Goal: Information Seeking & Learning: Learn about a topic

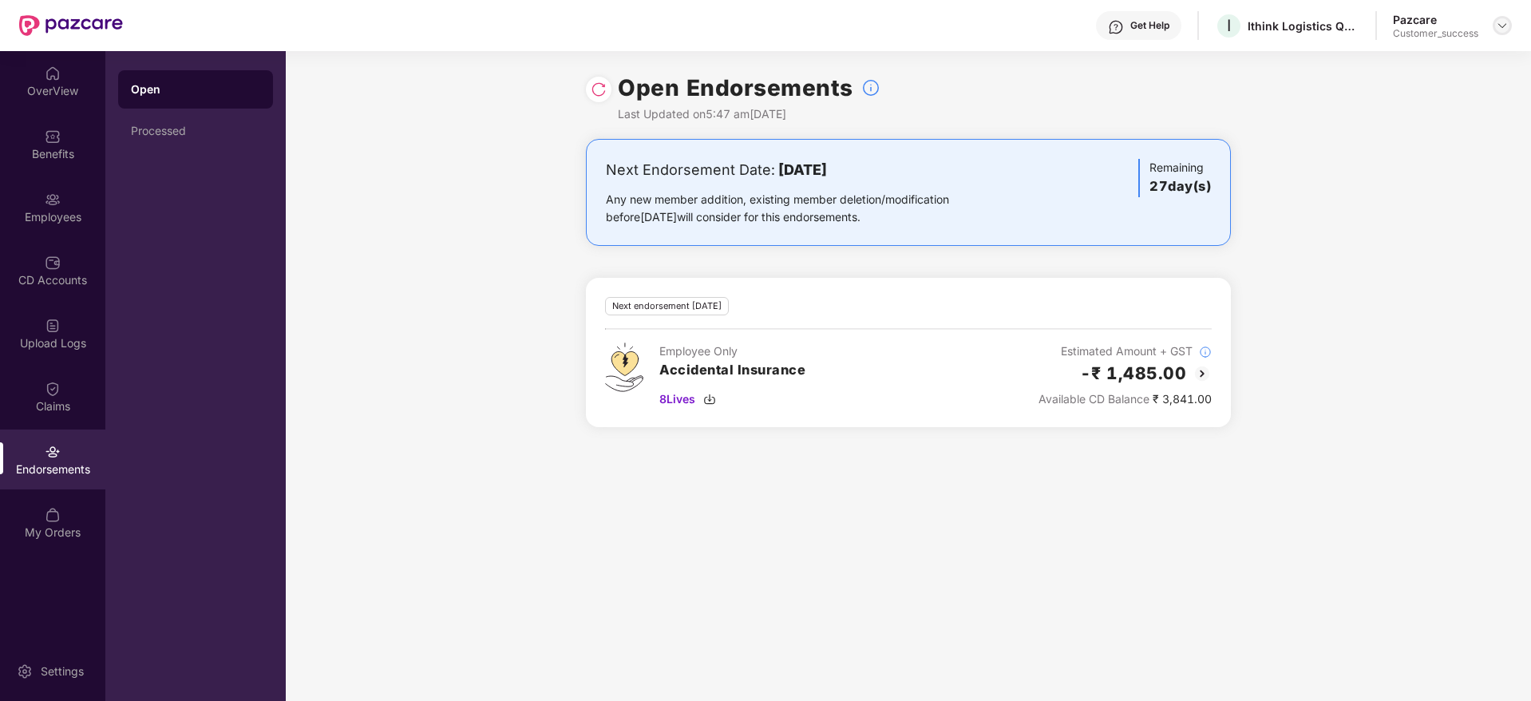
click at [1505, 30] on img at bounding box center [1502, 25] width 13 height 13
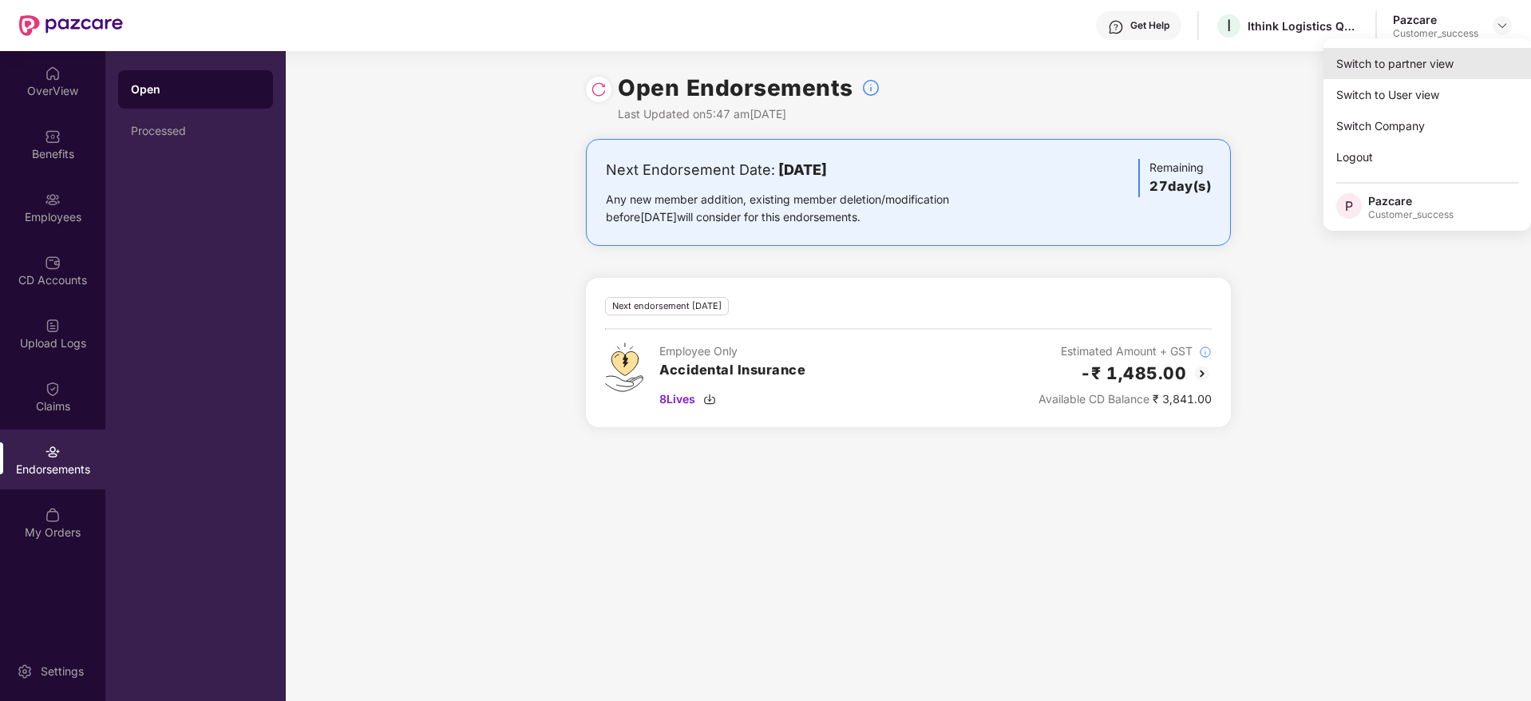
click at [1474, 61] on div "Switch to partner view" at bounding box center [1427, 63] width 208 height 31
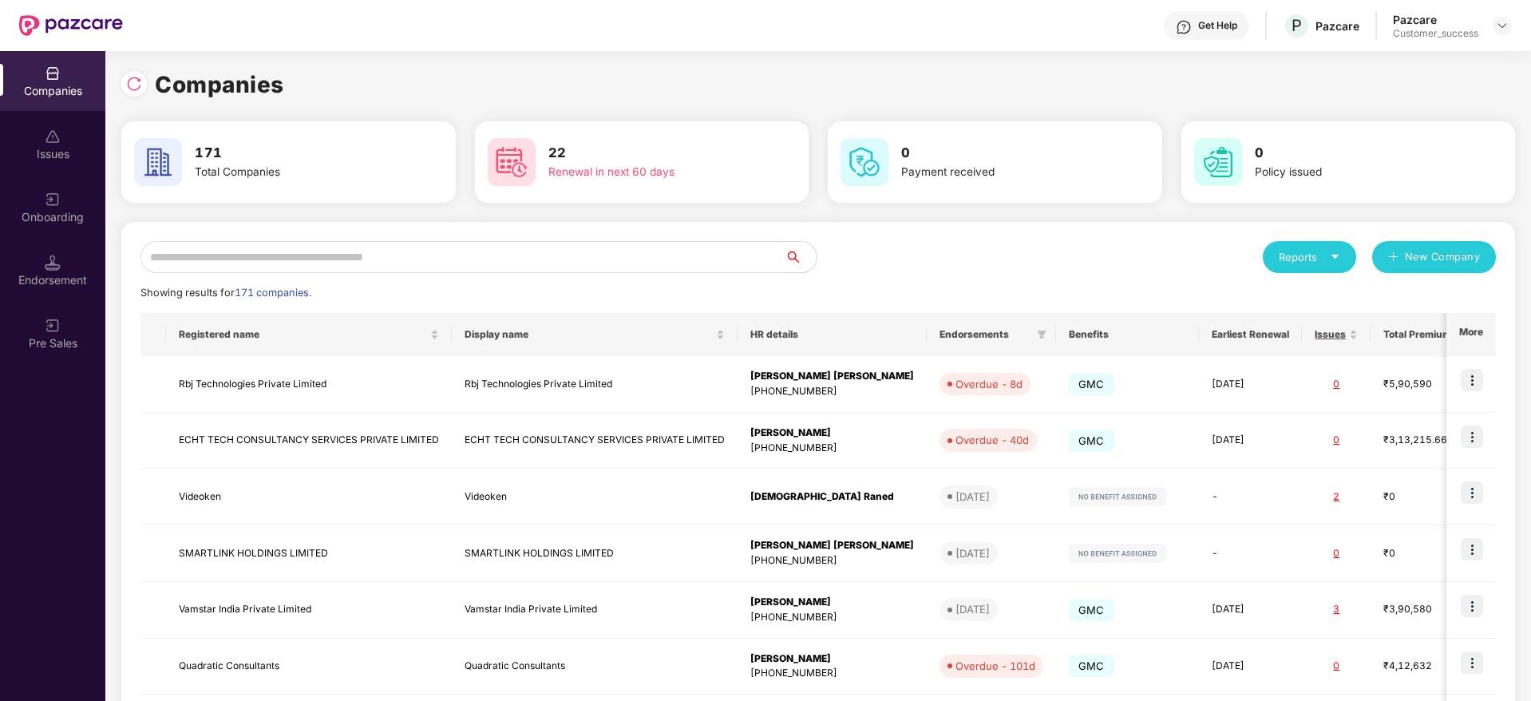
click at [698, 274] on div "Reports New Company Showing results for 171 companies. Registered name Display …" at bounding box center [817, 609] width 1355 height 737
click at [707, 259] on input "text" at bounding box center [462, 257] width 644 height 32
paste input "*********"
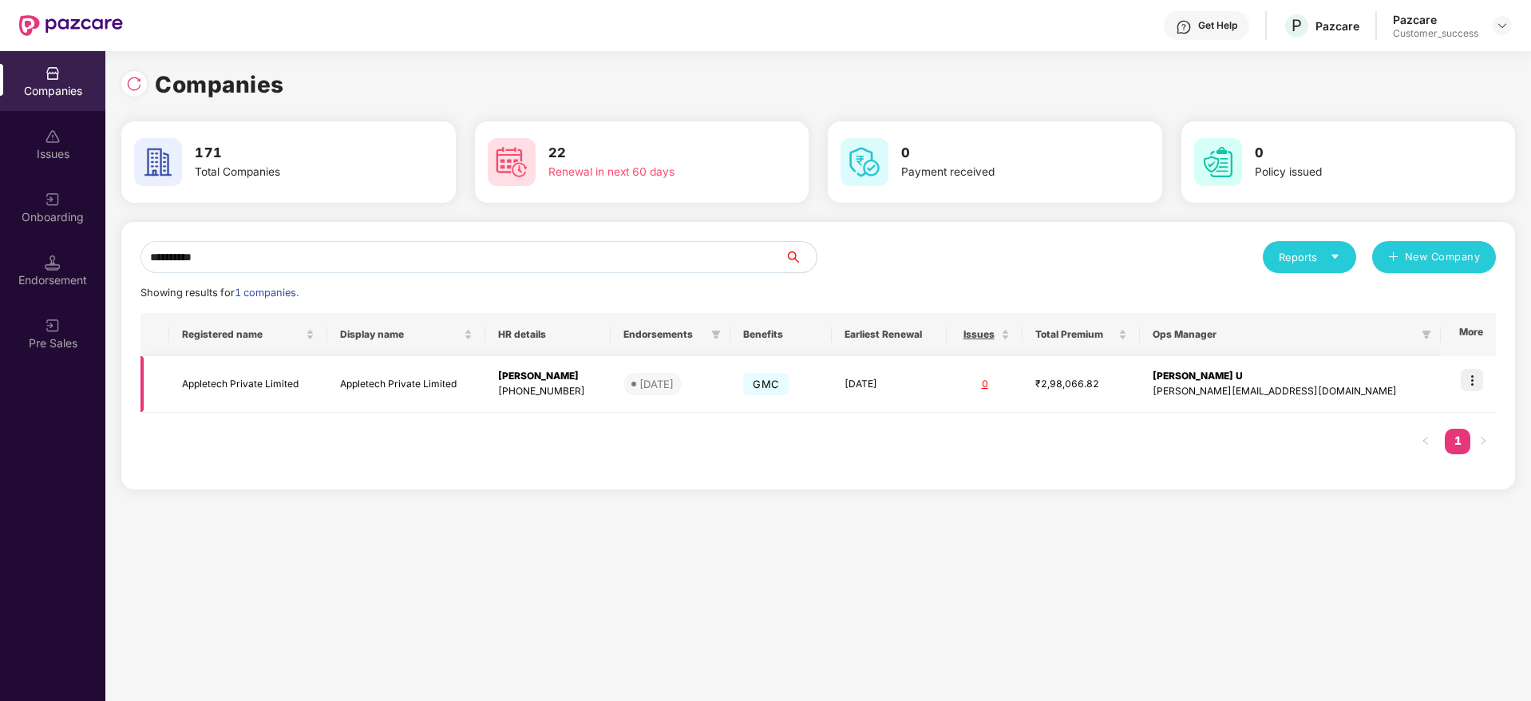
type input "*********"
click at [1481, 379] on img at bounding box center [1472, 380] width 22 height 22
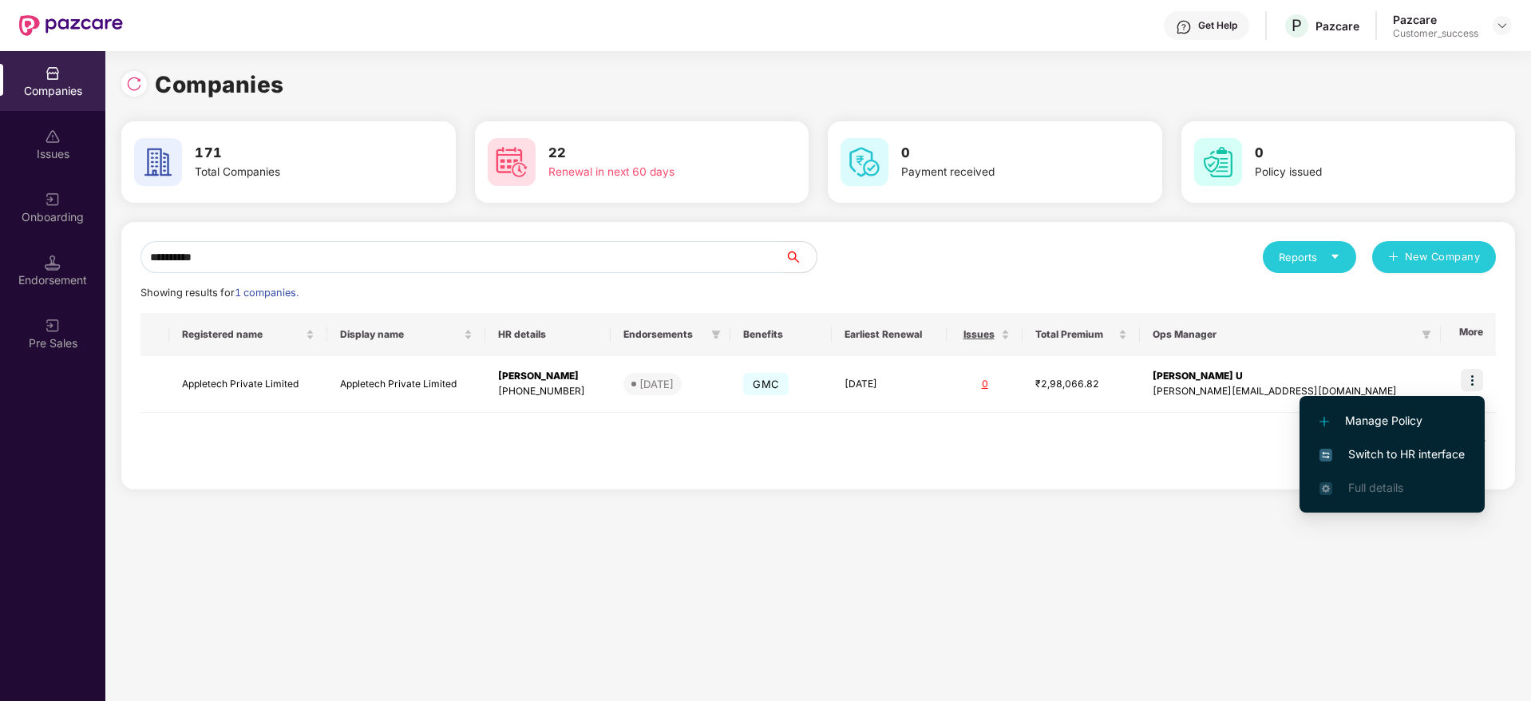
click at [1429, 455] on span "Switch to HR interface" at bounding box center [1391, 454] width 145 height 18
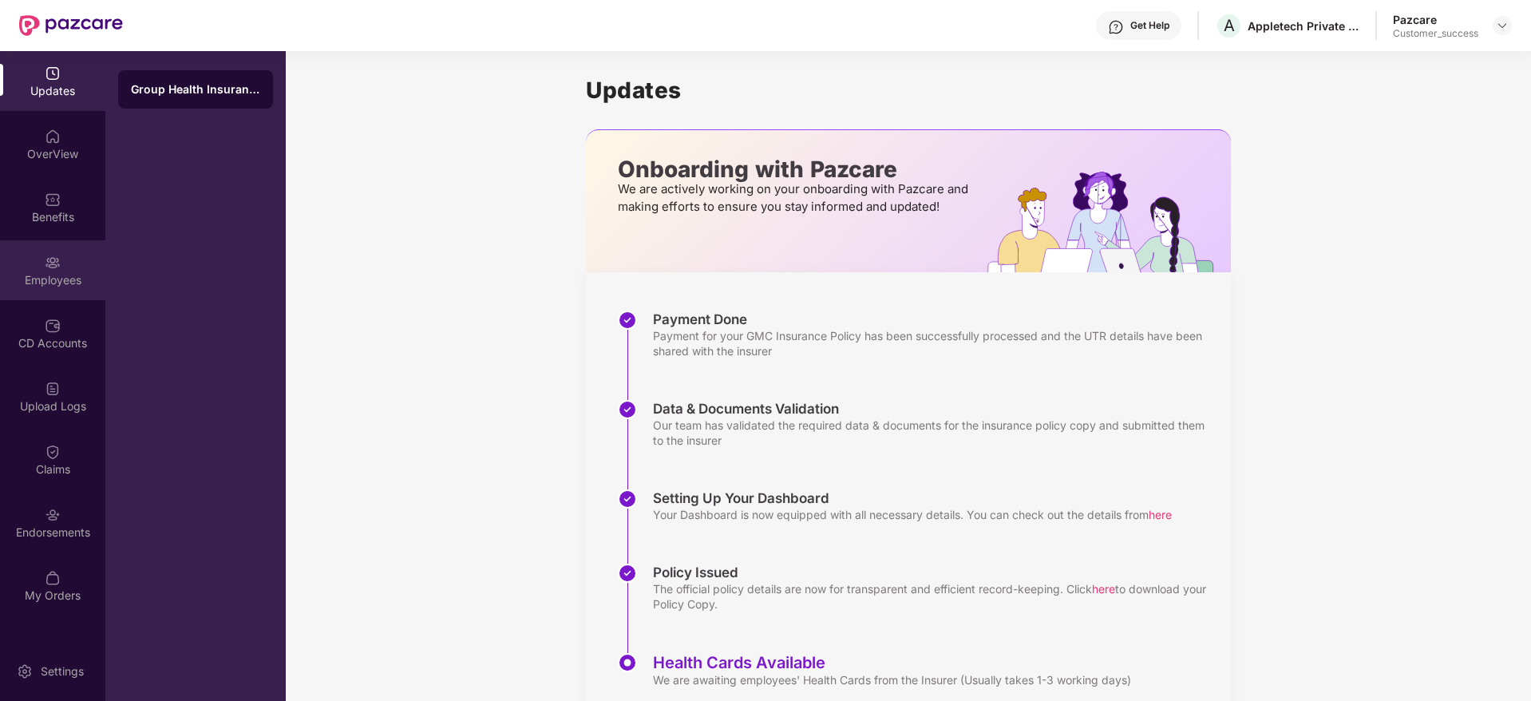
click at [53, 276] on div "Employees" at bounding box center [52, 280] width 105 height 16
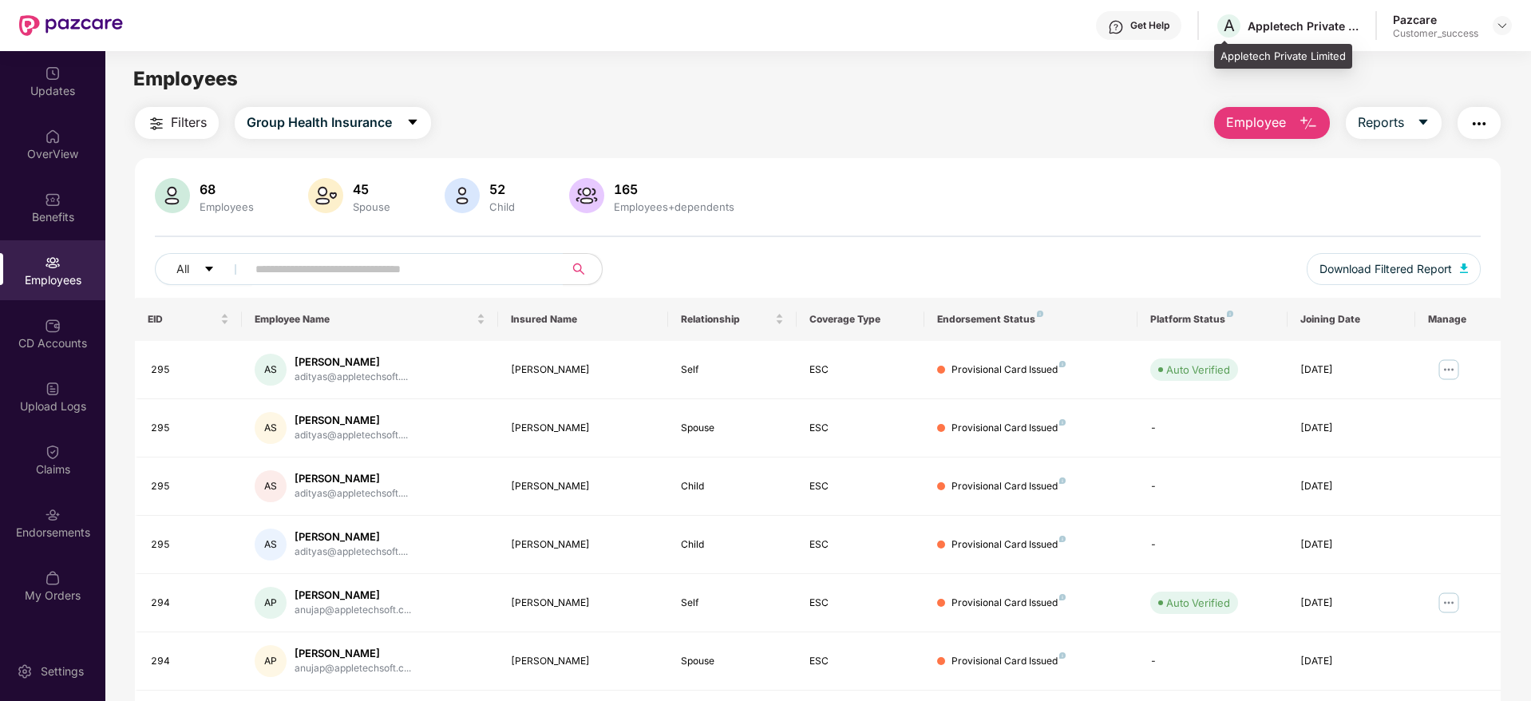
click at [1255, 38] on div "A Appletech Private Limited" at bounding box center [1287, 26] width 144 height 28
copy div "Appletech"
click at [1291, 29] on div "Appletech Private Limited" at bounding box center [1303, 25] width 112 height 15
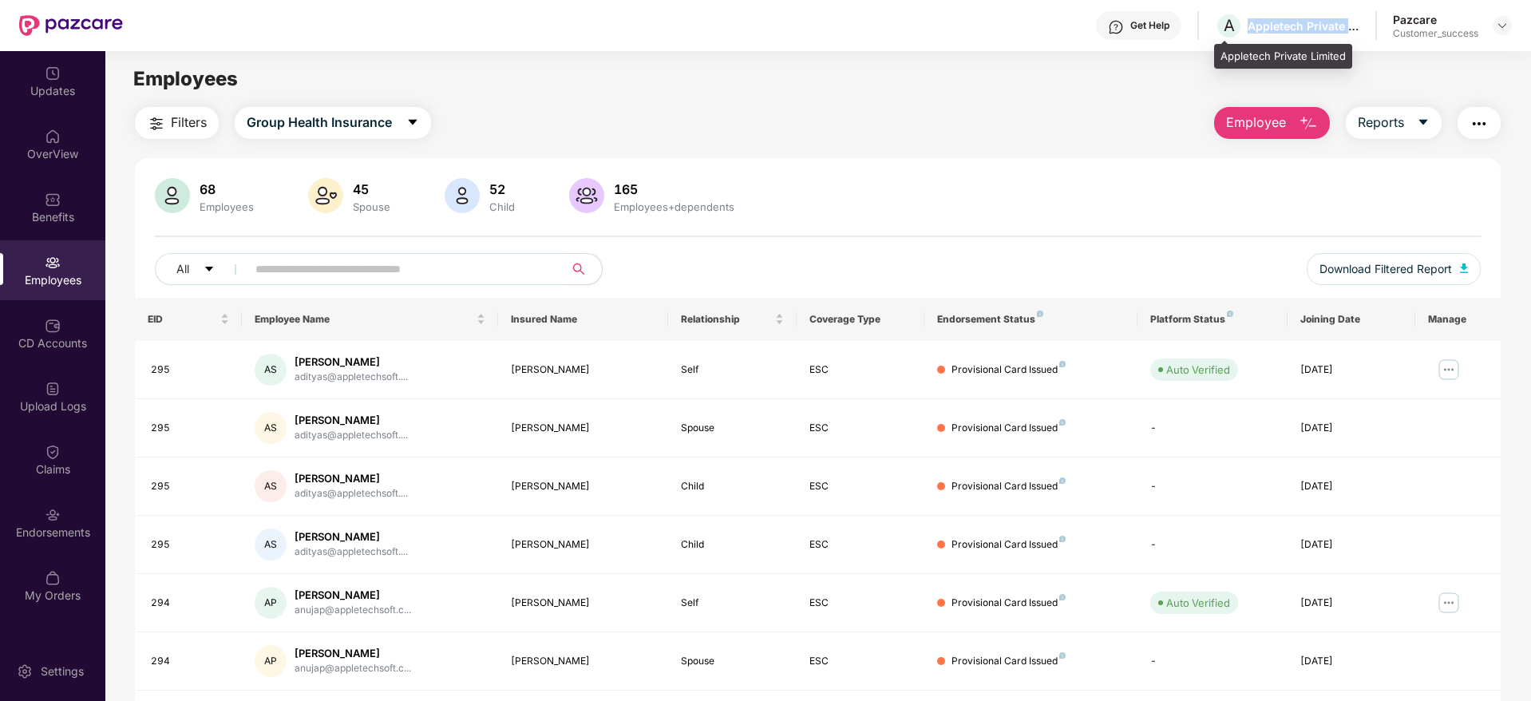
click at [1291, 29] on div "Appletech Private Limited" at bounding box center [1303, 25] width 112 height 15
click at [1510, 27] on div at bounding box center [1501, 25] width 19 height 19
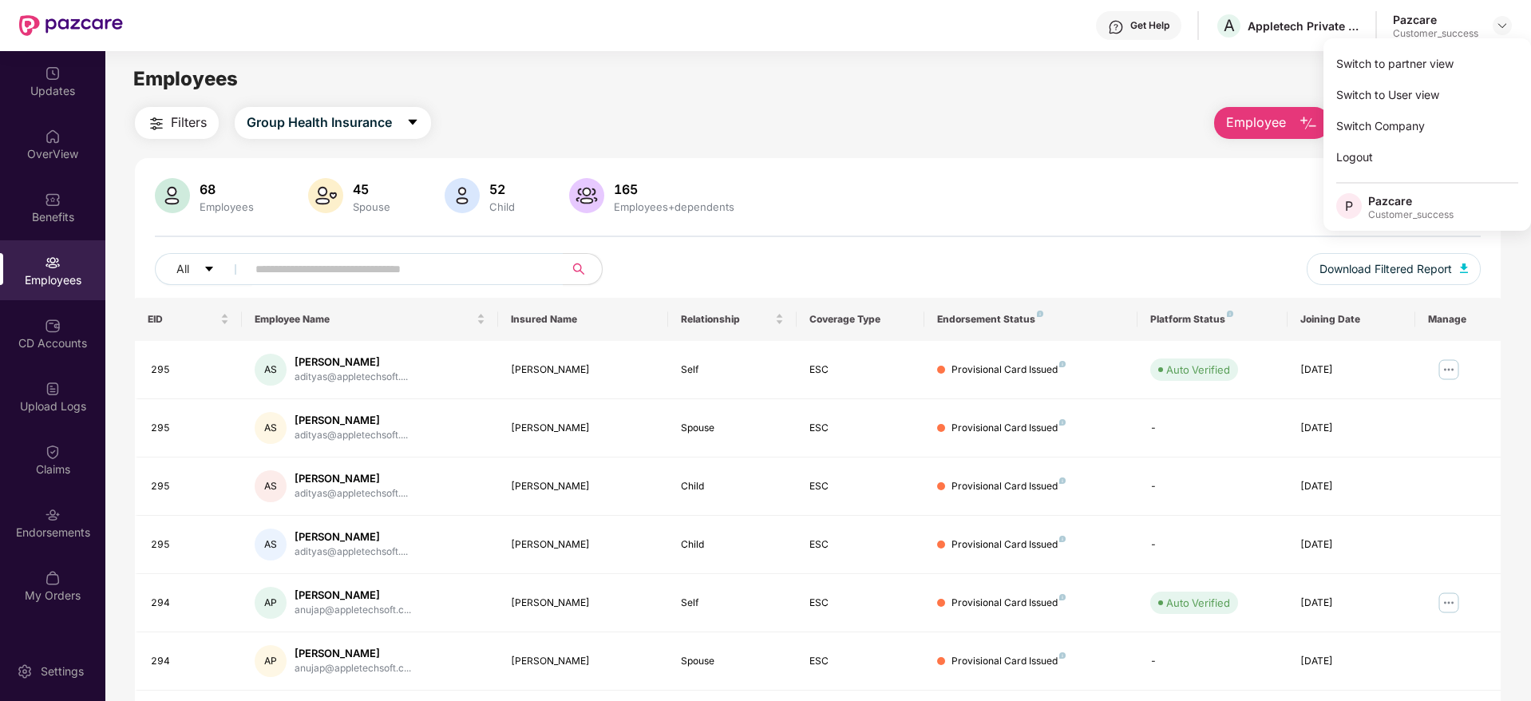
click at [1470, 59] on div "Switch to partner view" at bounding box center [1427, 63] width 208 height 31
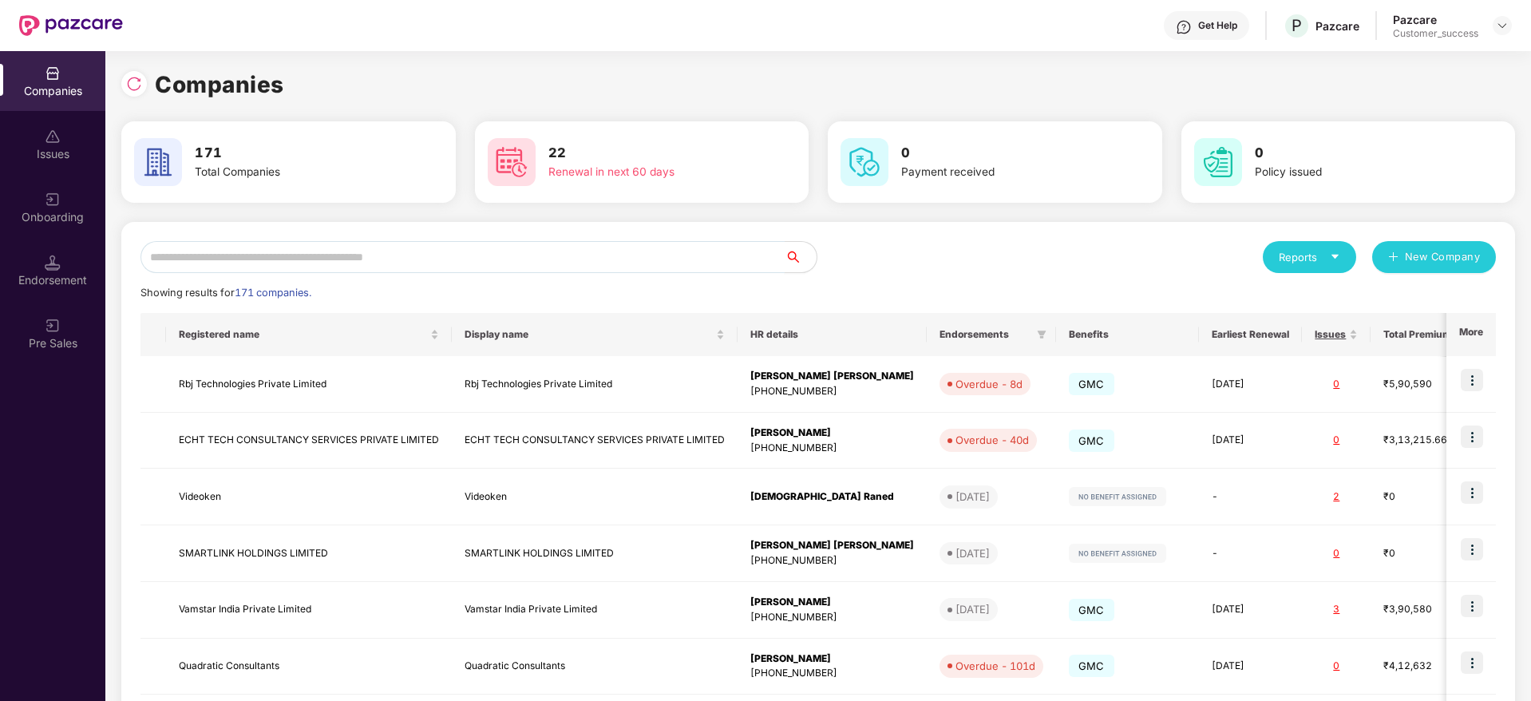
click at [505, 263] on input "text" at bounding box center [462, 257] width 644 height 32
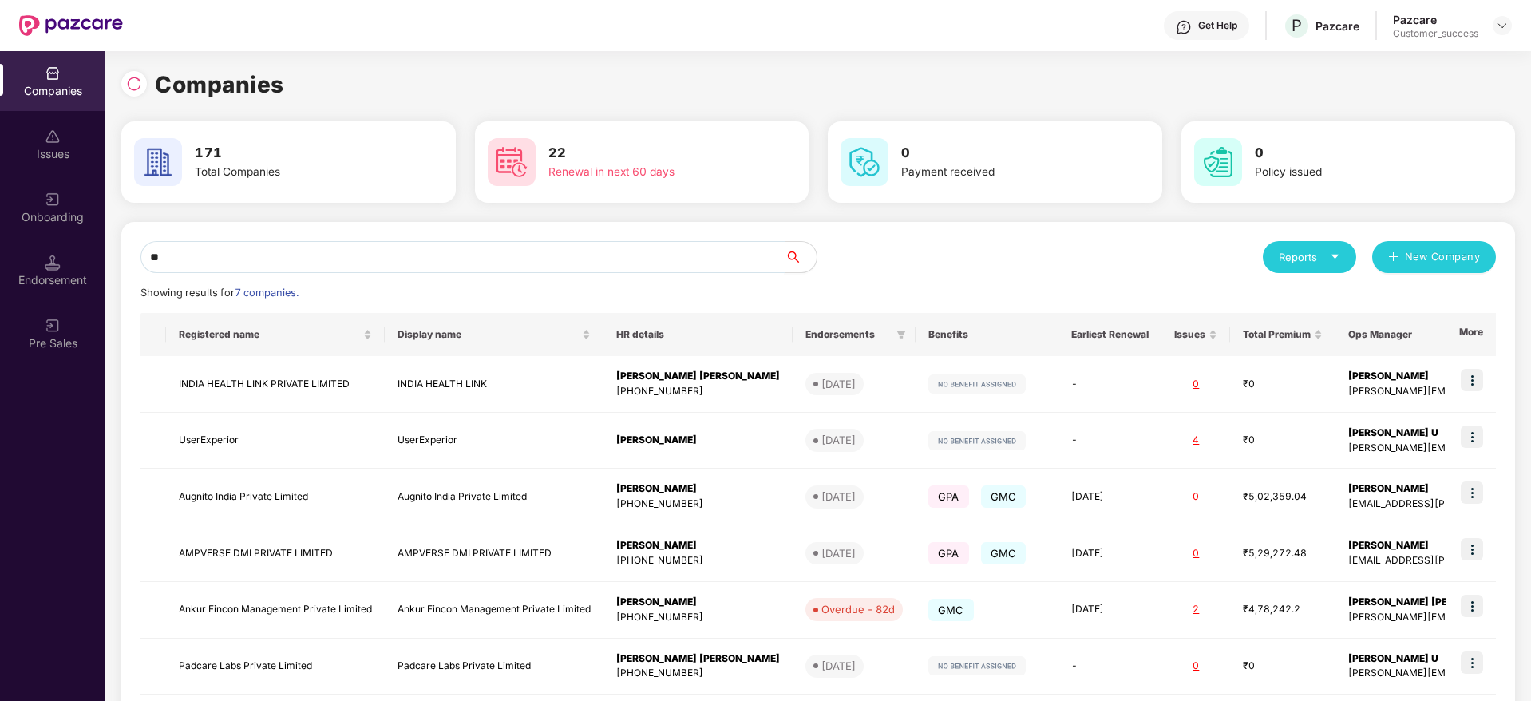
type input "*"
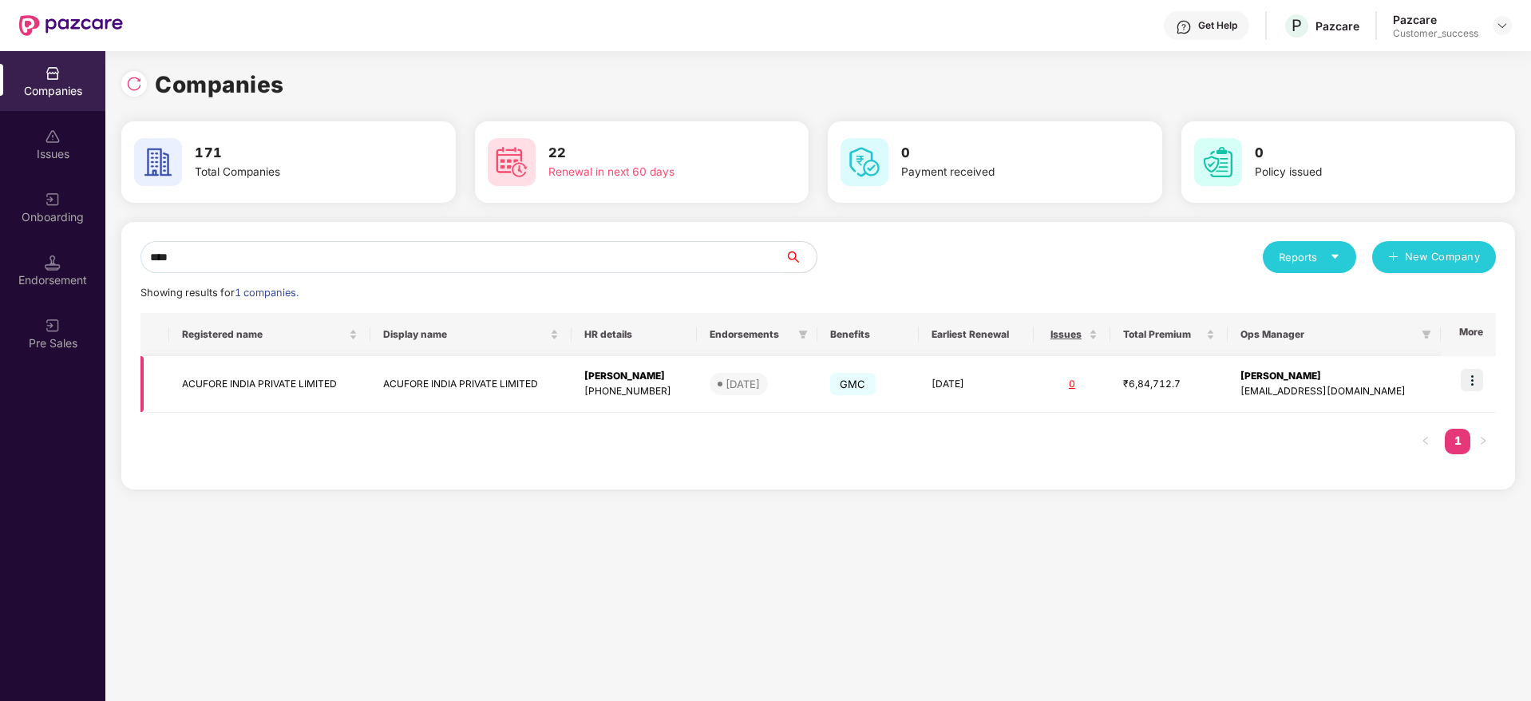
type input "****"
click at [1475, 370] on img at bounding box center [1472, 380] width 22 height 22
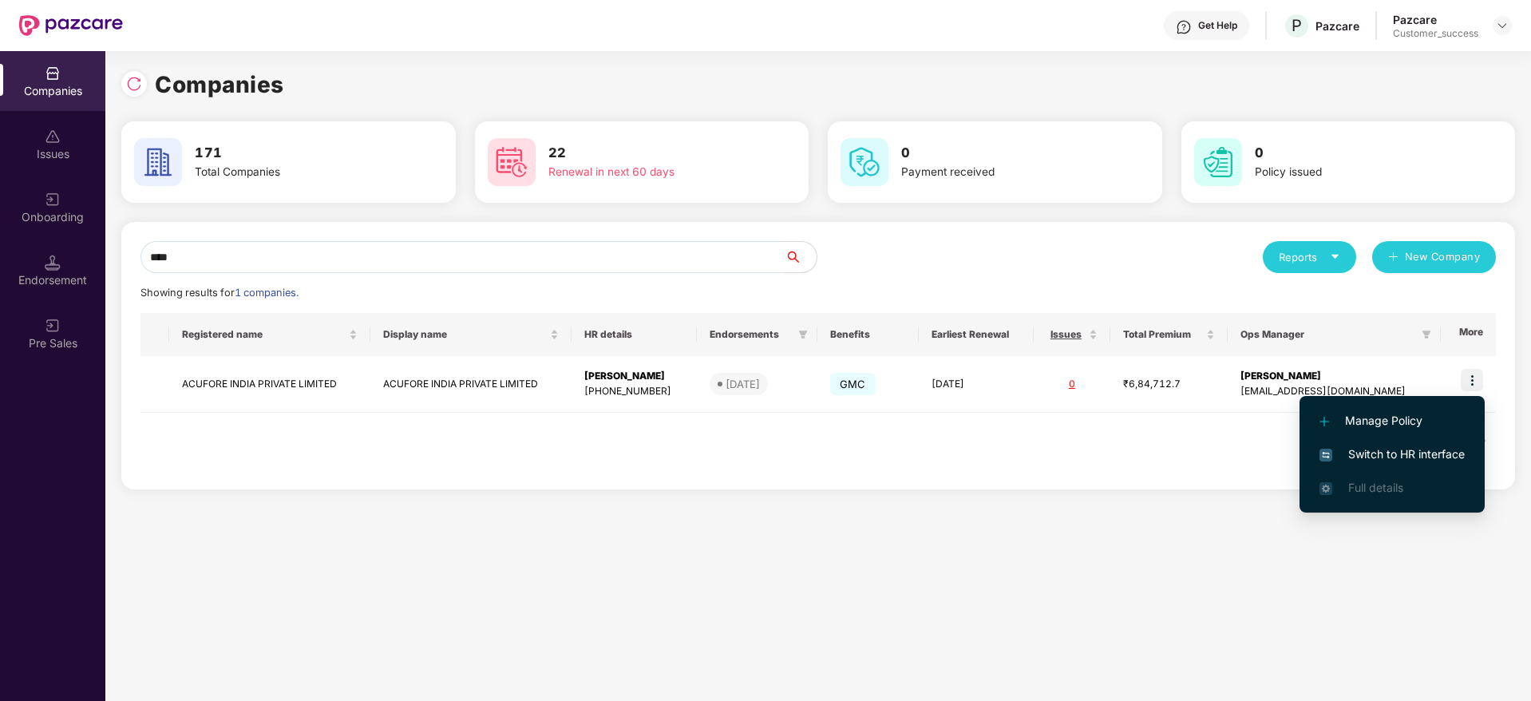
click at [1429, 449] on span "Switch to HR interface" at bounding box center [1391, 454] width 145 height 18
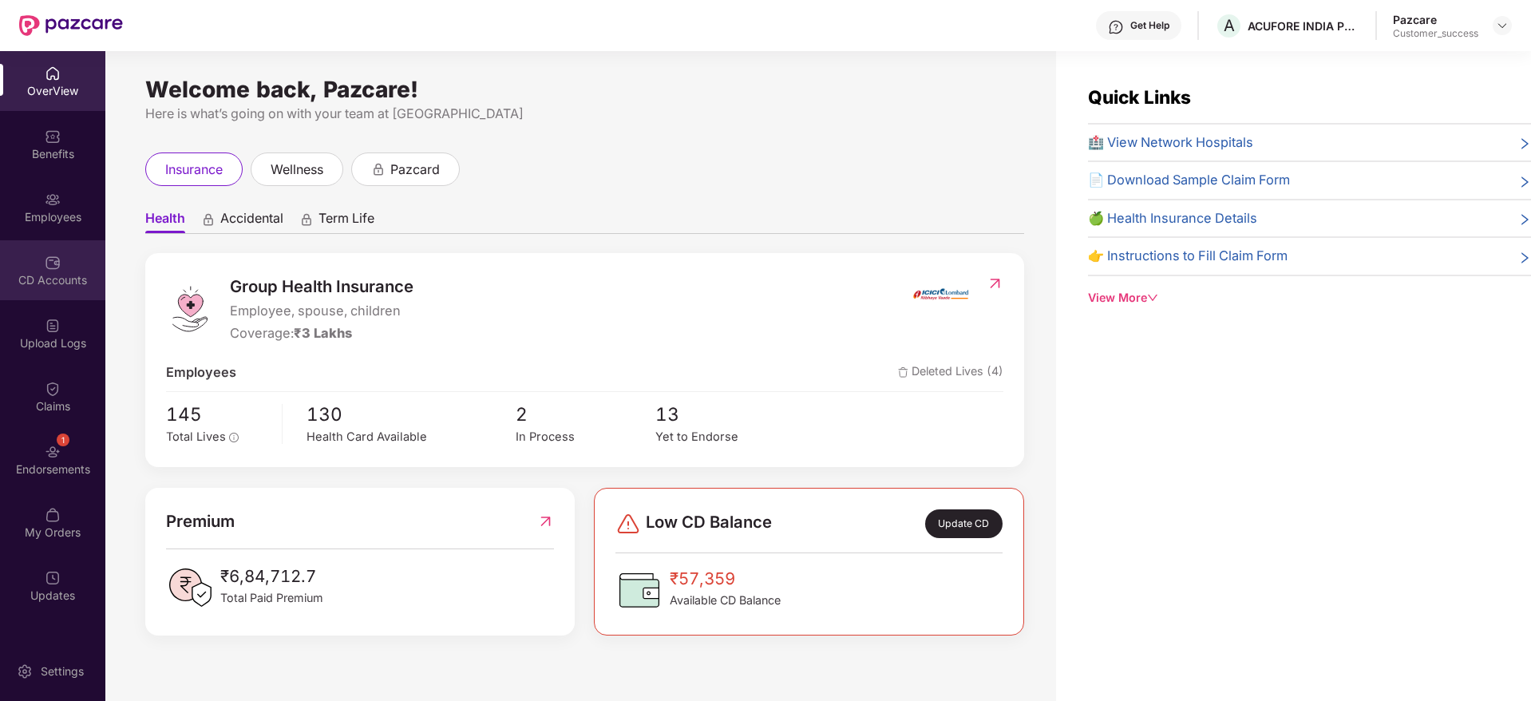
click at [38, 267] on div "CD Accounts" at bounding box center [52, 270] width 105 height 60
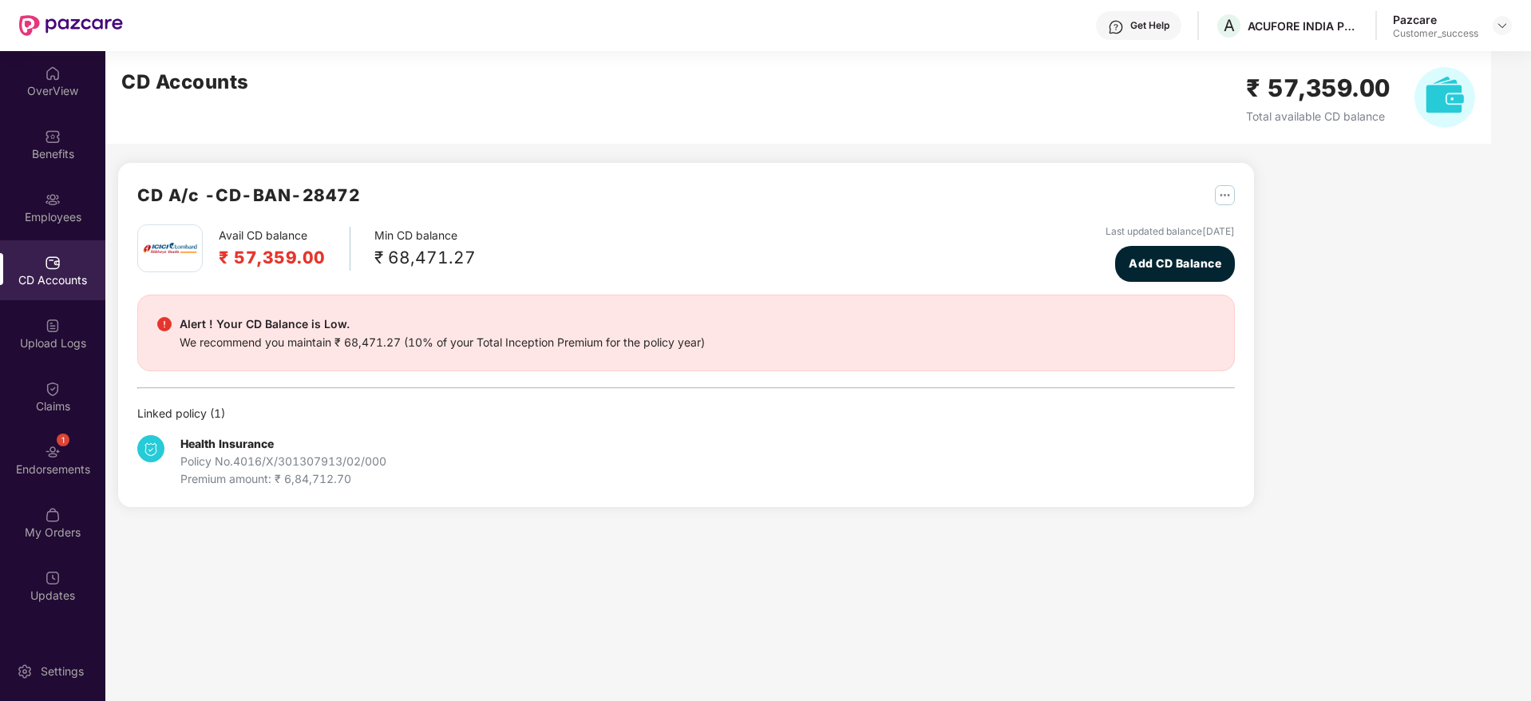
click at [42, 257] on div "CD Accounts" at bounding box center [52, 270] width 105 height 60
click at [43, 220] on div "Employees" at bounding box center [52, 217] width 105 height 16
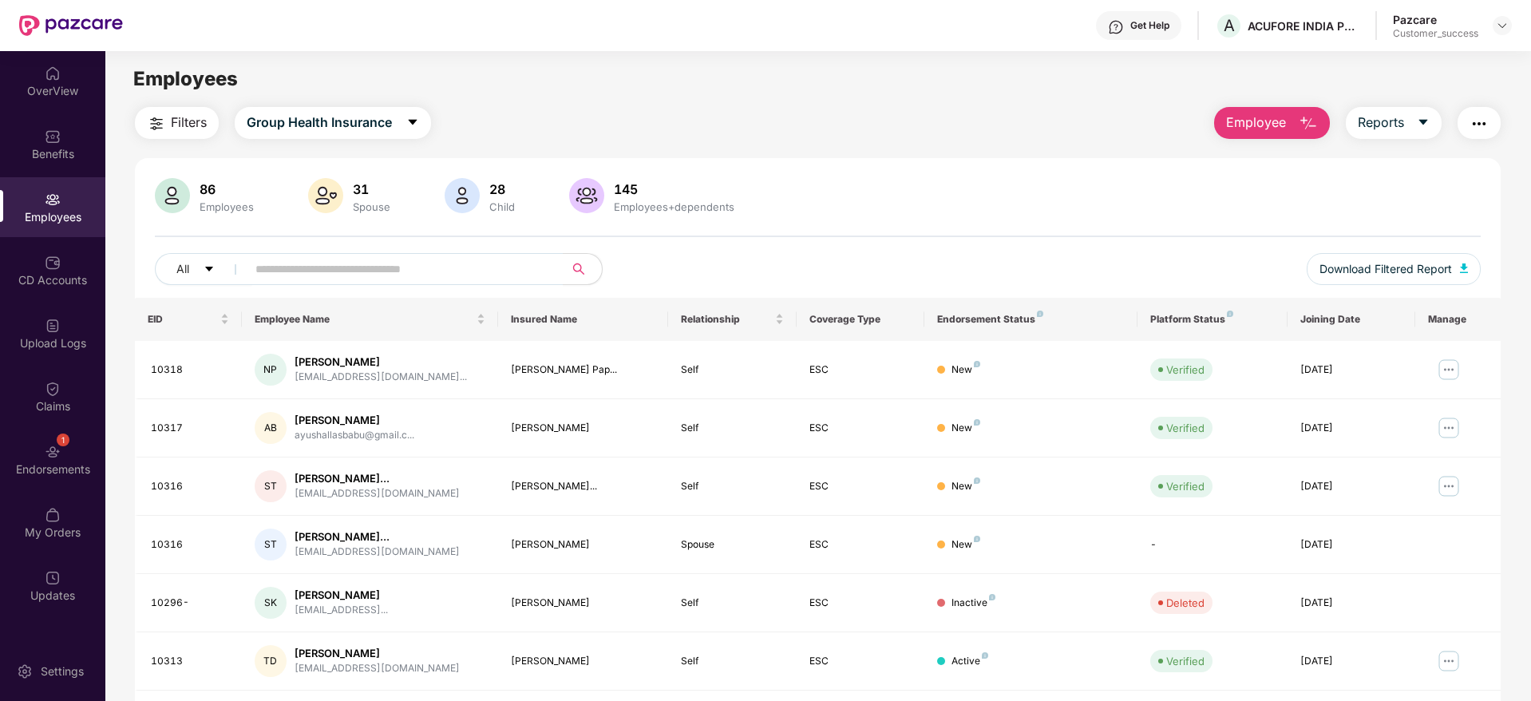
click at [471, 244] on div "86 Employees 31 Spouse 28 Child [DEMOGRAPHIC_DATA] Employees+dependents All Dow…" at bounding box center [818, 238] width 1366 height 120
click at [469, 247] on div "86 Employees 31 Spouse 28 Child [DEMOGRAPHIC_DATA] Employees+dependents All Dow…" at bounding box center [818, 238] width 1366 height 120
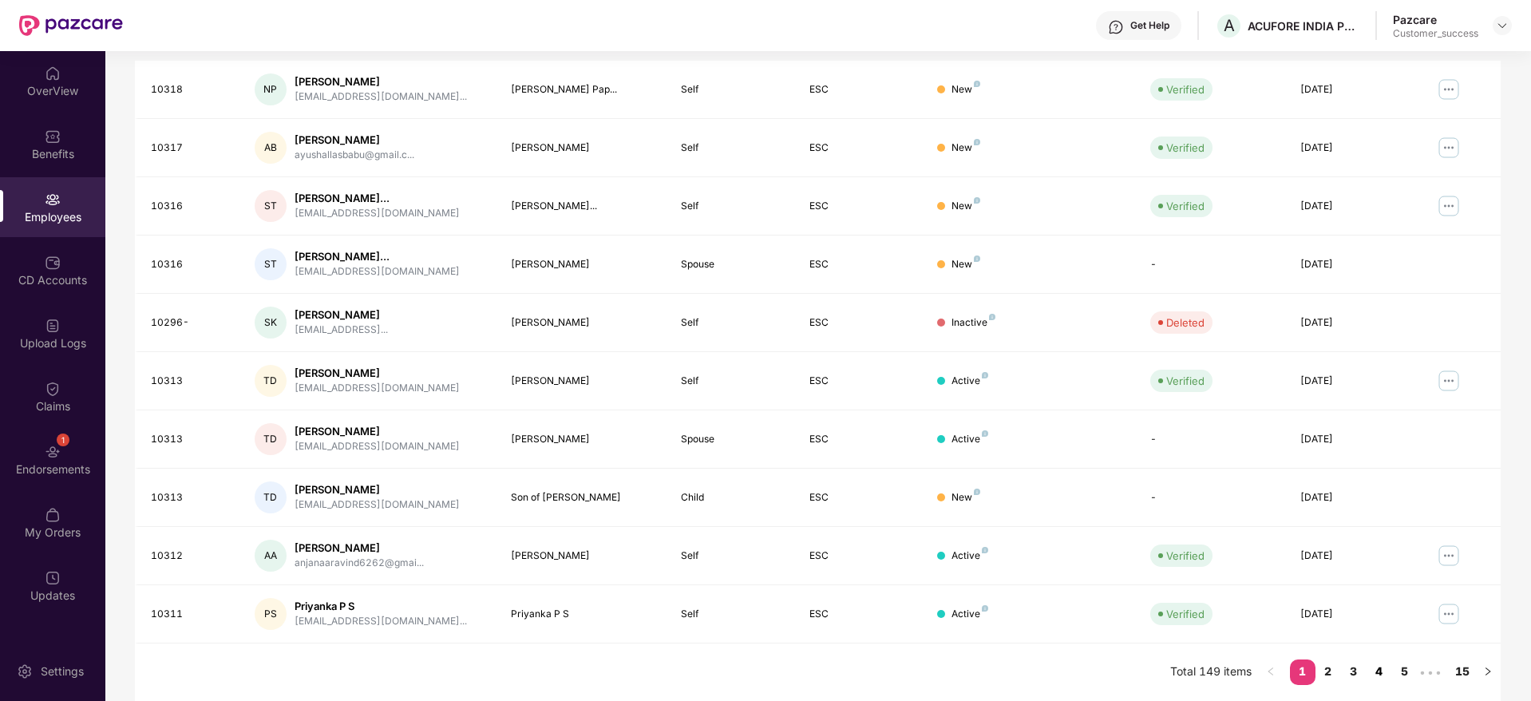
click at [1376, 659] on link "4" at bounding box center [1379, 671] width 26 height 24
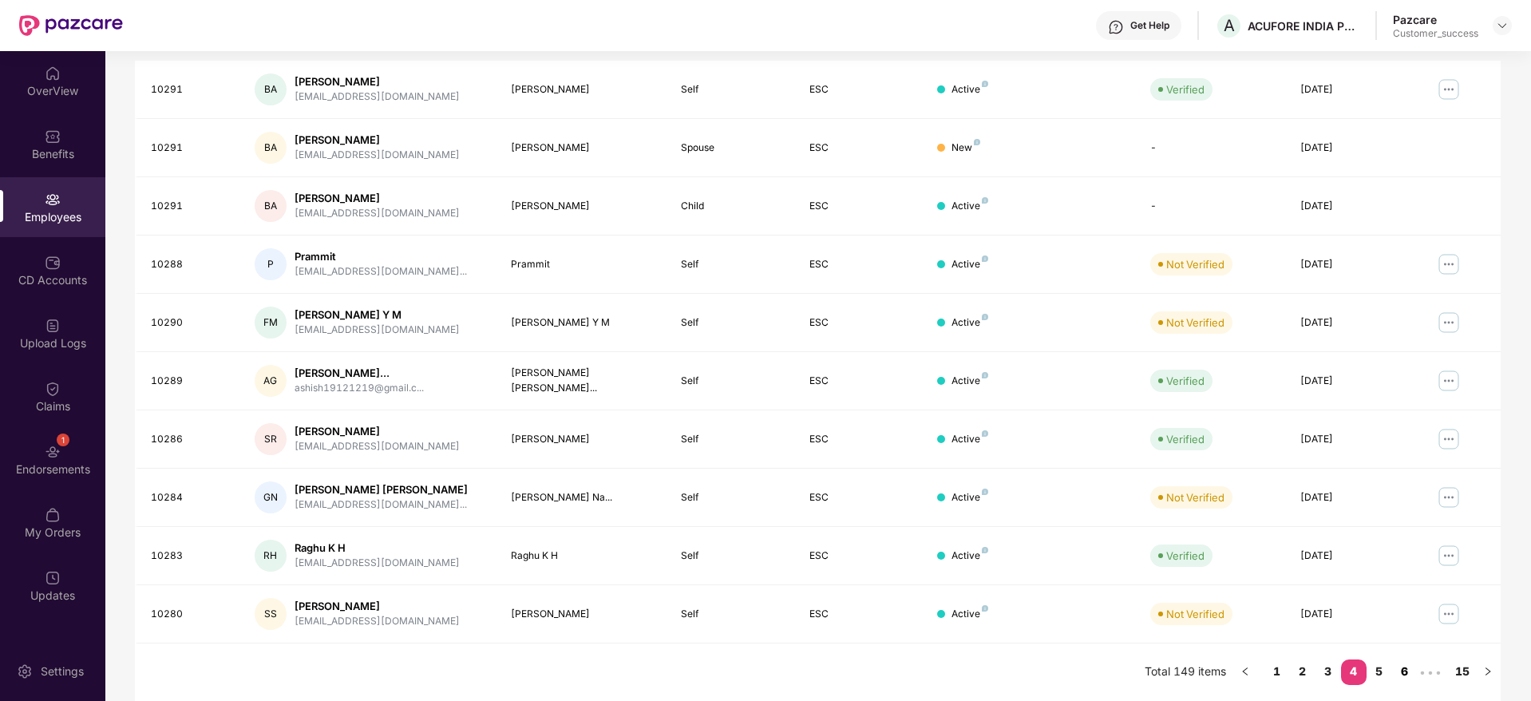
click at [1410, 659] on link "6" at bounding box center [1405, 671] width 26 height 24
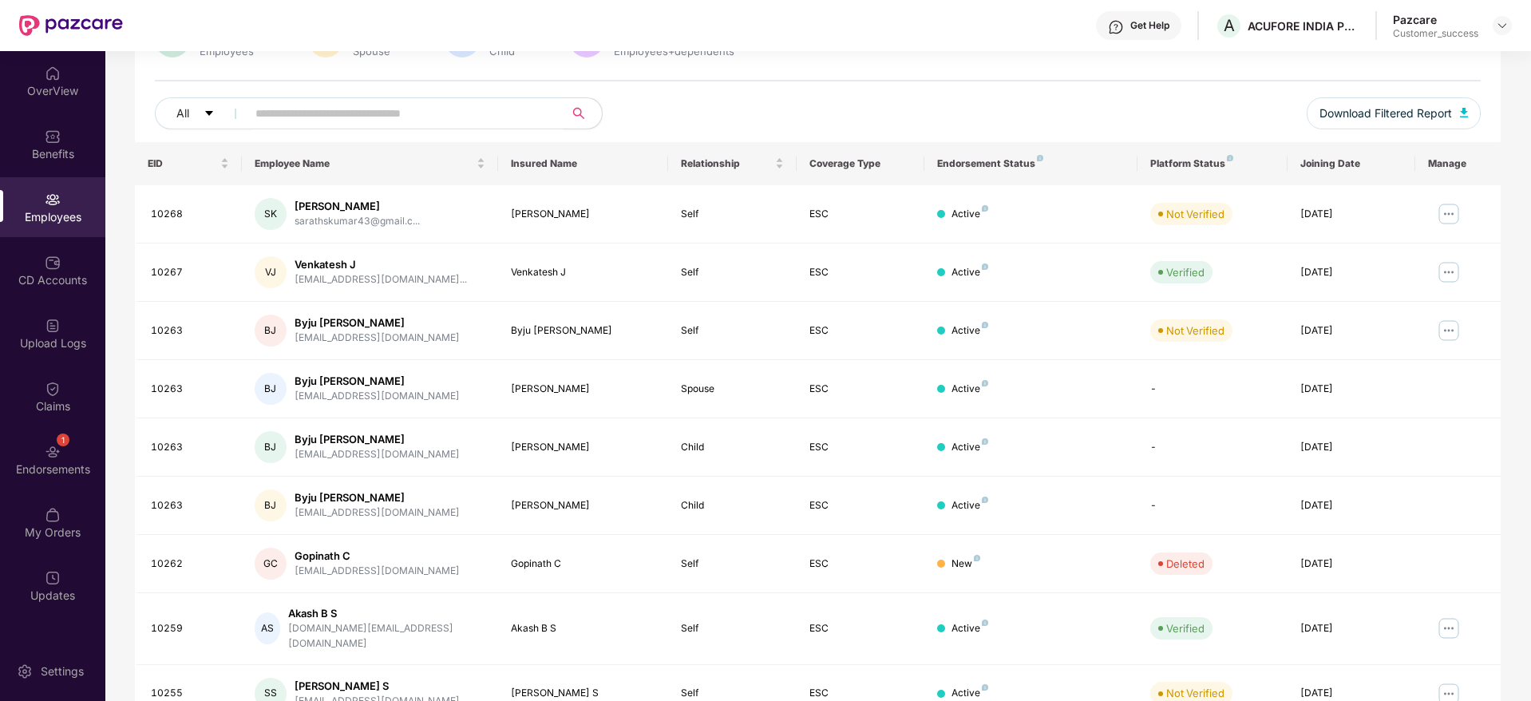
scroll to position [0, 0]
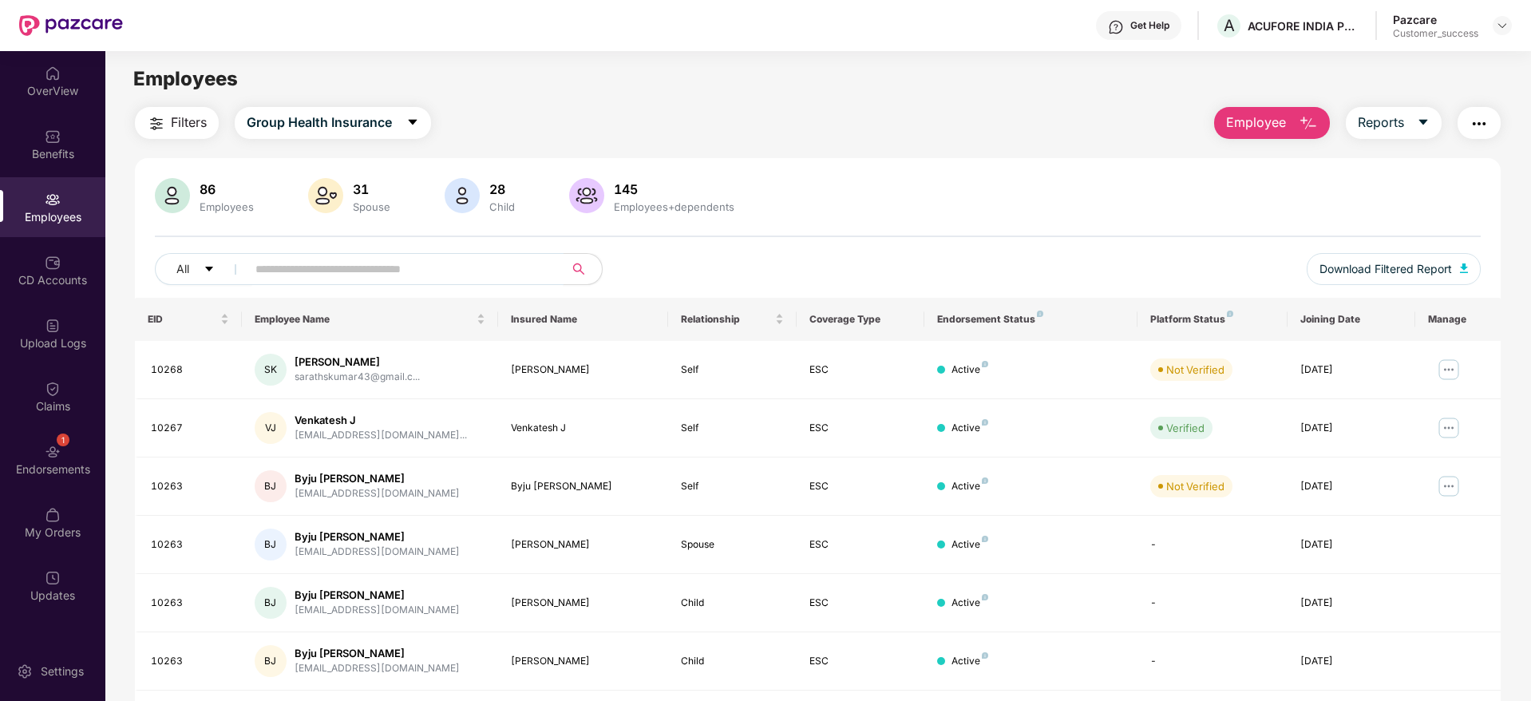
click at [450, 282] on span at bounding box center [399, 269] width 327 height 32
paste input "*****"
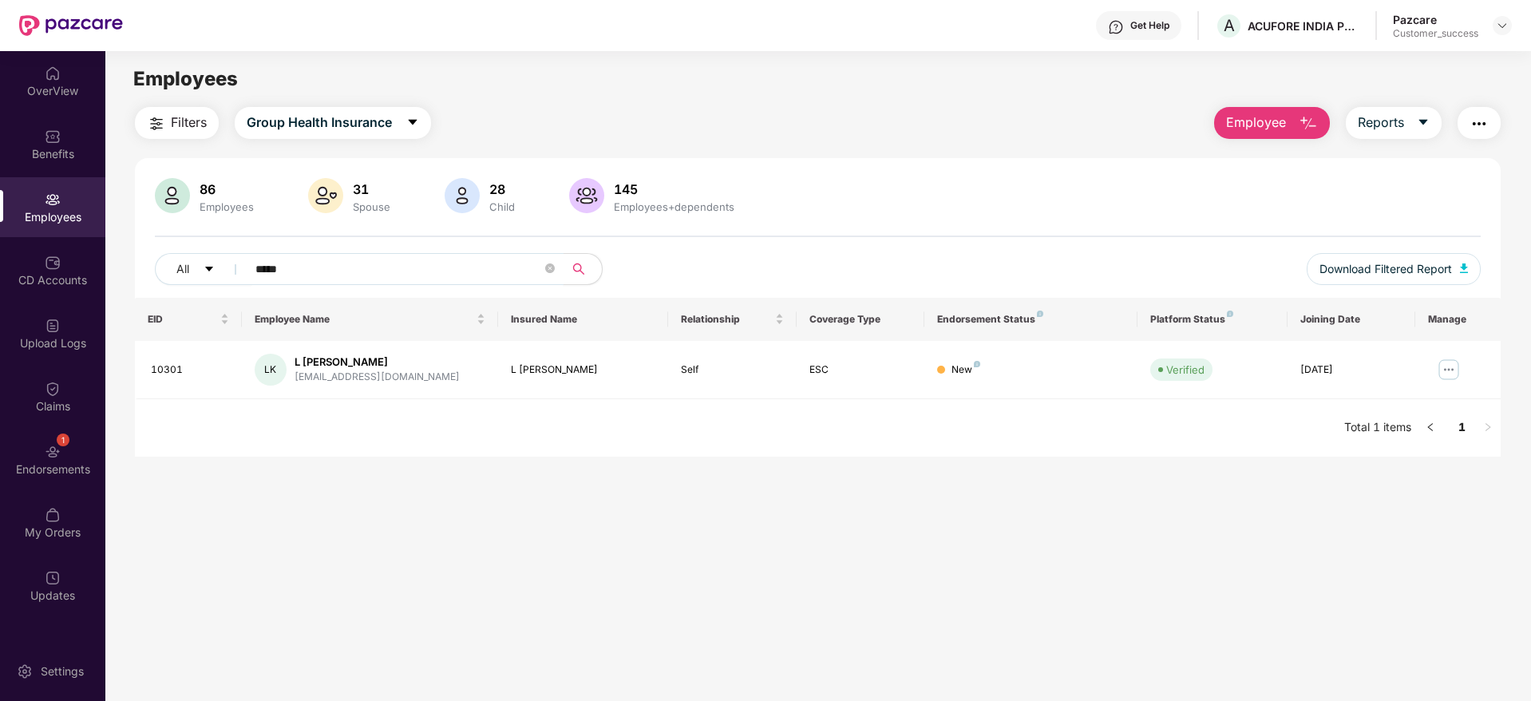
click at [430, 273] on input "*****" at bounding box center [398, 269] width 287 height 24
paste input "text"
type input "*****"
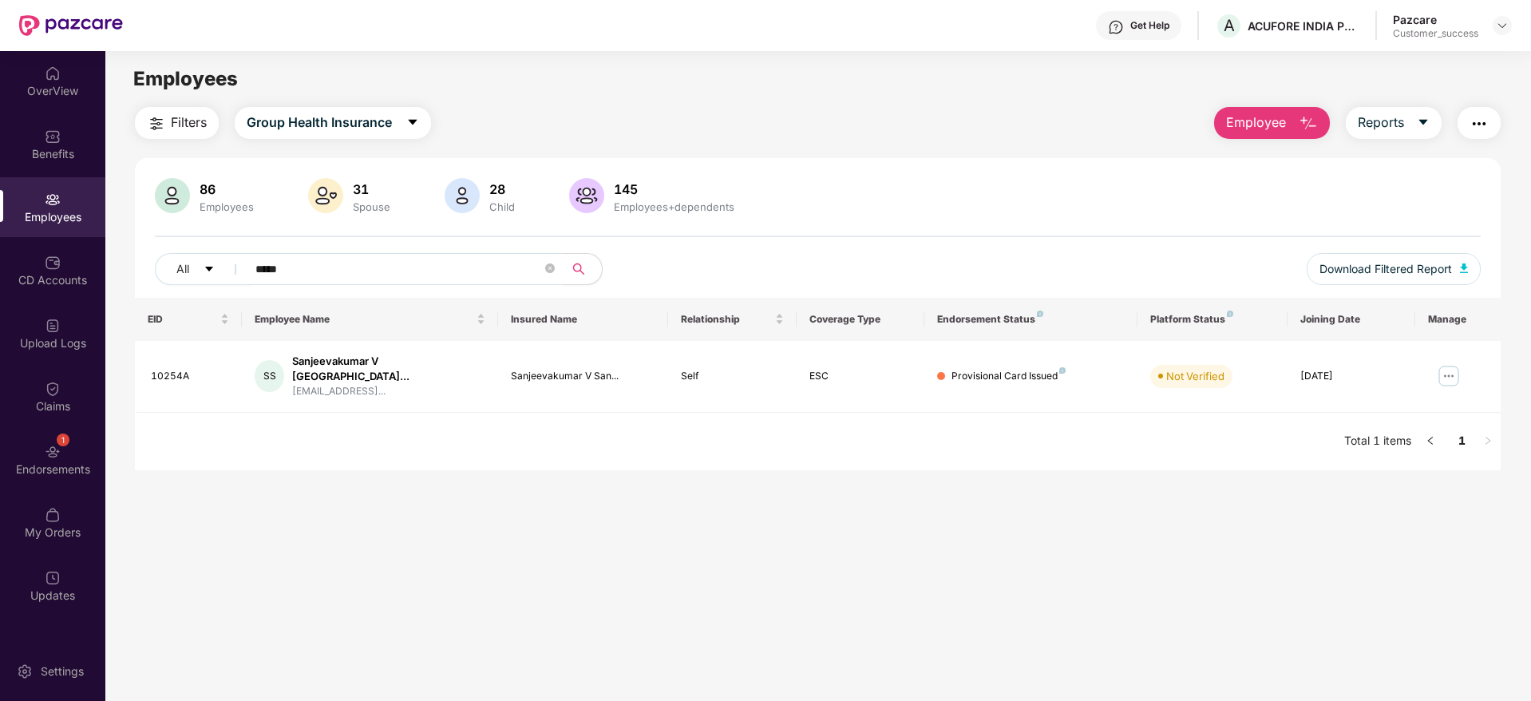
click at [204, 122] on span "Filters" at bounding box center [189, 123] width 36 height 20
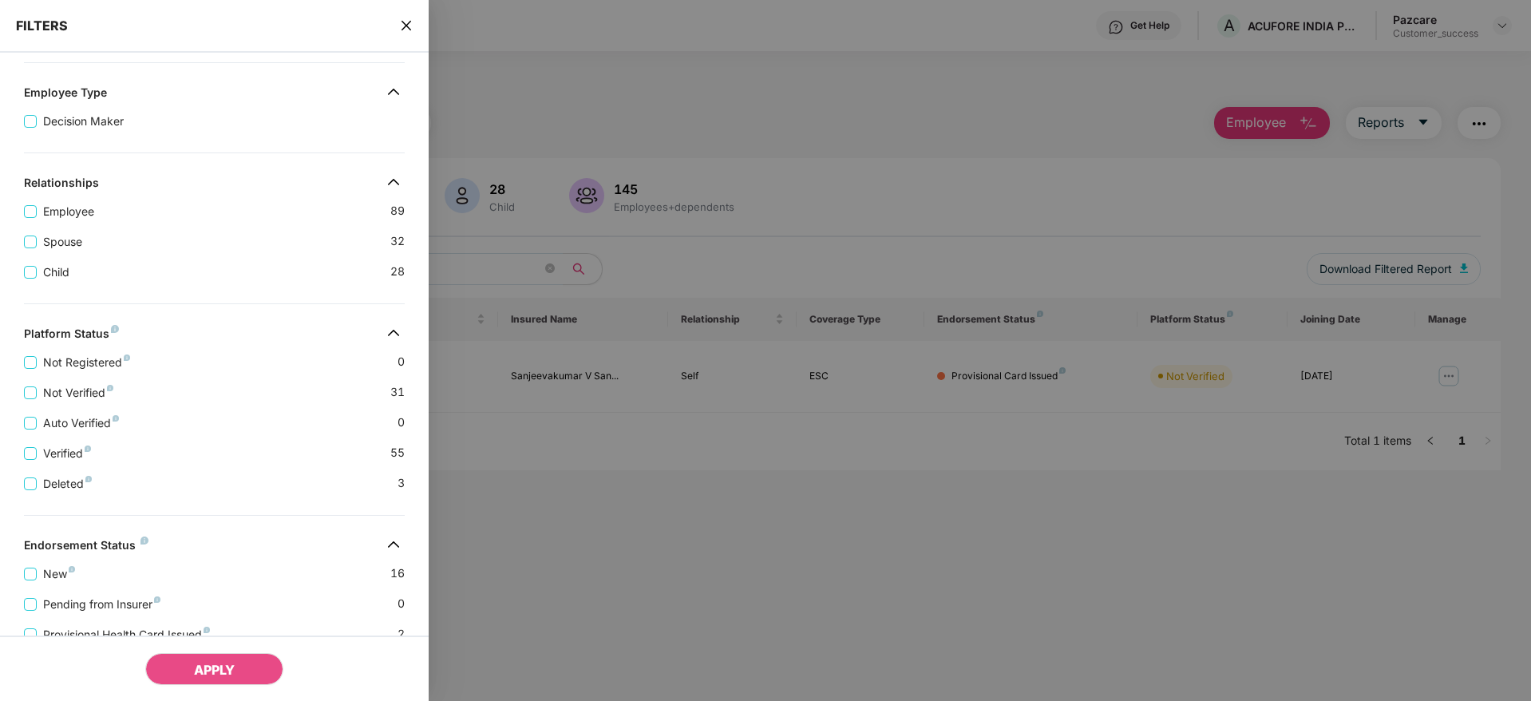
scroll to position [310, 0]
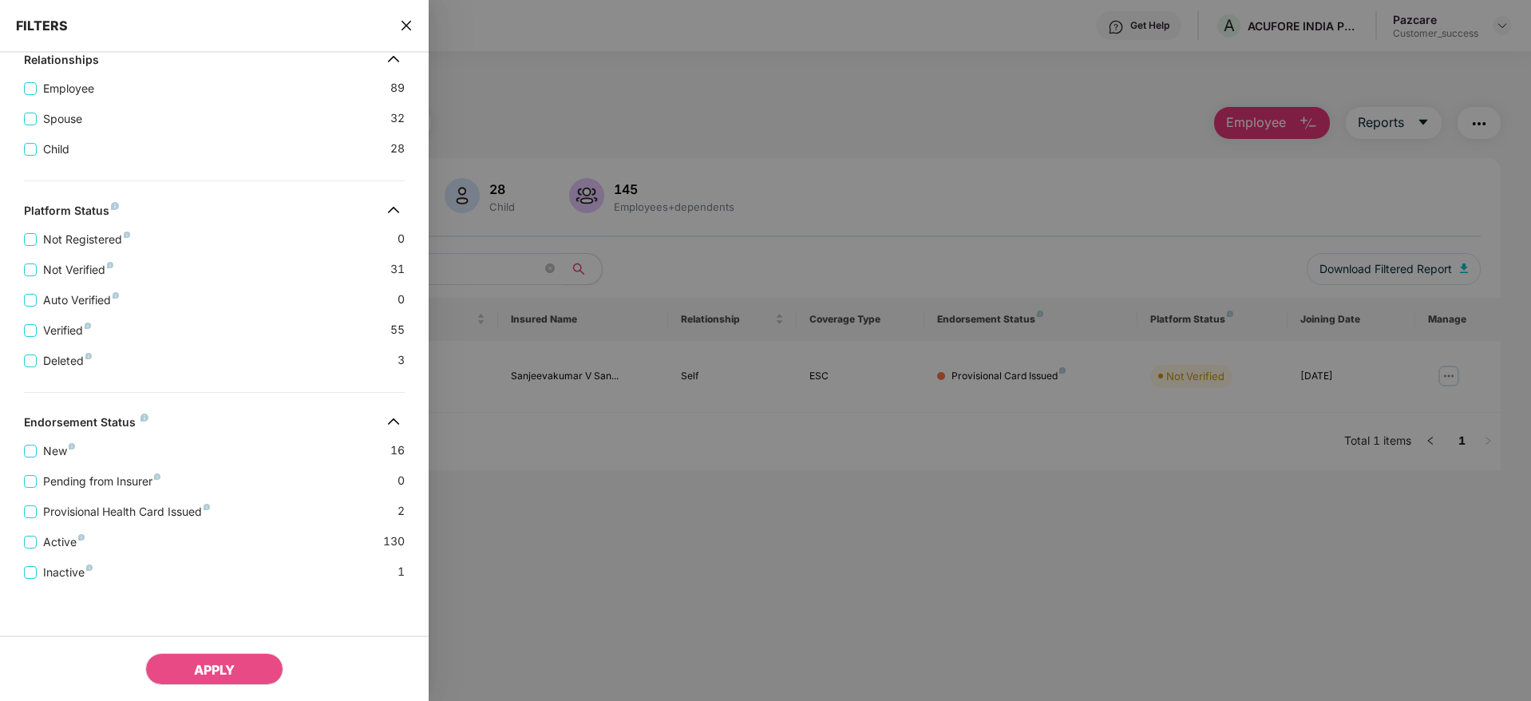
click at [411, 25] on icon "close" at bounding box center [406, 25] width 13 height 13
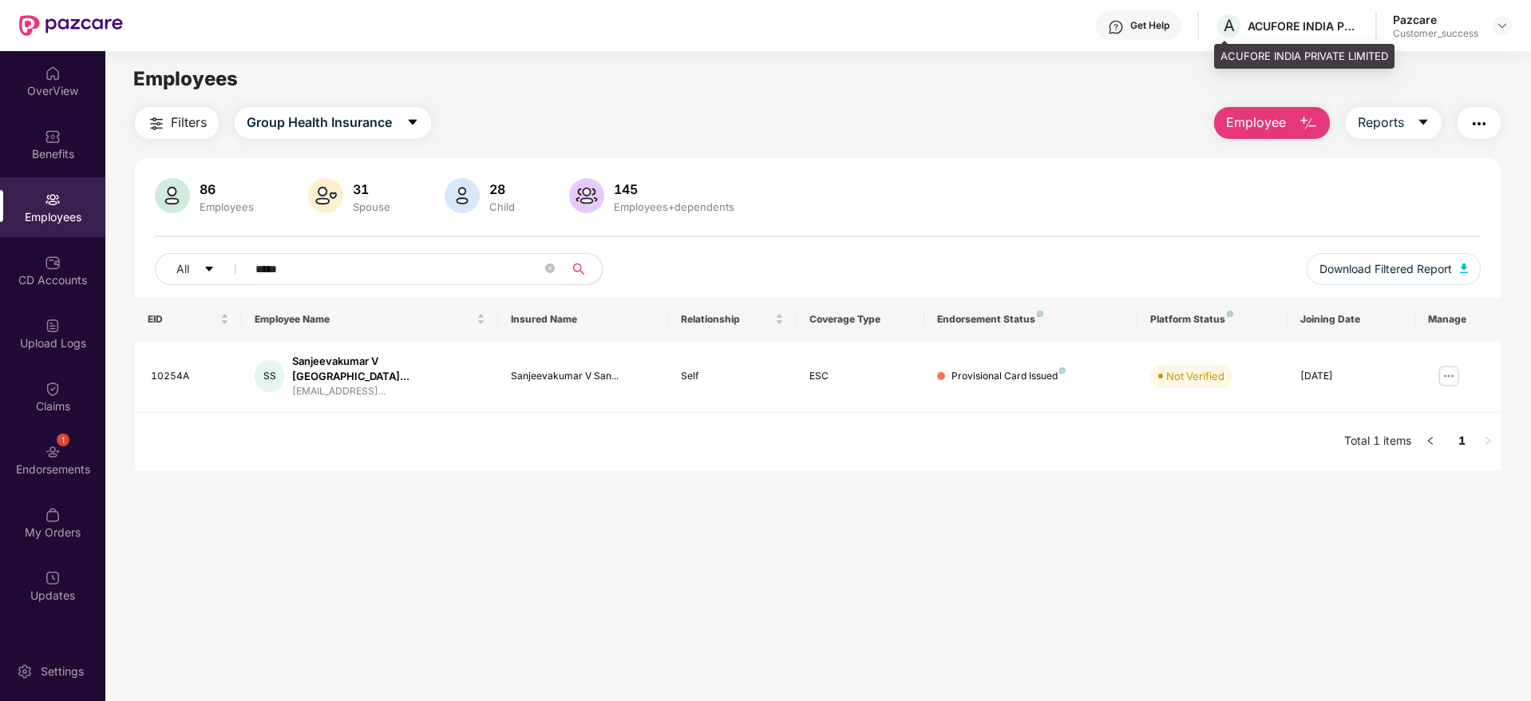
click at [1272, 18] on div "ACUFORE INDIA PRIVATE LIMITED" at bounding box center [1303, 25] width 112 height 15
copy div "ACUFORE"
drag, startPoint x: 1505, startPoint y: 22, endPoint x: 1500, endPoint y: 30, distance: 10.4
click at [1506, 23] on img at bounding box center [1502, 25] width 13 height 13
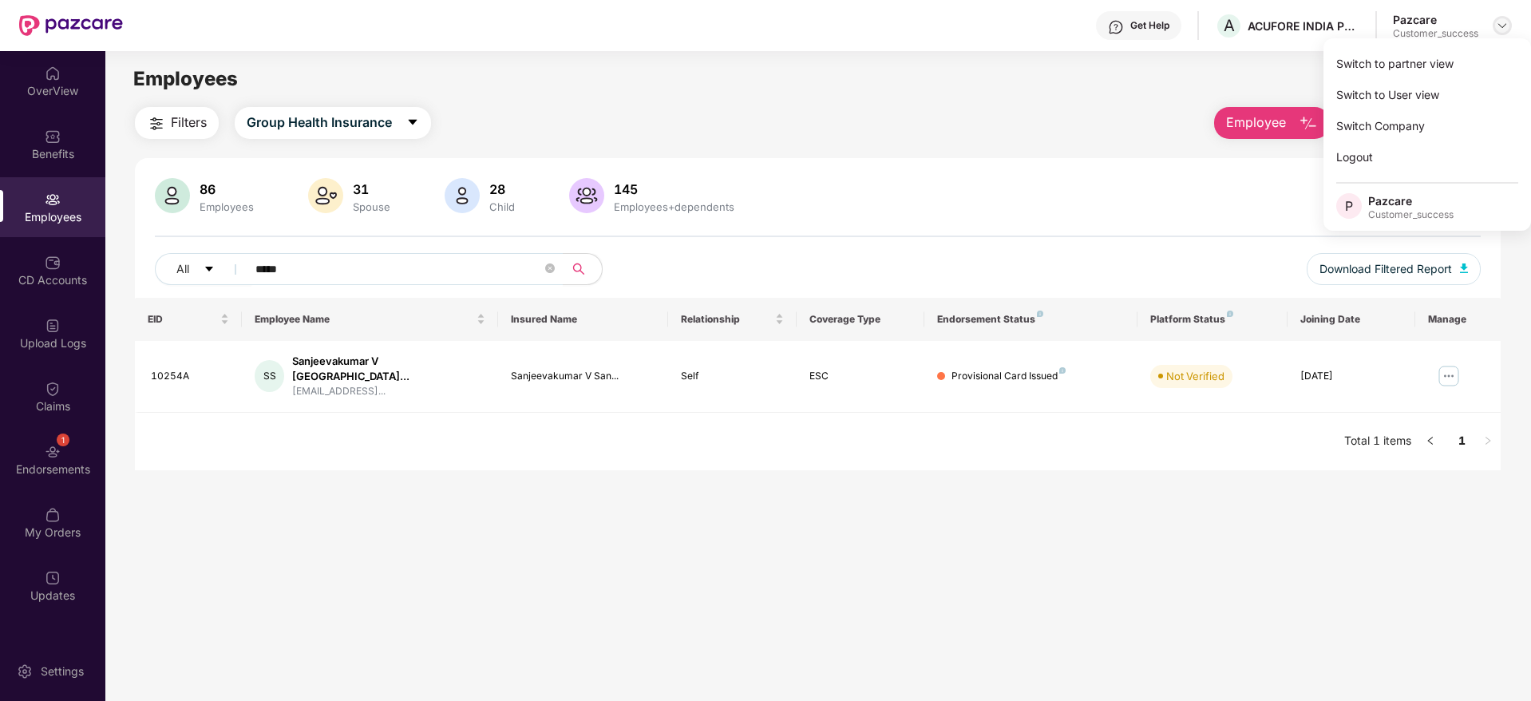
click at [1473, 57] on div "Switch to partner view" at bounding box center [1427, 63] width 208 height 31
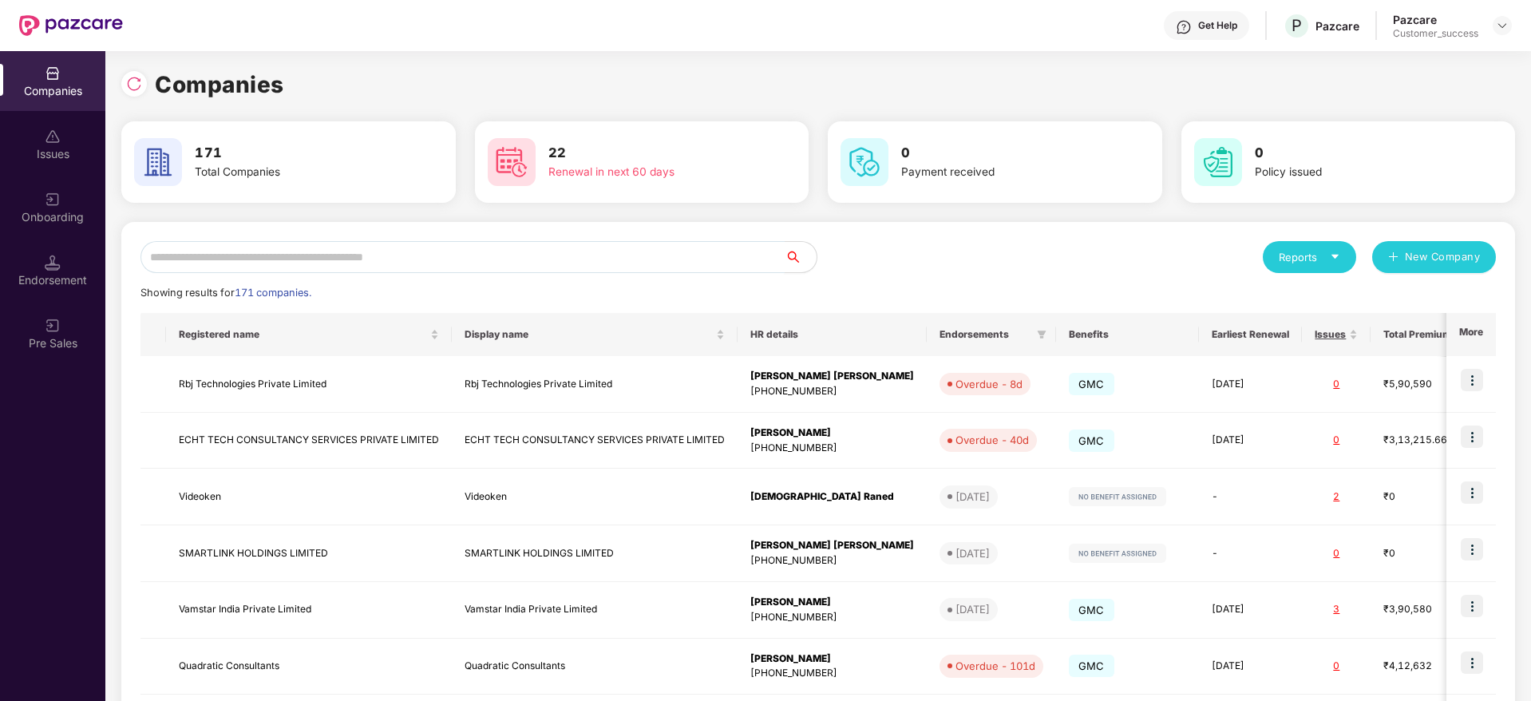
drag, startPoint x: 566, startPoint y: 247, endPoint x: 575, endPoint y: 255, distance: 11.9
click at [566, 247] on input "text" at bounding box center [462, 257] width 644 height 32
paste input "*******"
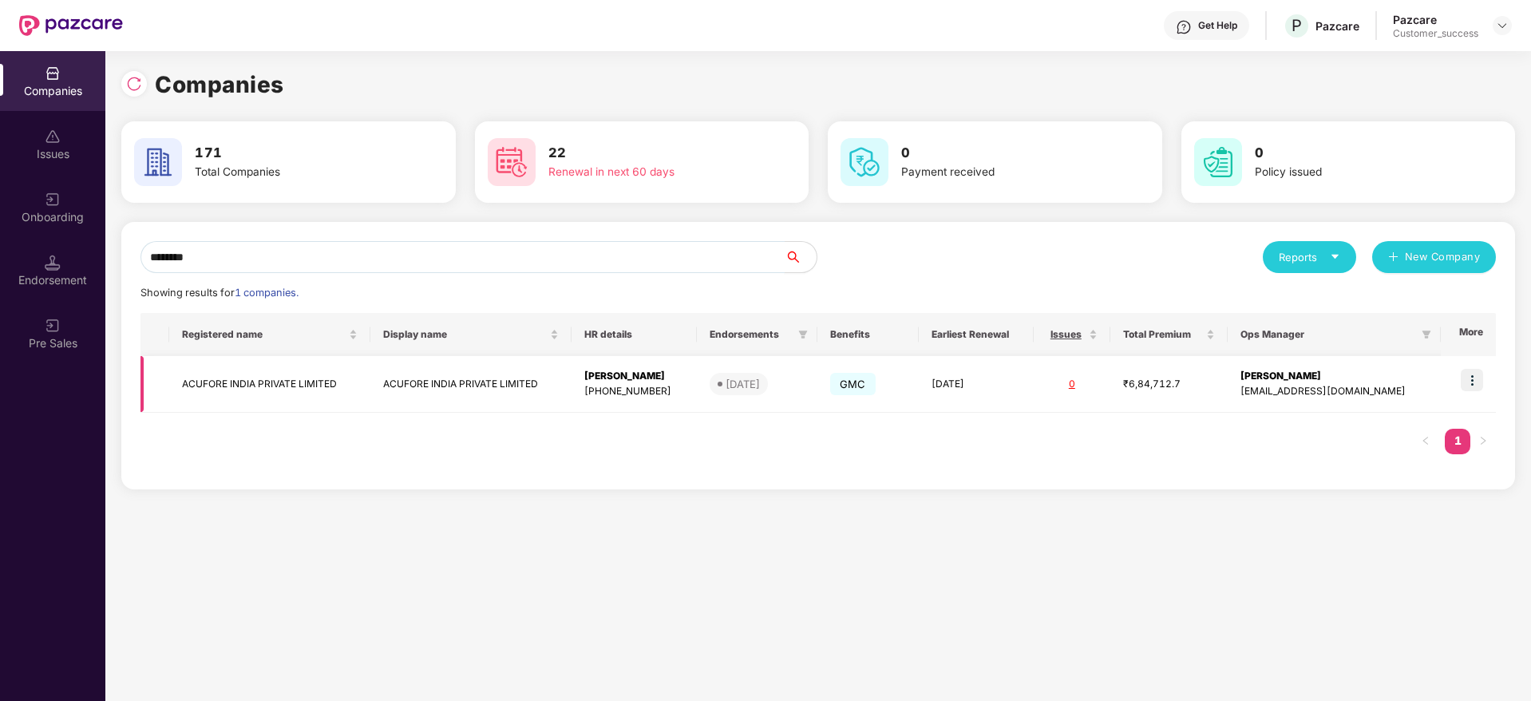
type input "*******"
click at [571, 396] on td "ACUFORE INDIA PRIVATE LIMITED" at bounding box center [470, 384] width 201 height 57
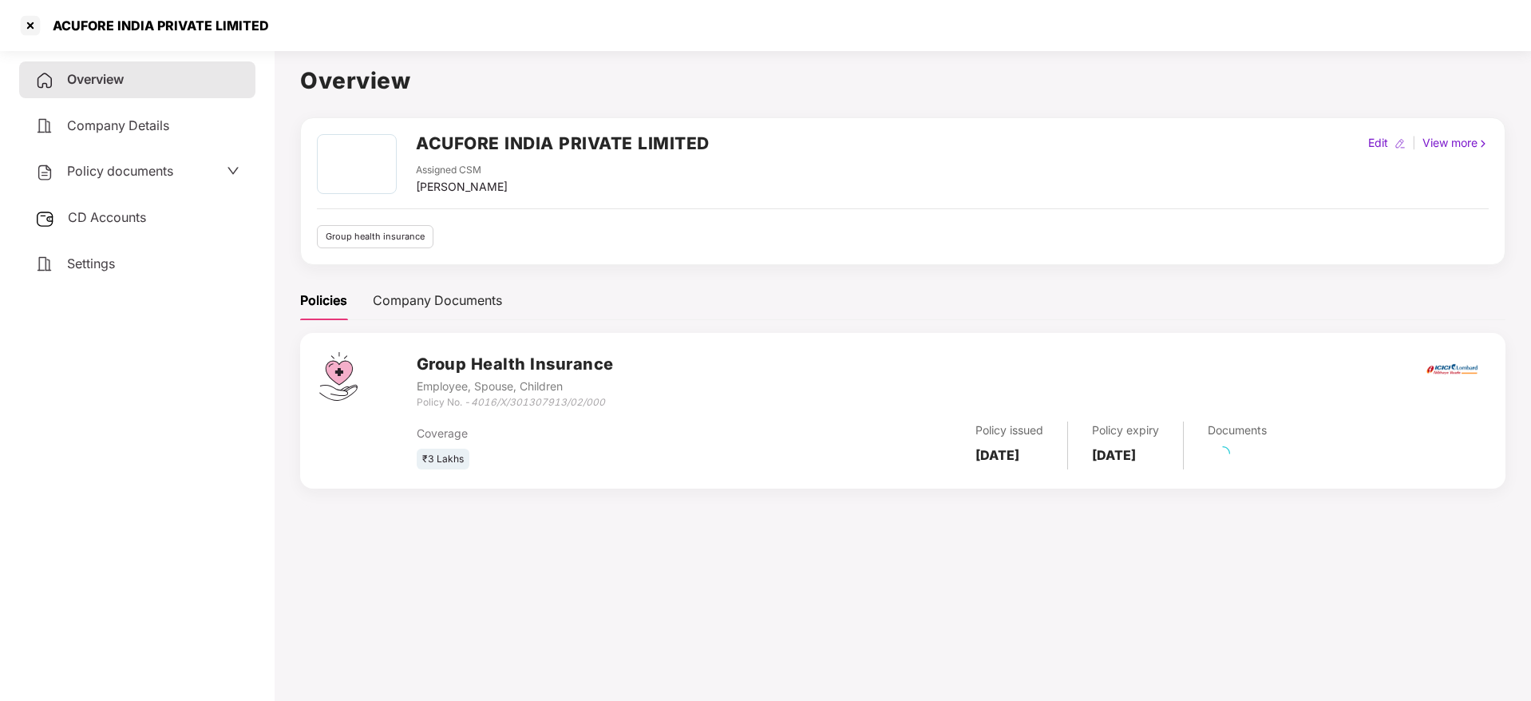
click at [153, 180] on div "Policy documents" at bounding box center [104, 171] width 138 height 21
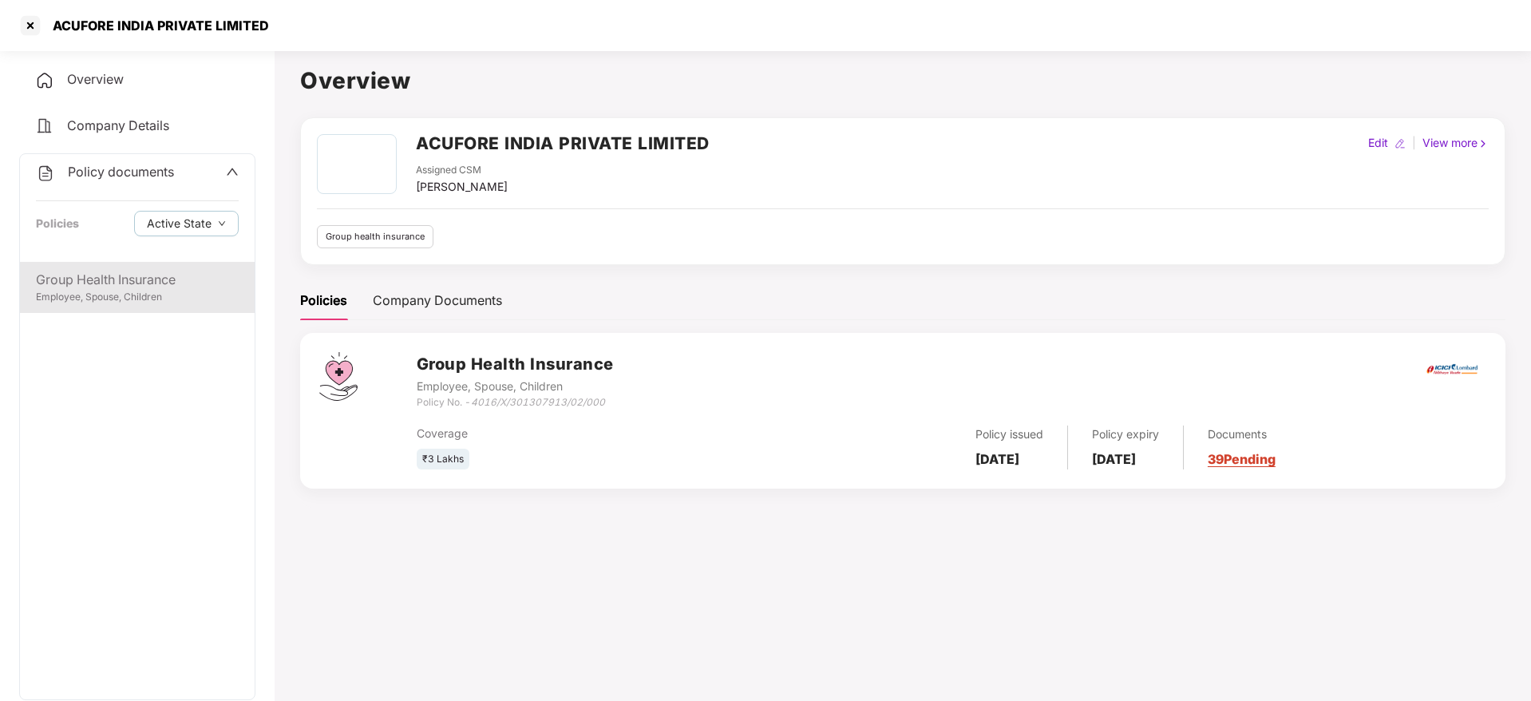
click at [151, 304] on div "Employee, Spouse, Children" at bounding box center [137, 297] width 203 height 15
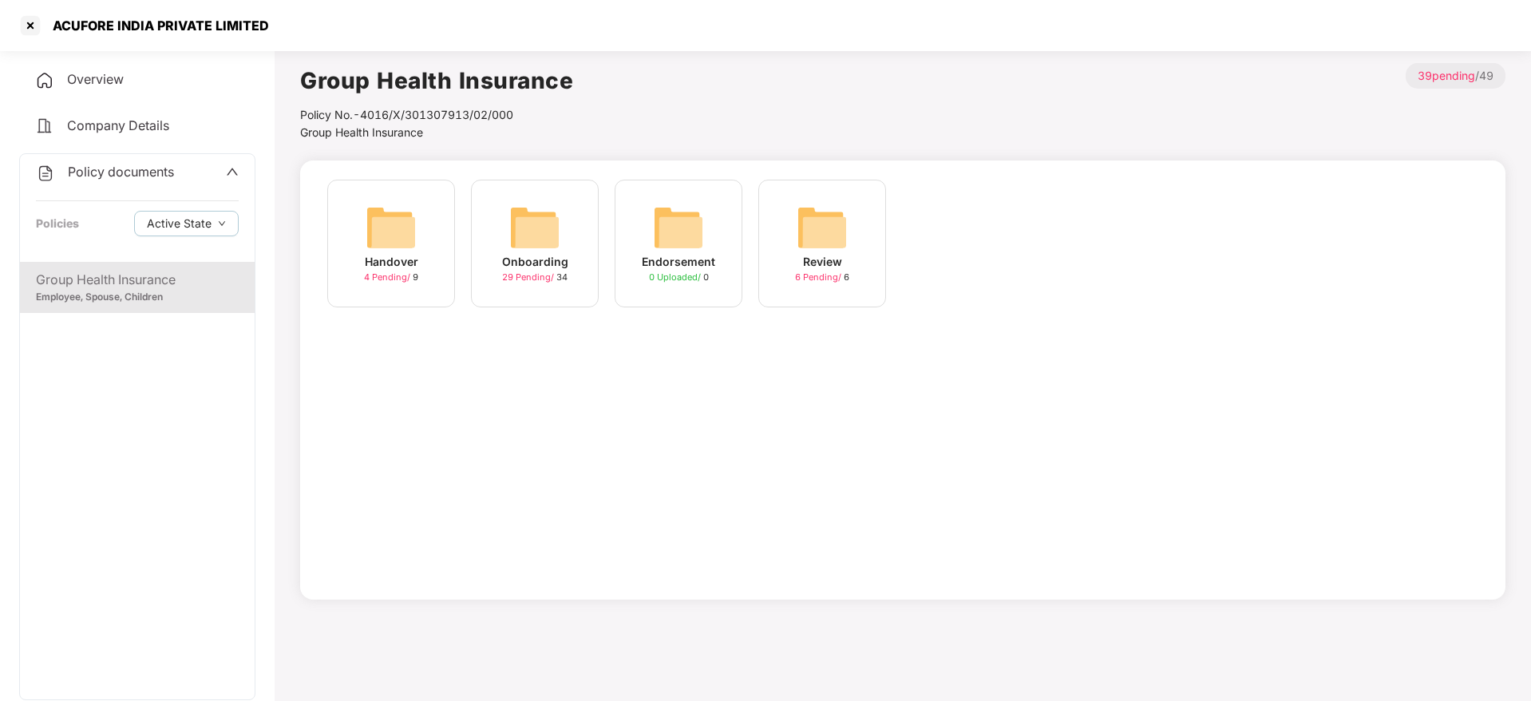
click at [528, 248] on img at bounding box center [534, 227] width 51 height 51
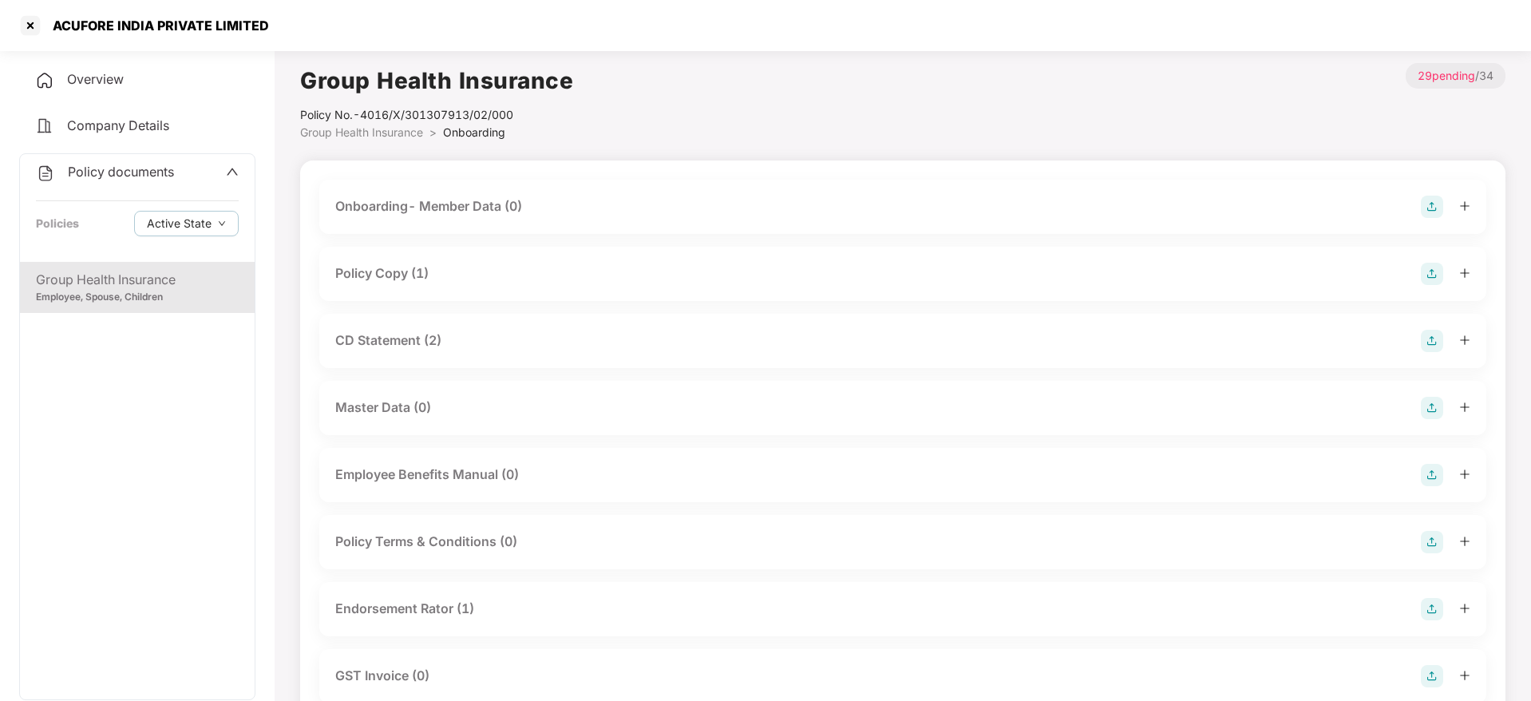
click at [437, 353] on div "CD Statement (2)" at bounding box center [902, 341] width 1167 height 54
click at [438, 353] on div "CD Statement (2)" at bounding box center [902, 341] width 1167 height 54
click at [441, 350] on div "CD Statement (2)" at bounding box center [388, 340] width 106 height 20
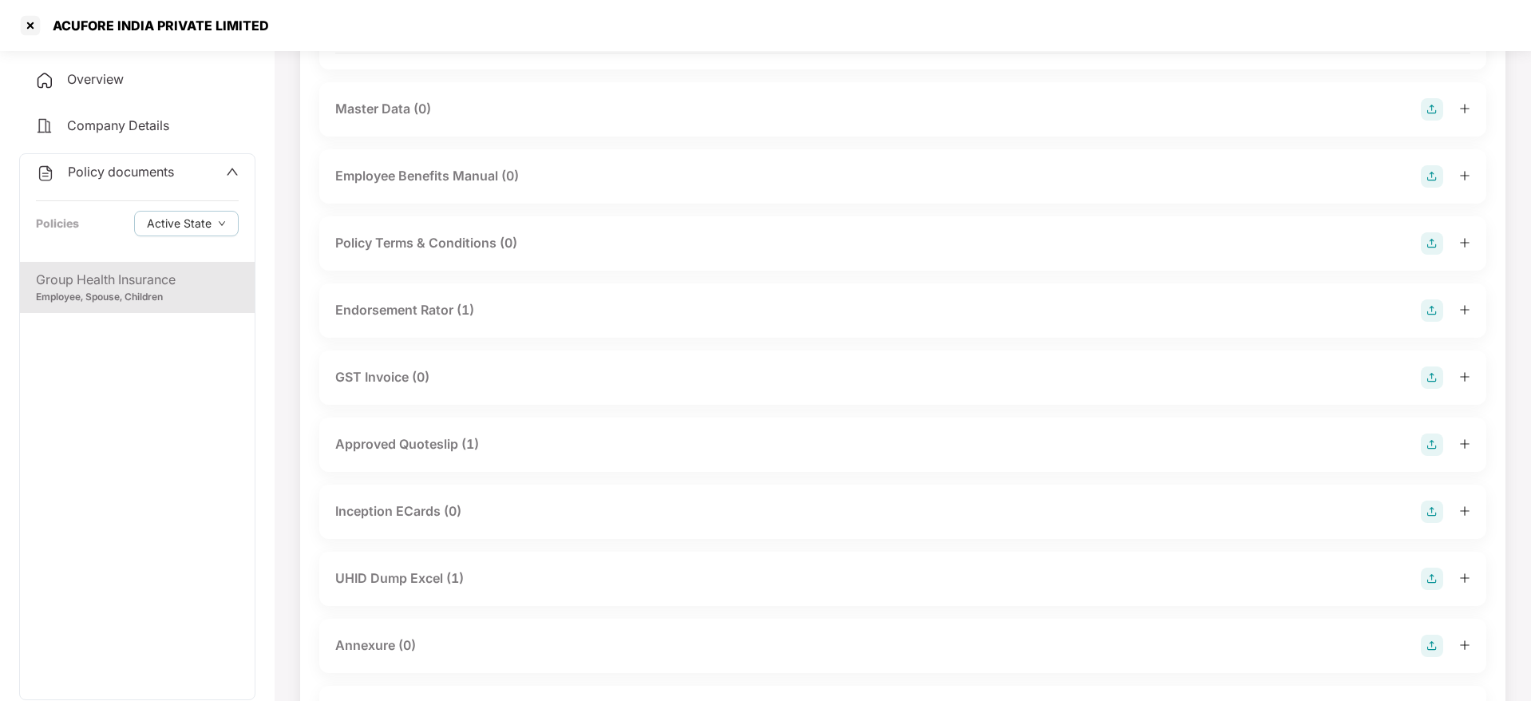
scroll to position [599, 0]
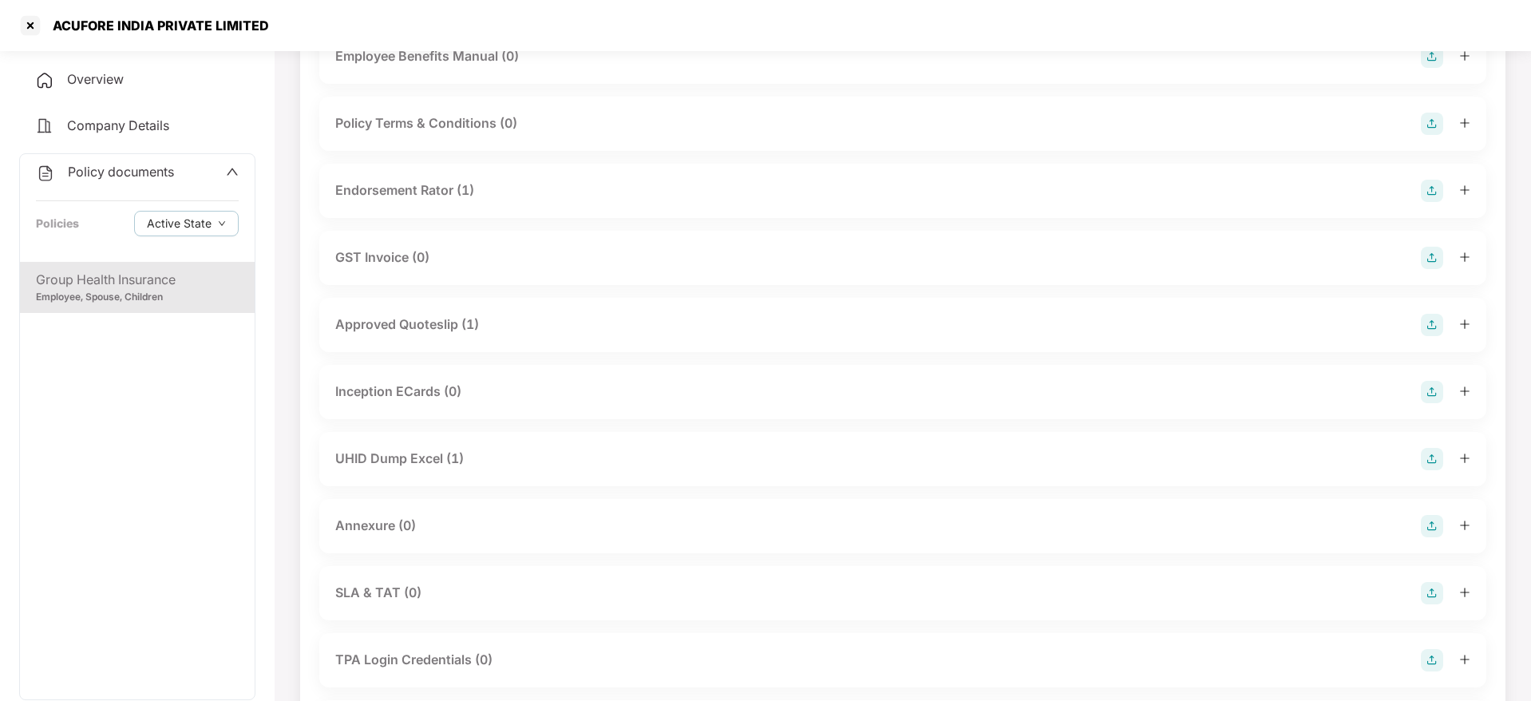
click at [466, 323] on div "Approved Quoteslip (1)" at bounding box center [902, 325] width 1167 height 54
click at [475, 314] on div "Approved Quoteslip (1)" at bounding box center [407, 324] width 144 height 20
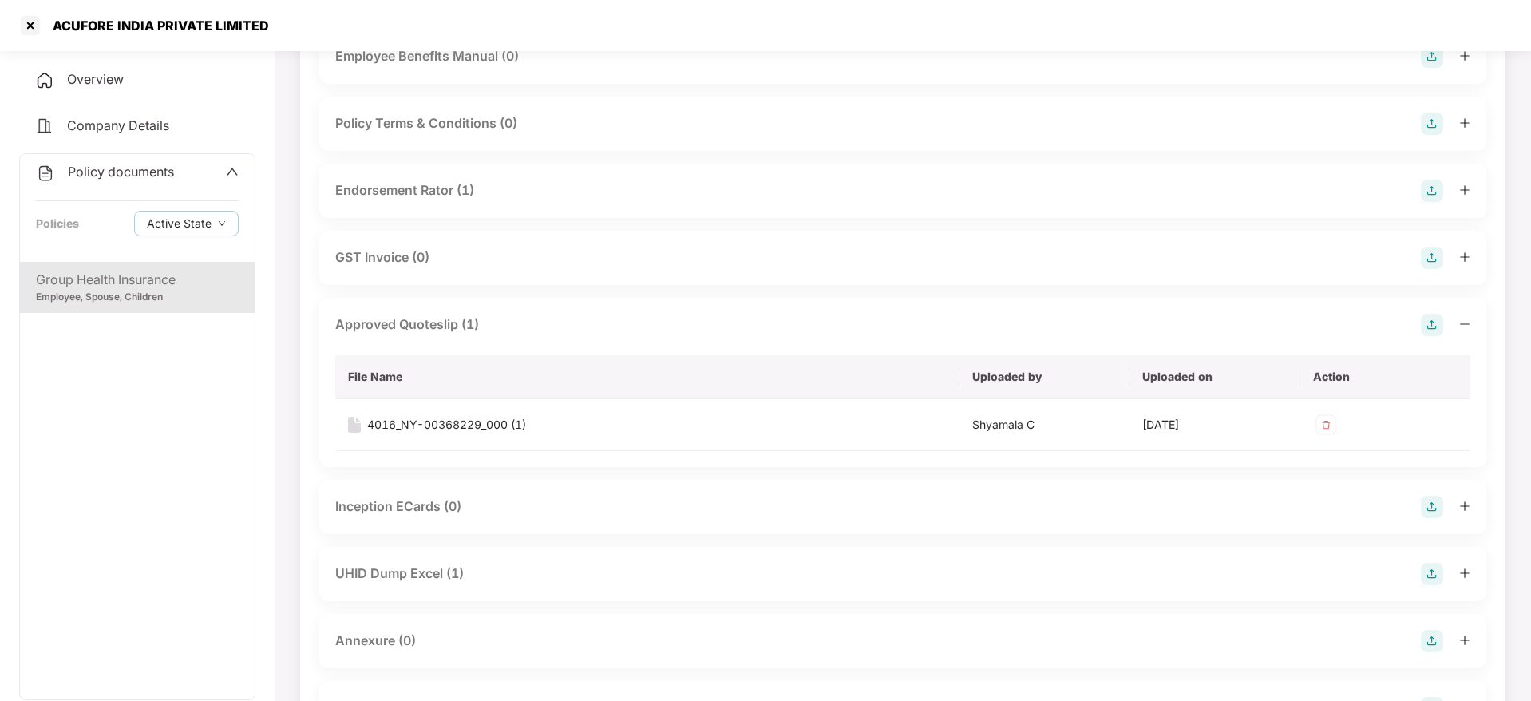
click at [475, 314] on div "Approved Quoteslip (1)" at bounding box center [407, 324] width 144 height 20
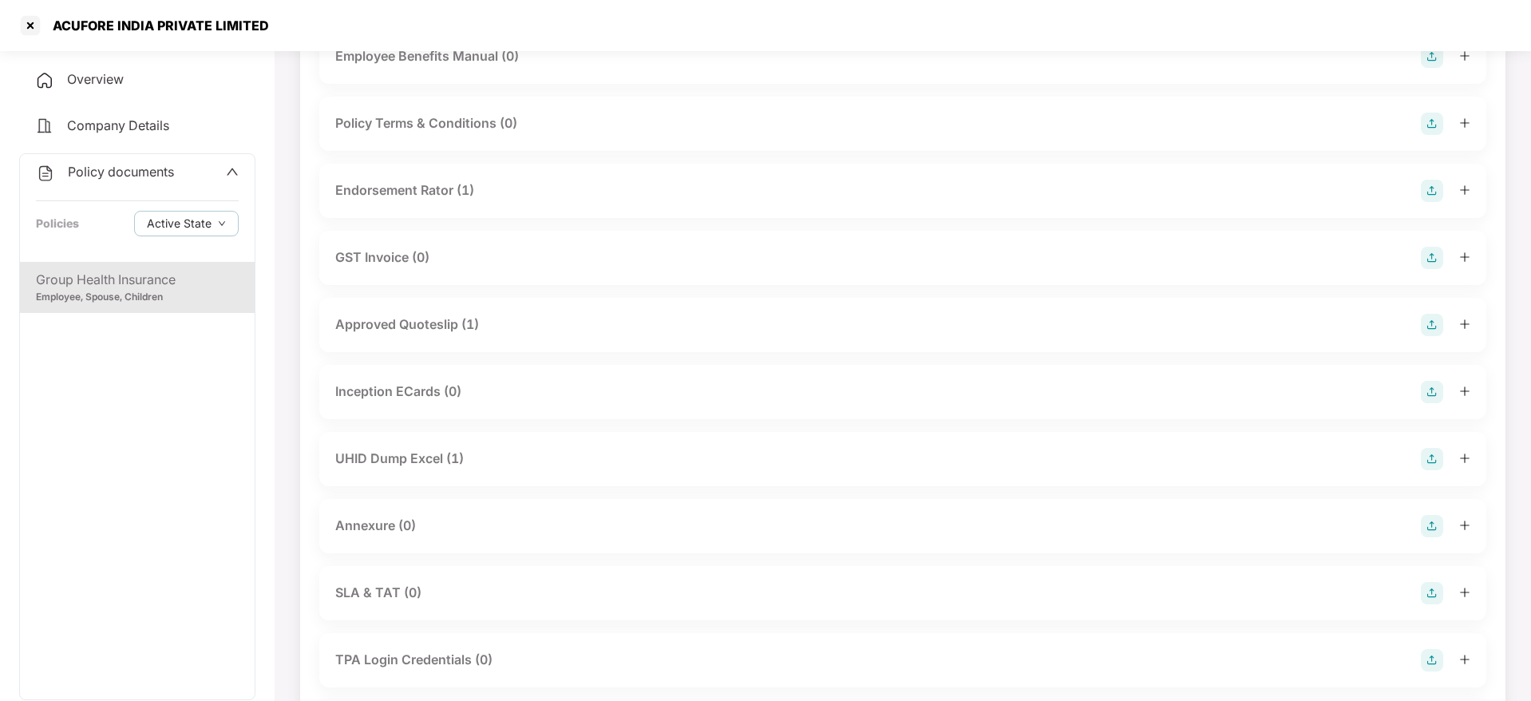
click at [479, 448] on div "UHID Dump Excel (1)" at bounding box center [902, 459] width 1135 height 22
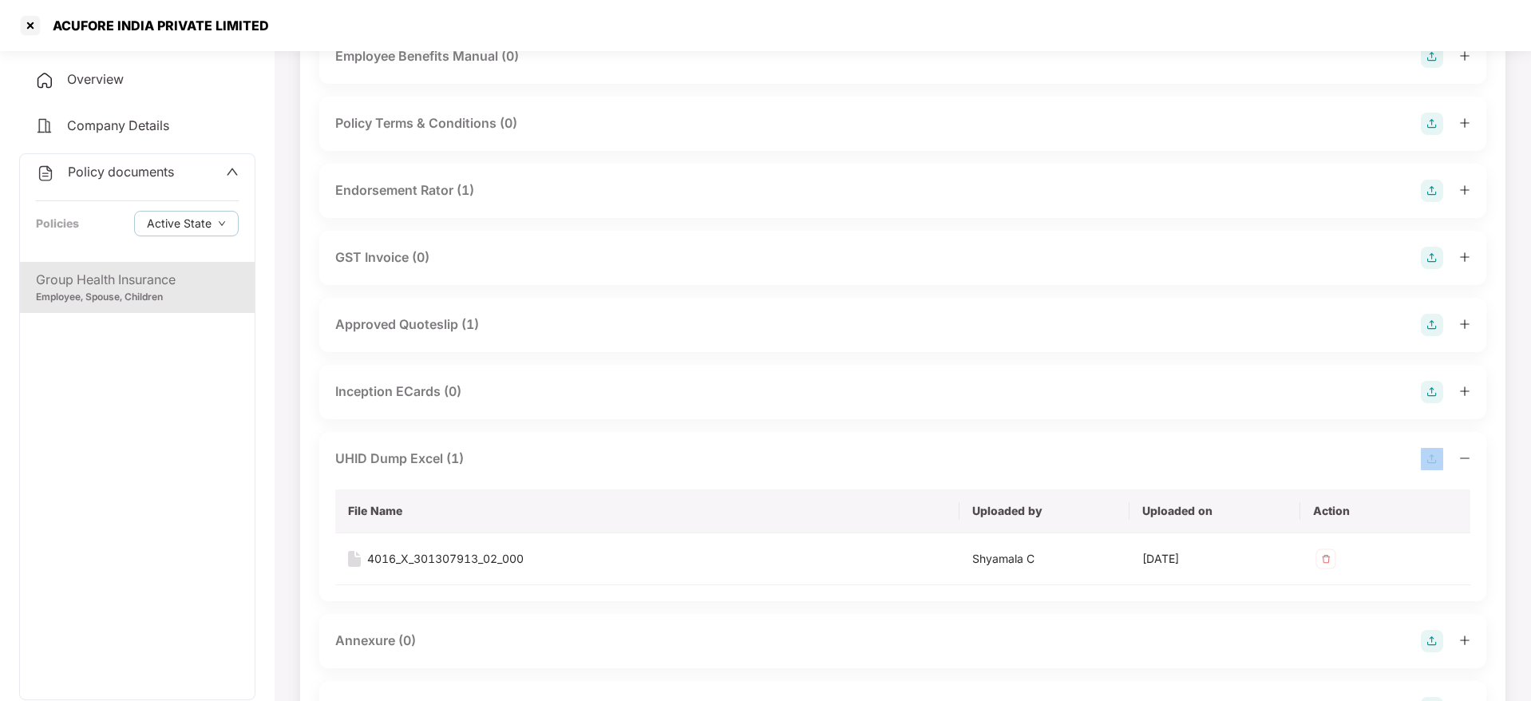
click at [479, 448] on div "UHID Dump Excel (1)" at bounding box center [902, 459] width 1135 height 22
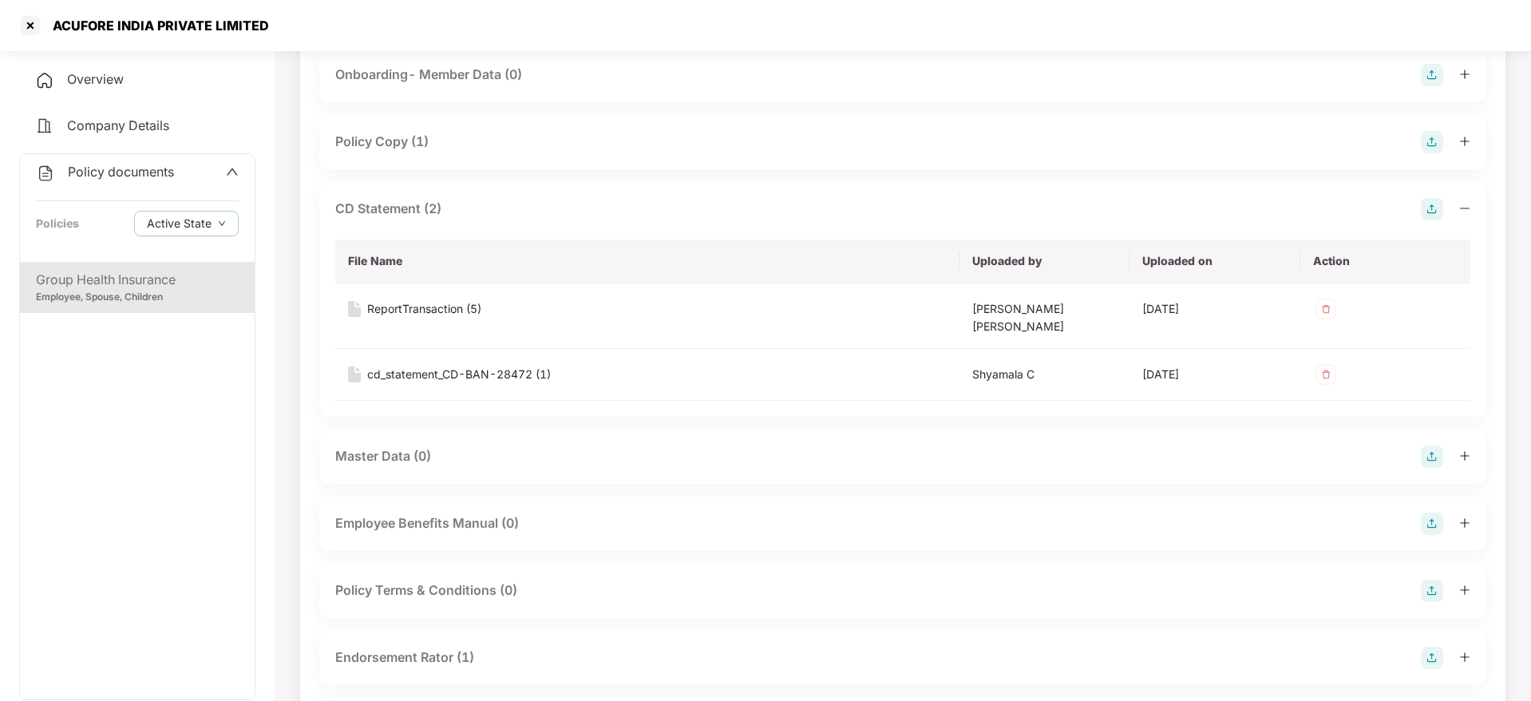
scroll to position [0, 0]
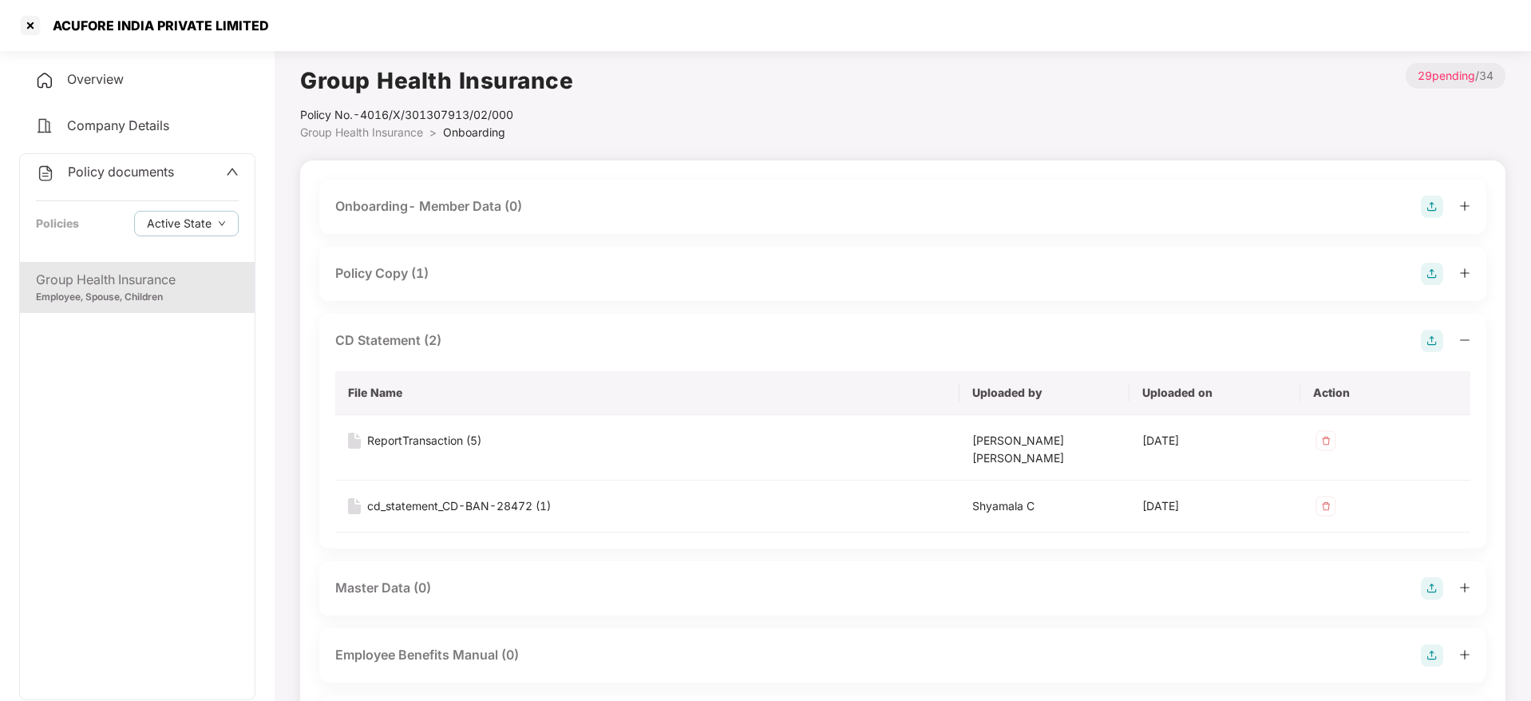
click at [488, 342] on div "CD Statement (2)" at bounding box center [902, 341] width 1135 height 22
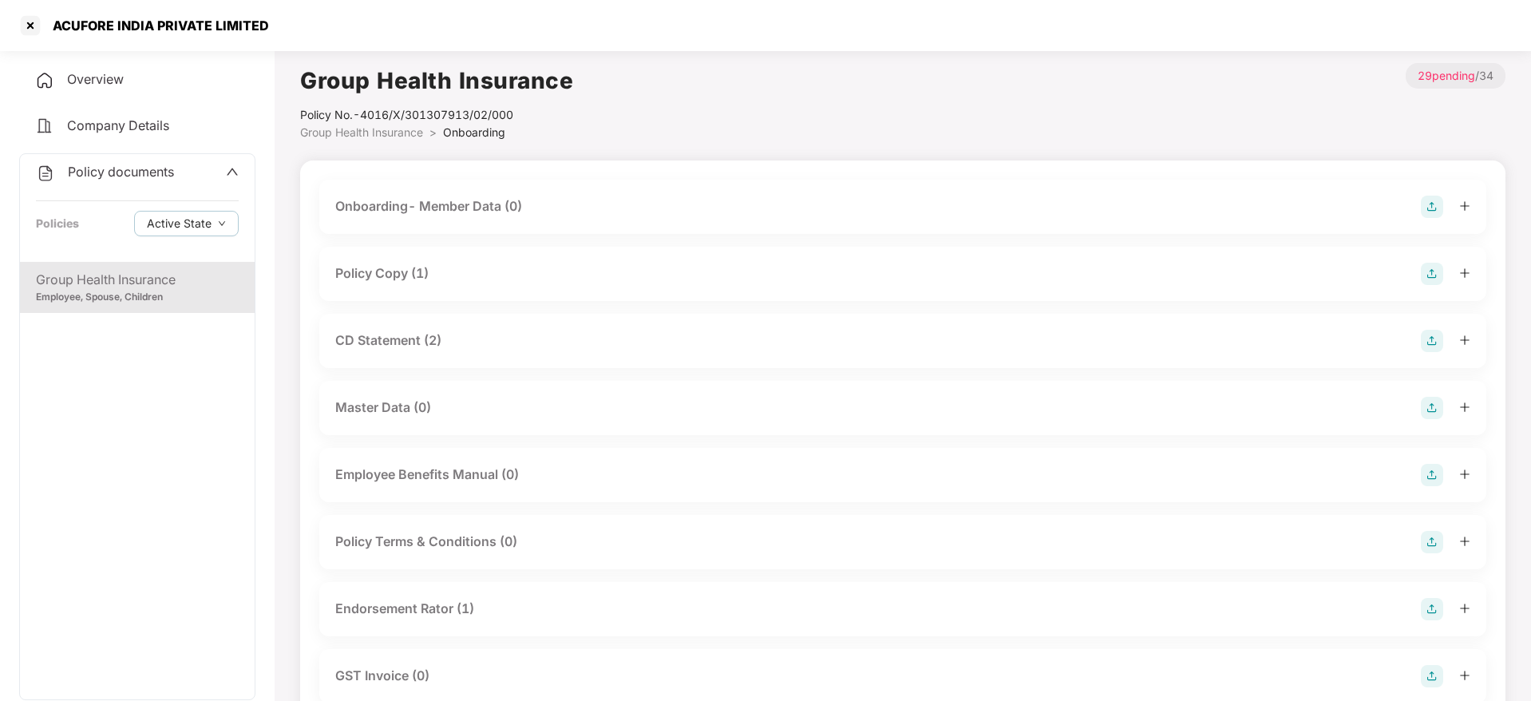
click at [128, 18] on div "ACUFORE INDIA PRIVATE LIMITED" at bounding box center [156, 26] width 226 height 16
copy div "ACUFORE INDIA PRIVATE LIMITED"
click at [25, 18] on div at bounding box center [31, 26] width 26 height 26
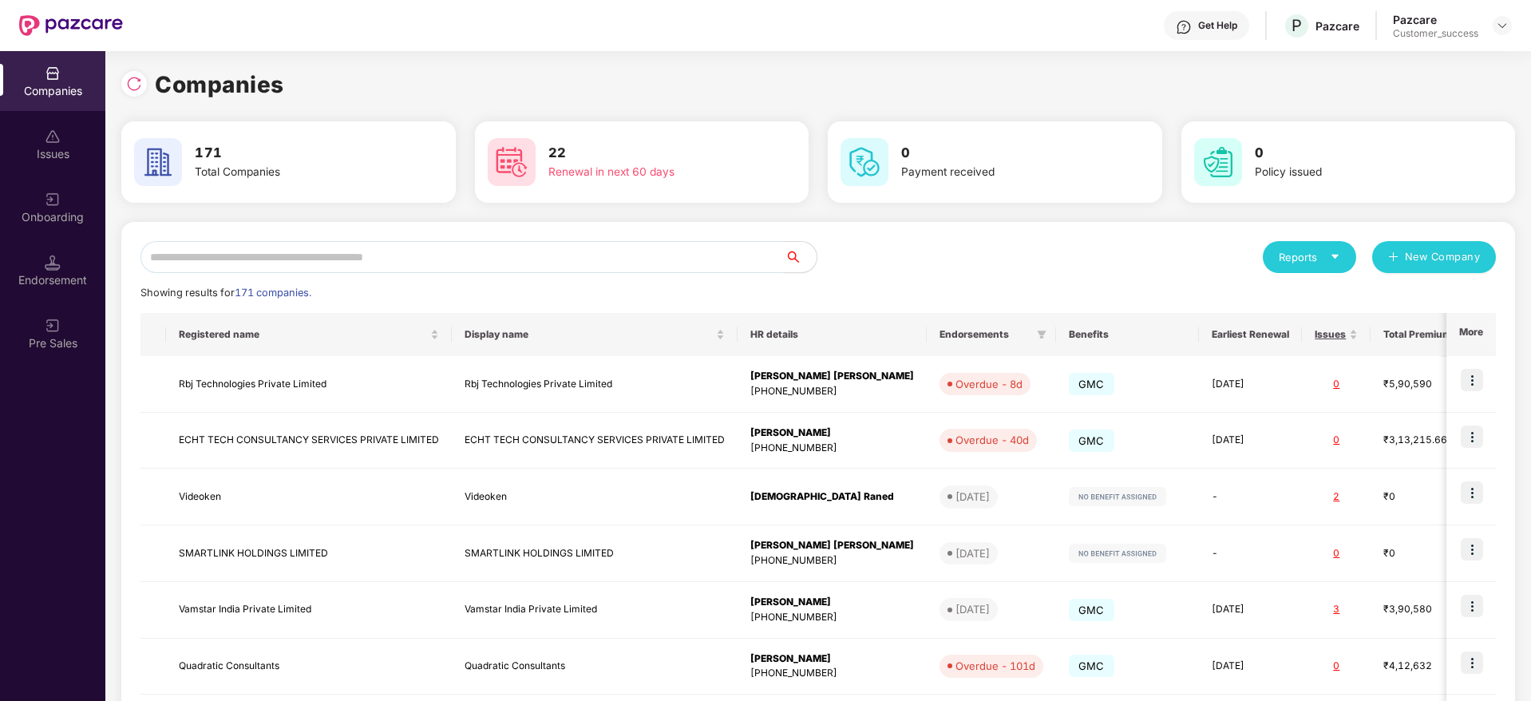
click at [381, 270] on input "text" at bounding box center [462, 257] width 644 height 32
paste input "**********"
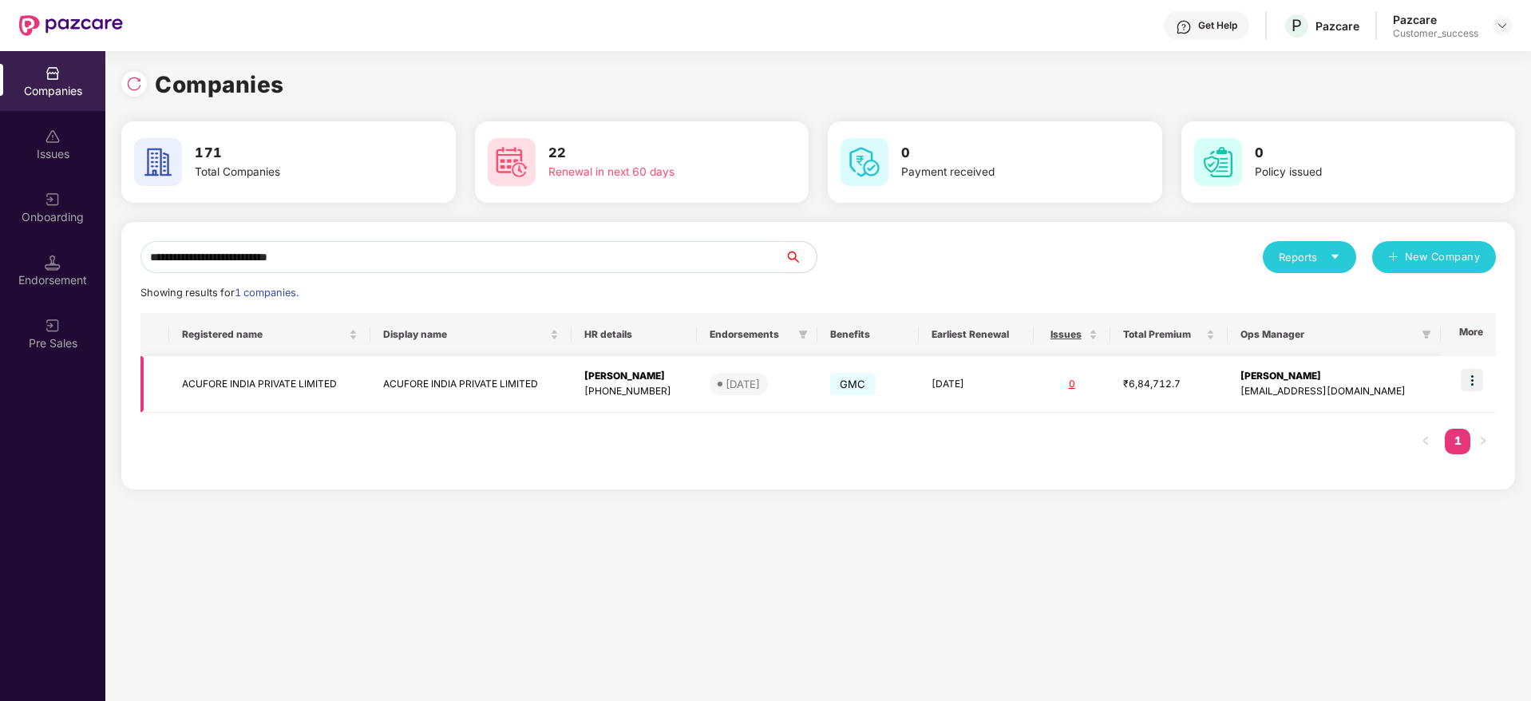
type input "**********"
click at [1475, 380] on img at bounding box center [1472, 380] width 22 height 22
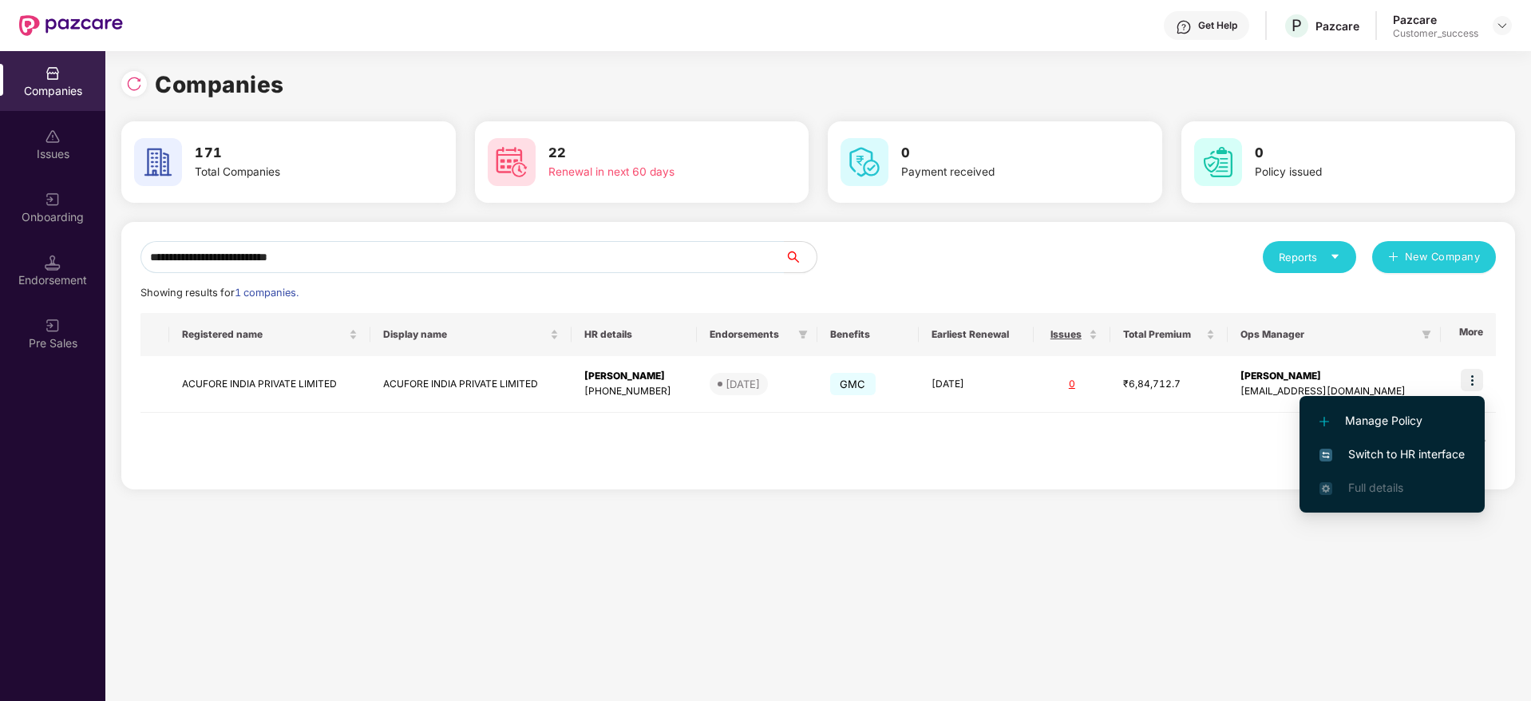
click at [1436, 461] on span "Switch to HR interface" at bounding box center [1391, 454] width 145 height 18
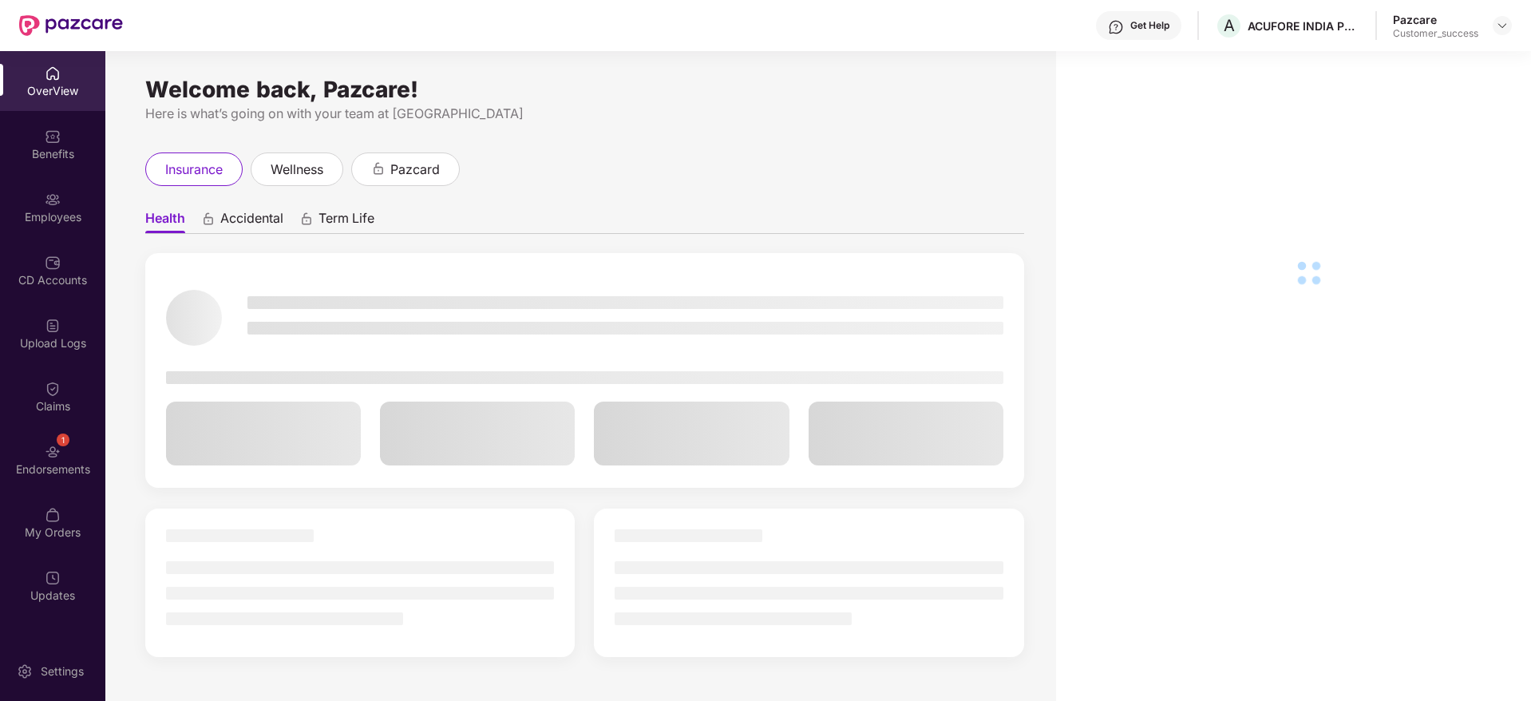
click at [55, 236] on div "Employees" at bounding box center [52, 207] width 105 height 60
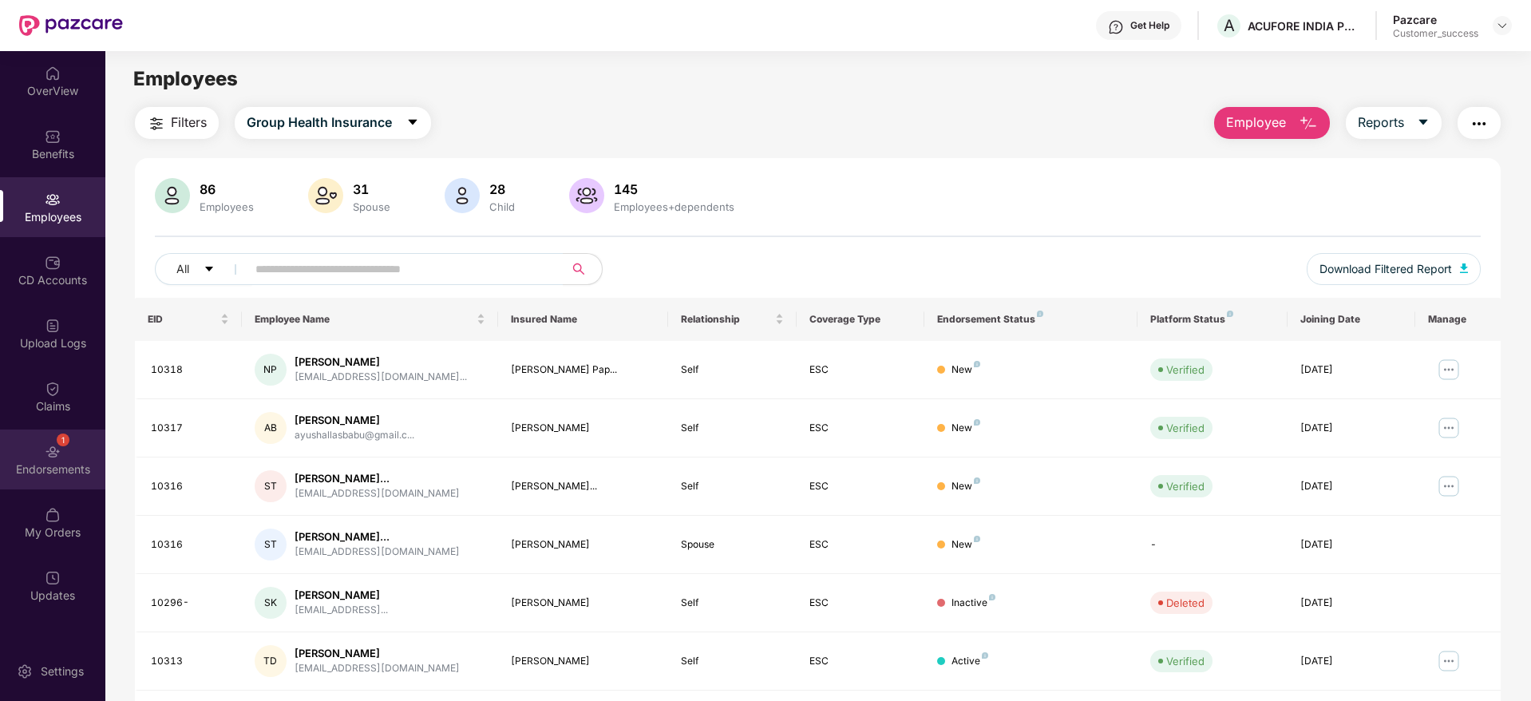
click at [82, 488] on div "1 Endorsements" at bounding box center [52, 459] width 105 height 60
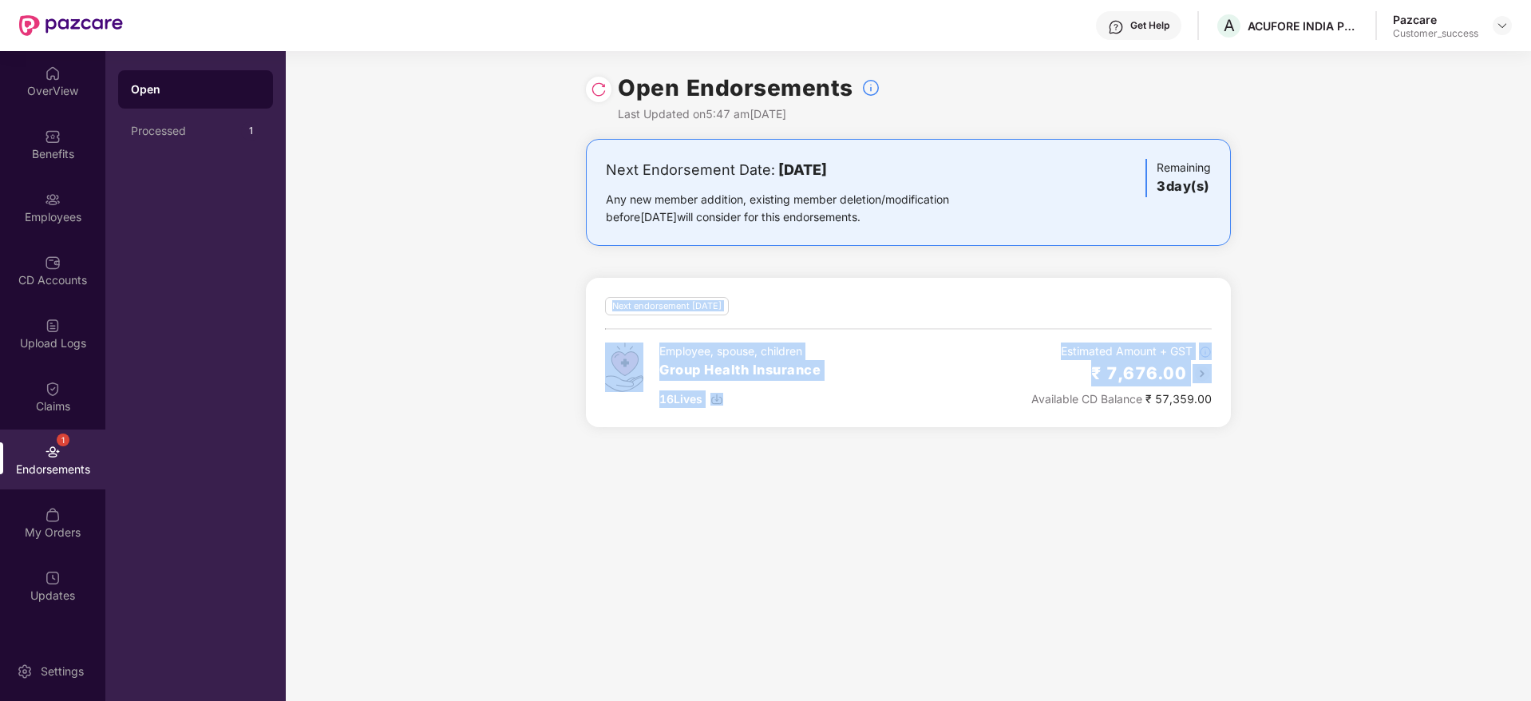
drag, startPoint x: 971, startPoint y: 409, endPoint x: 525, endPoint y: 319, distance: 455.0
click at [525, 319] on div "Next Endorsement Date: [DATE] Any new member addition, existing member deletion…" at bounding box center [908, 292] width 1245 height 307
drag, startPoint x: 1269, startPoint y: 497, endPoint x: 1311, endPoint y: 502, distance: 41.8
click at [1311, 502] on div "Open Endorsements Last Updated on 5:47 am[DATE] Next Endorsement Date: [DATE] A…" at bounding box center [908, 376] width 1245 height 650
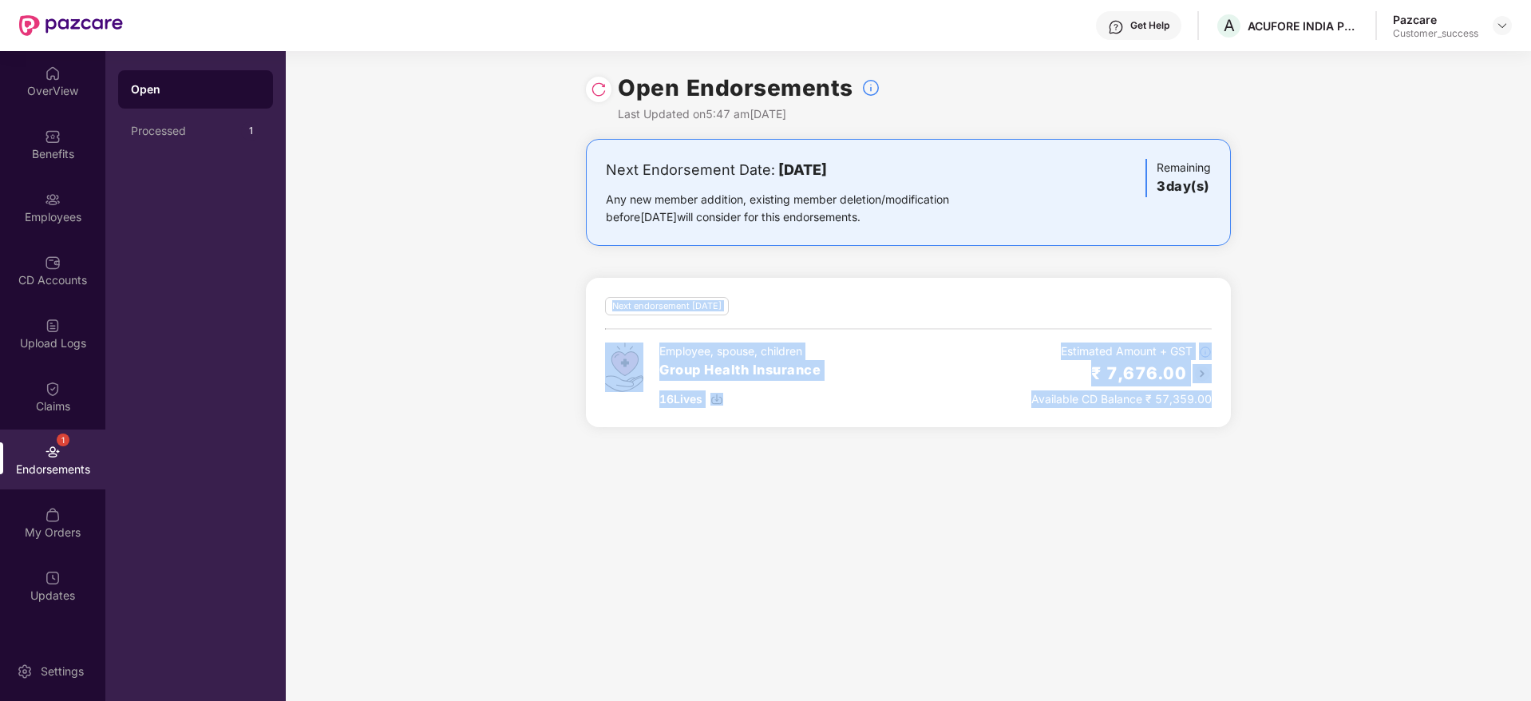
click at [1311, 502] on div "Open Endorsements Last Updated on 5:47 am[DATE] Next Endorsement Date: [DATE] A…" at bounding box center [908, 376] width 1245 height 650
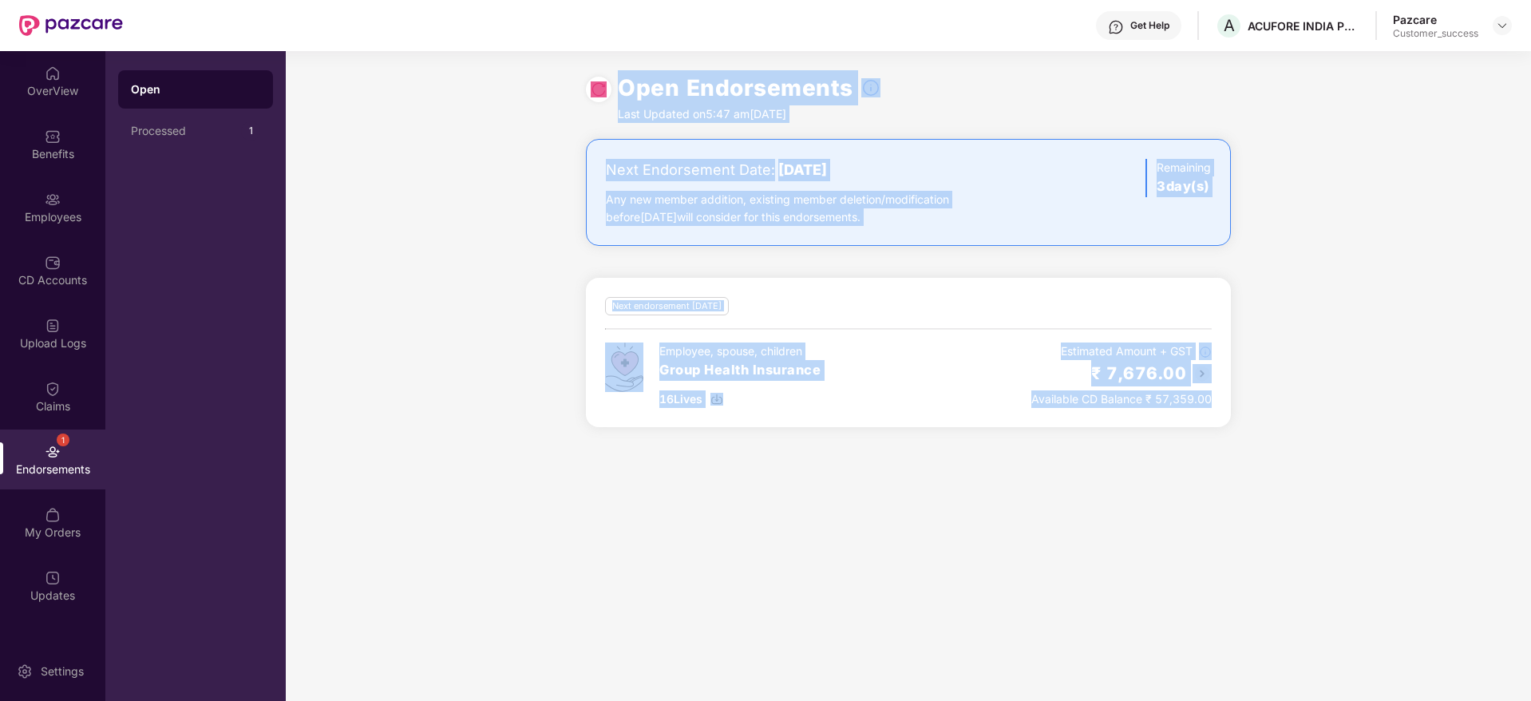
drag, startPoint x: 1311, startPoint y: 502, endPoint x: 535, endPoint y: 112, distance: 868.4
click at [535, 112] on div "Open Endorsements Last Updated on 5:47 am[DATE] Next Endorsement Date: [DATE] A…" at bounding box center [908, 376] width 1245 height 650
click at [535, 112] on div "Open Endorsements Last Updated on 5:47 am[DATE]" at bounding box center [908, 95] width 1245 height 88
drag, startPoint x: 535, startPoint y: 112, endPoint x: 1306, endPoint y: 529, distance: 876.7
click at [1306, 529] on div "Open Endorsements Last Updated on 5:47 am[DATE] Next Endorsement Date: [DATE] A…" at bounding box center [908, 376] width 1245 height 650
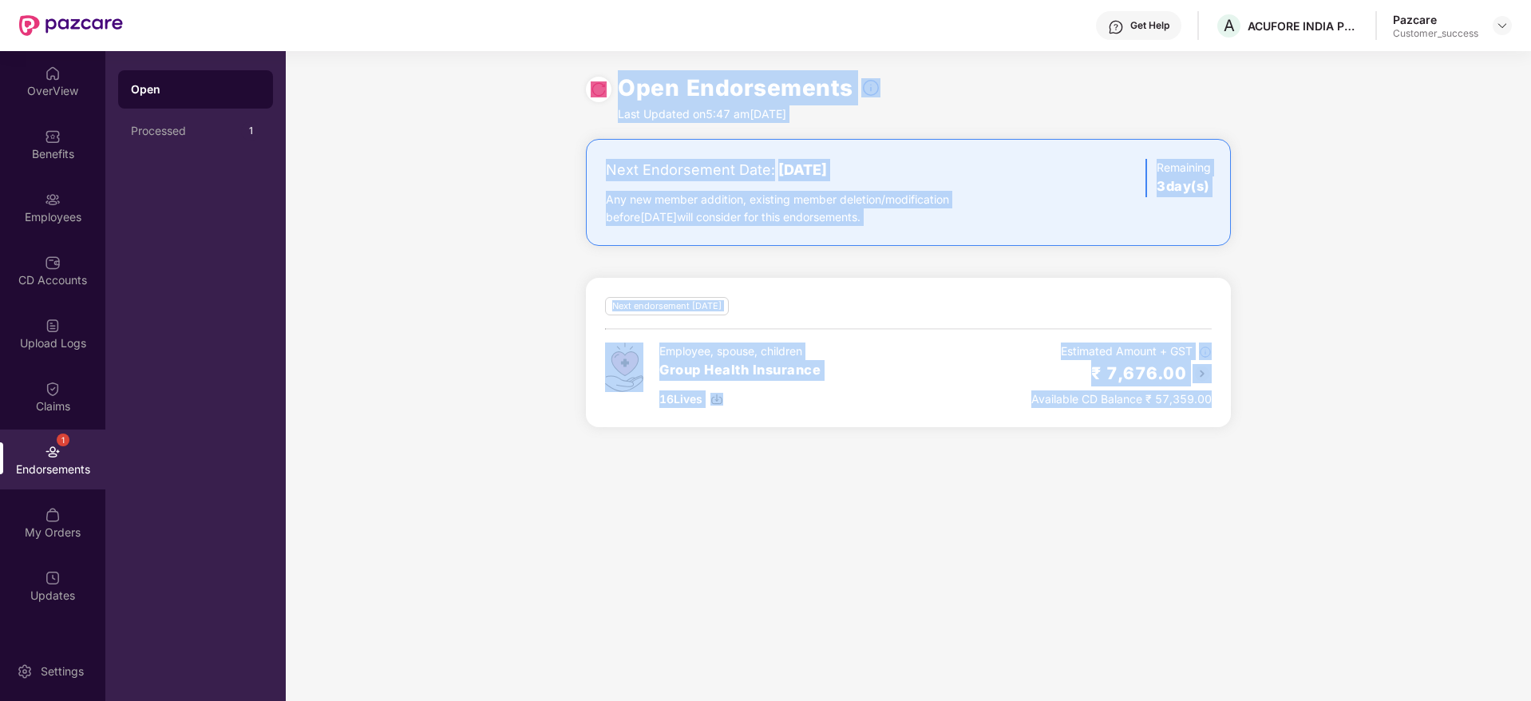
click at [1306, 529] on div "Open Endorsements Last Updated on 5:47 am[DATE] Next Endorsement Date: [DATE] A…" at bounding box center [908, 376] width 1245 height 650
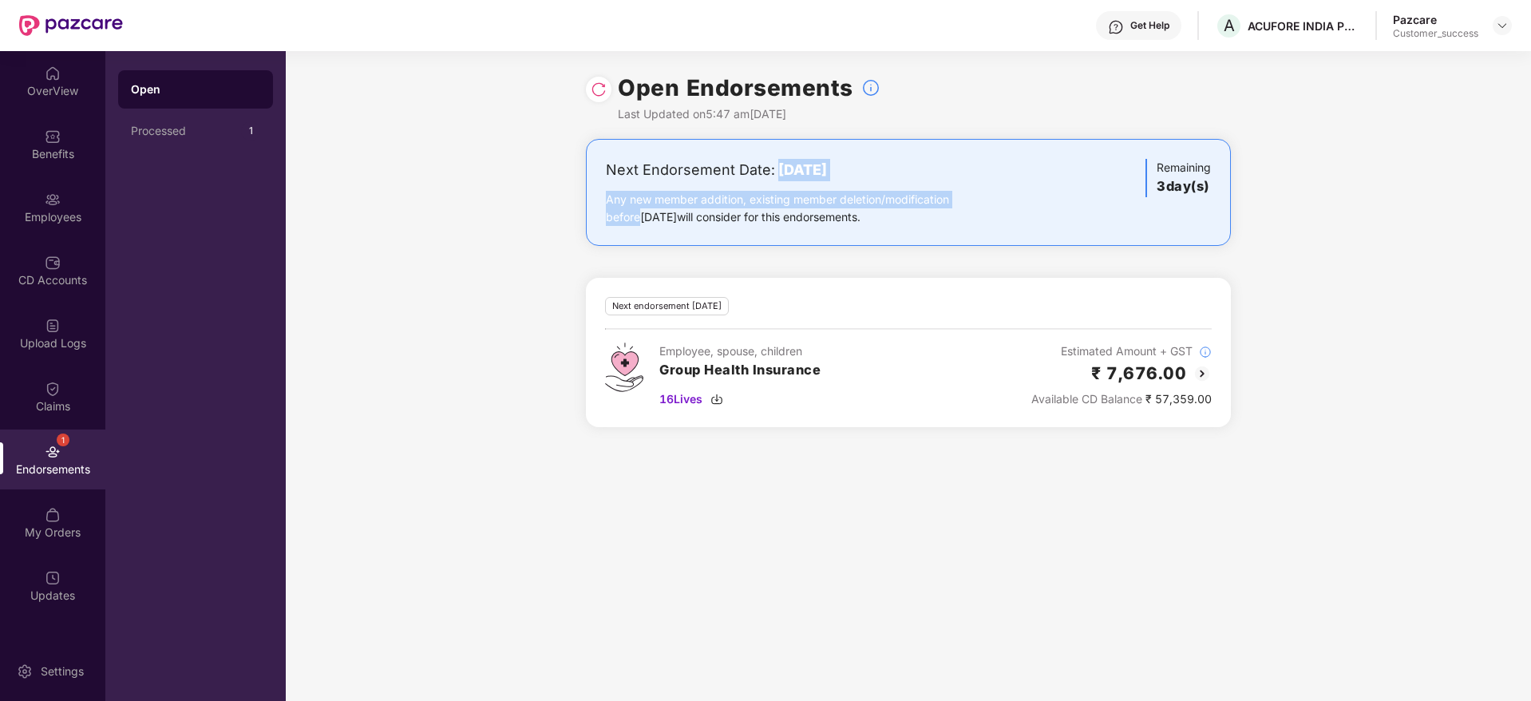
drag, startPoint x: 778, startPoint y: 156, endPoint x: 1045, endPoint y: 197, distance: 269.7
click at [1045, 197] on div "Next Endorsement Date: [DATE] Any new member addition, existing member deletion…" at bounding box center [908, 192] width 645 height 107
click at [1045, 197] on div "Next Endorsement Date: [DATE] Any new member addition, existing member deletion…" at bounding box center [908, 192] width 605 height 67
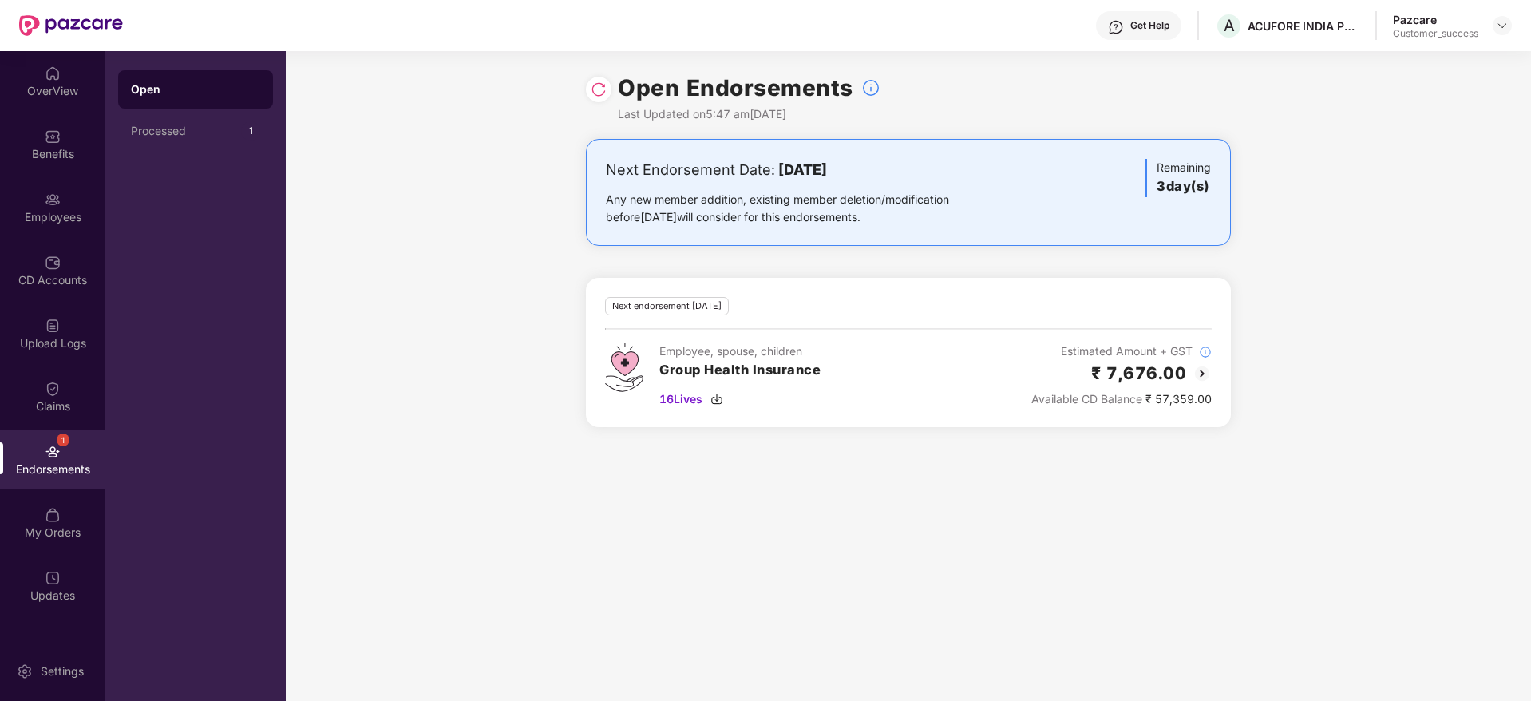
click at [1052, 159] on div "Next Endorsement Date: [DATE] Any new member addition, existing member deletion…" at bounding box center [908, 192] width 605 height 67
click at [1461, 426] on div "Next Endorsement Date: [DATE] Any new member addition, existing member deletion…" at bounding box center [908, 292] width 1245 height 307
drag, startPoint x: 1109, startPoint y: 205, endPoint x: 755, endPoint y: 167, distance: 355.6
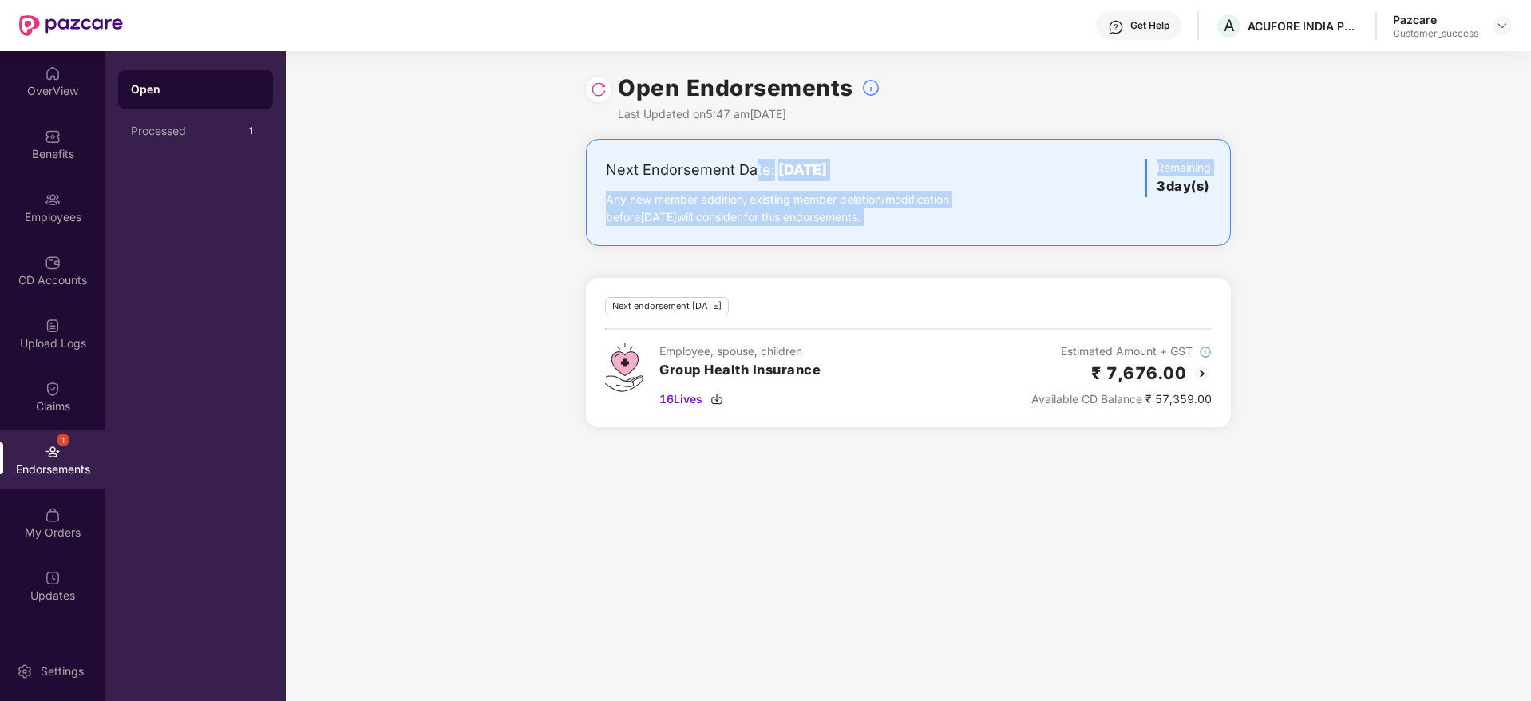
click at [755, 167] on div "Next Endorsement Date: [DATE] Any new member addition, existing member deletion…" at bounding box center [908, 192] width 605 height 67
click at [755, 167] on div "Next Endorsement Date: [DATE]" at bounding box center [802, 170] width 393 height 22
drag, startPoint x: 755, startPoint y: 167, endPoint x: 956, endPoint y: 231, distance: 211.3
click at [956, 231] on div "Next Endorsement Date: [DATE] Any new member addition, existing member deletion…" at bounding box center [908, 192] width 645 height 107
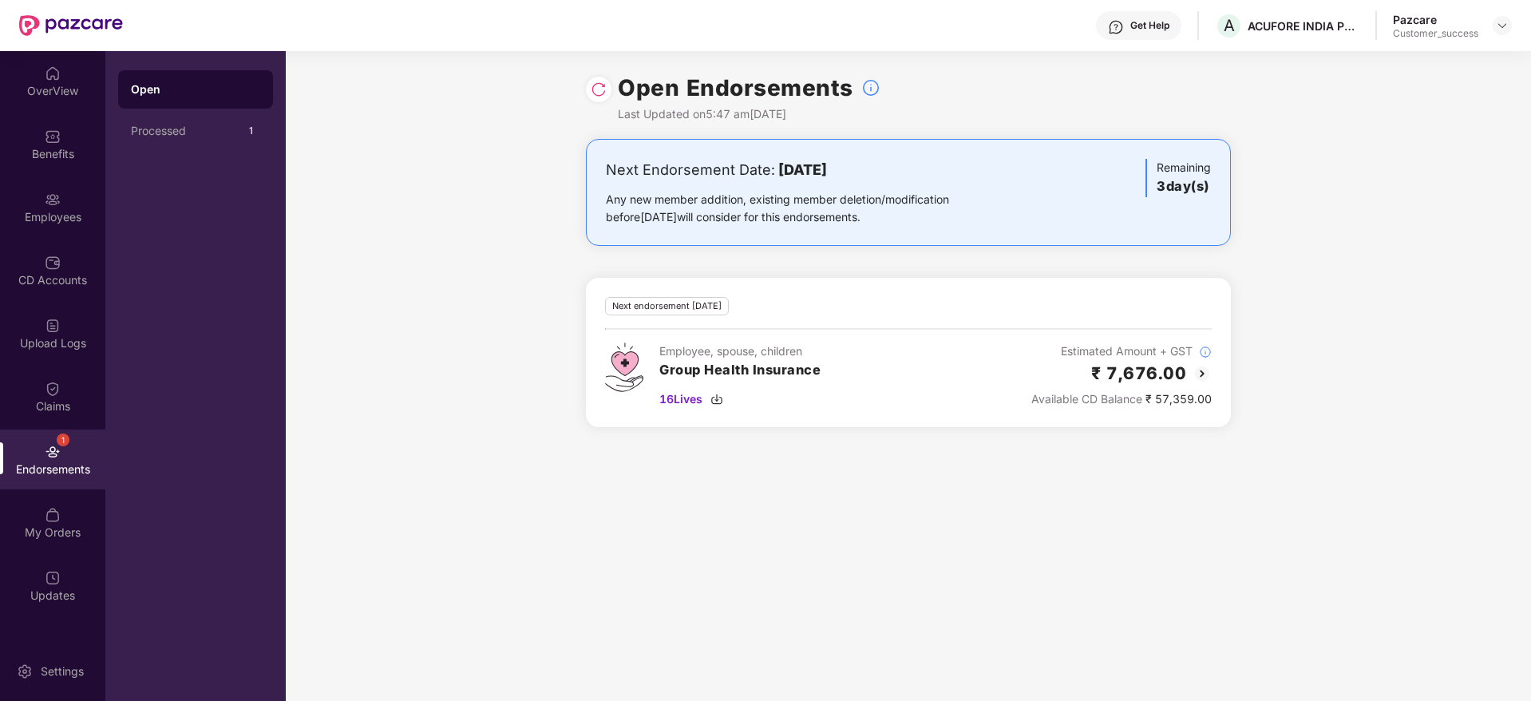
click at [1273, 54] on div "Open Endorsements Last Updated on 5:47 am[DATE]" at bounding box center [908, 95] width 1245 height 88
click at [1283, 23] on div "ACUFORE INDIA PRIVATE LIMITED" at bounding box center [1303, 25] width 112 height 15
click at [1243, 27] on div "A ACUFORE INDIA PRIVATE LIMITED" at bounding box center [1287, 26] width 144 height 28
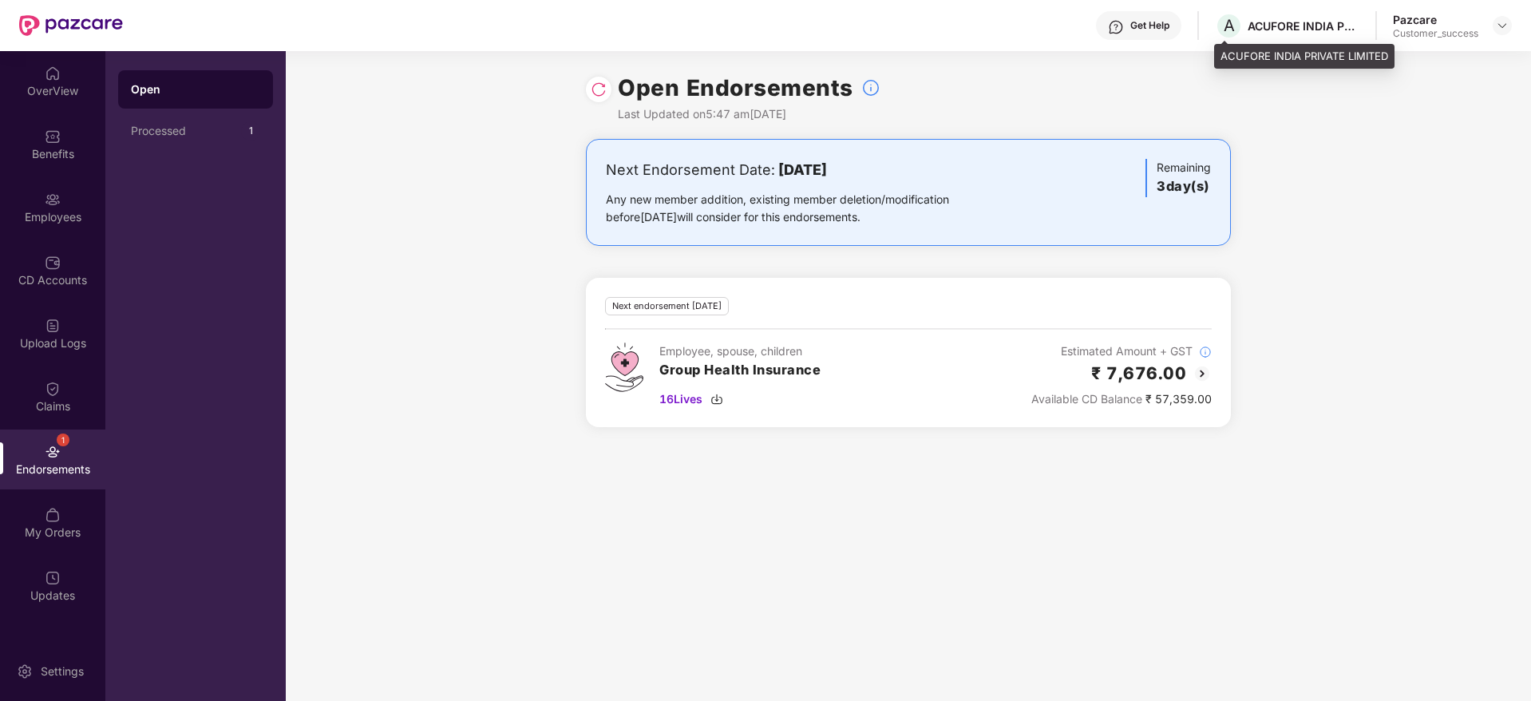
click at [1283, 26] on div "ACUFORE INDIA PRIVATE LIMITED" at bounding box center [1303, 25] width 112 height 15
click at [1499, 27] on img at bounding box center [1502, 25] width 13 height 13
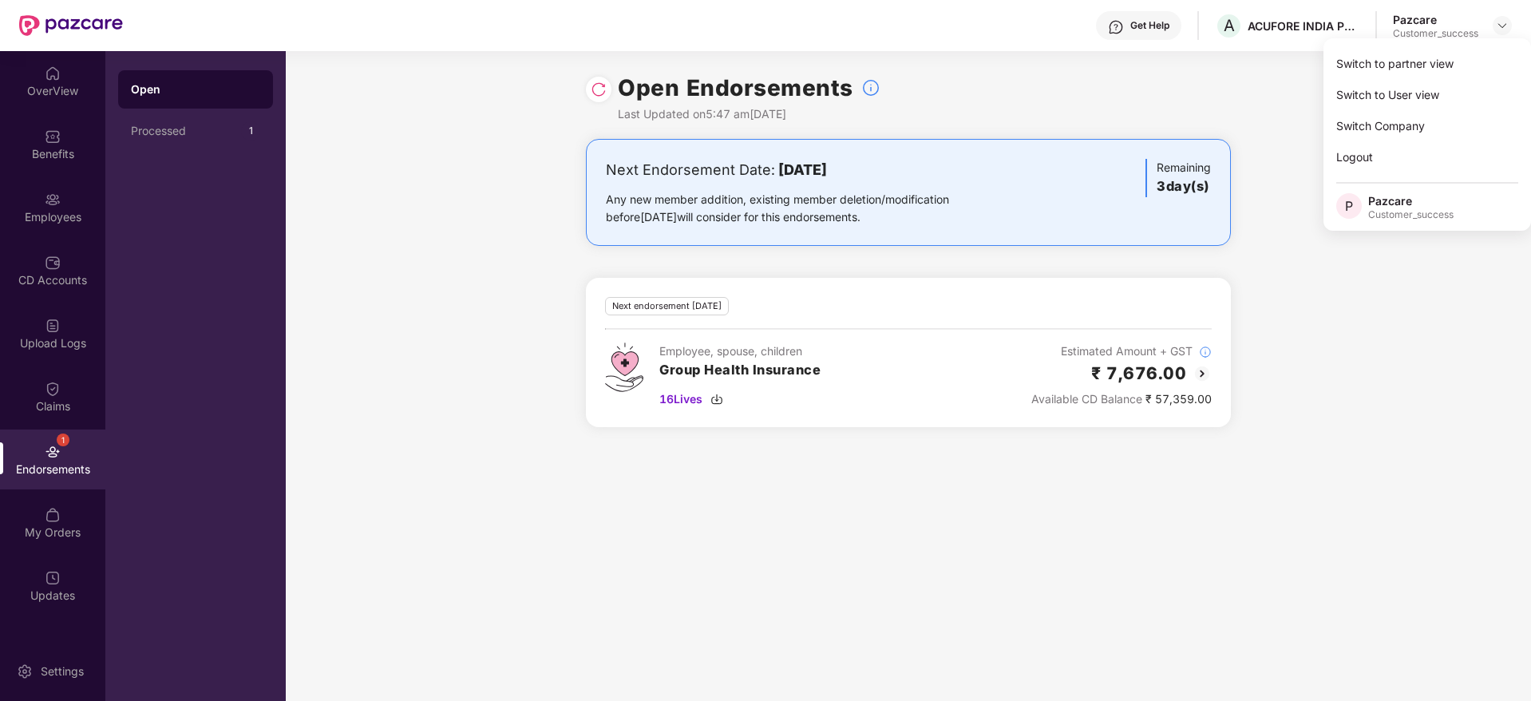
click at [1474, 79] on div "Switch to User view" at bounding box center [1427, 94] width 208 height 31
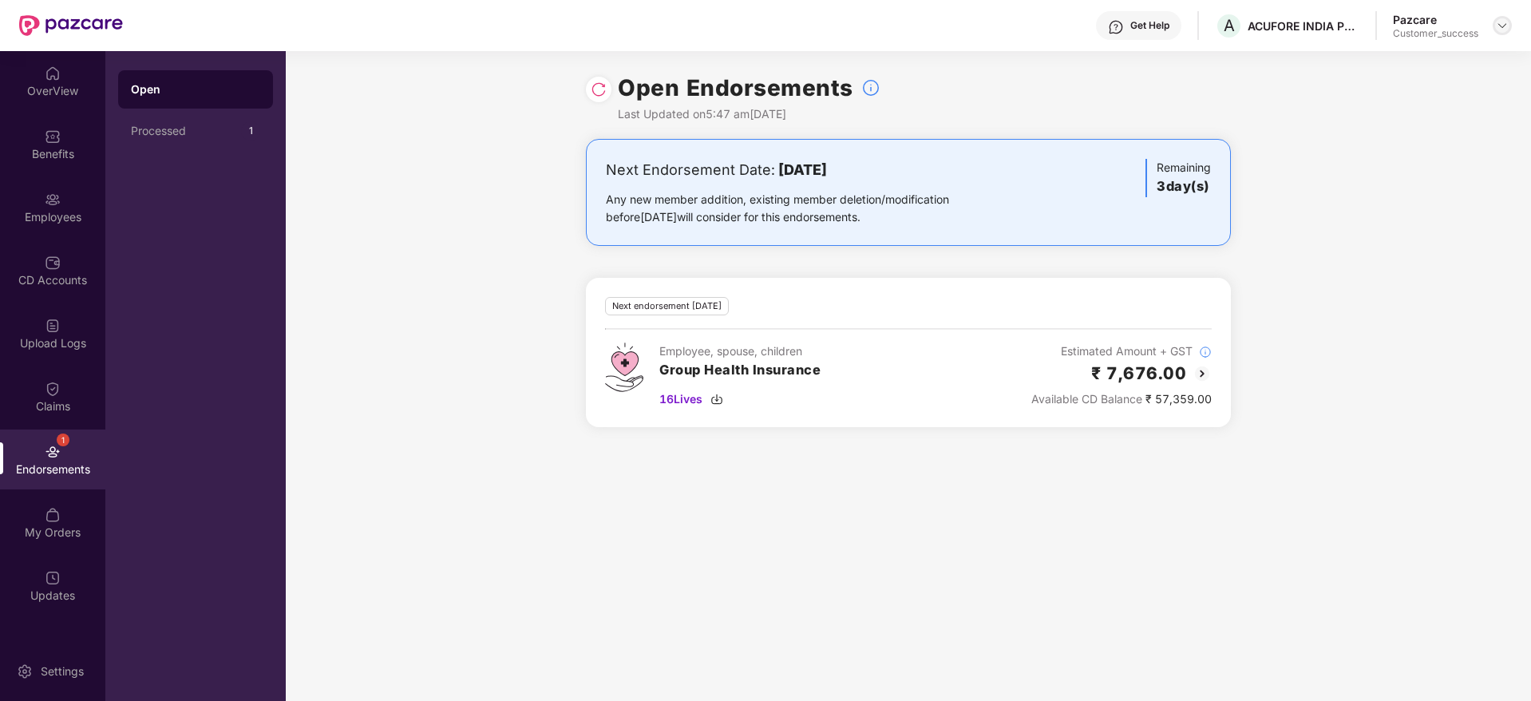
click at [1508, 22] on div at bounding box center [1501, 25] width 19 height 19
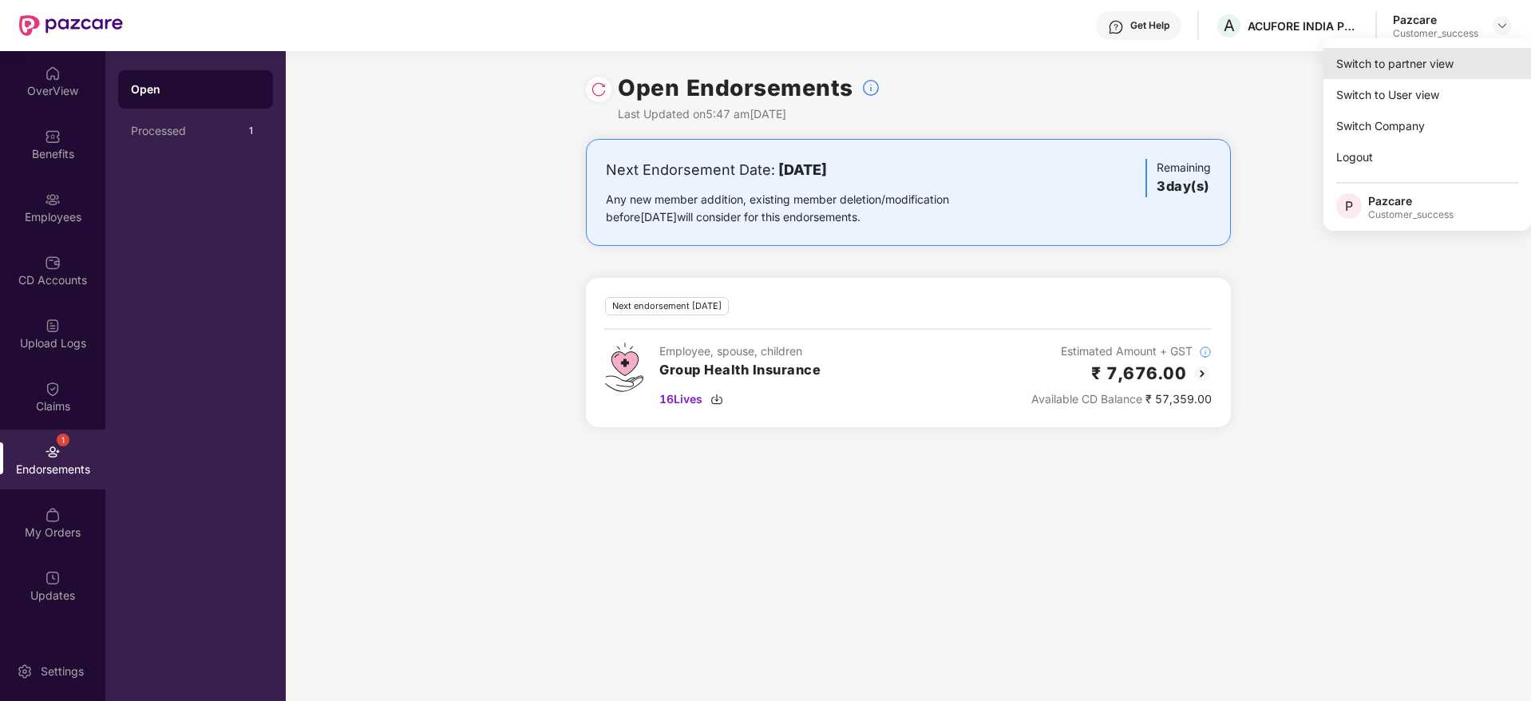
click at [1484, 53] on div "Switch to partner view" at bounding box center [1427, 63] width 208 height 31
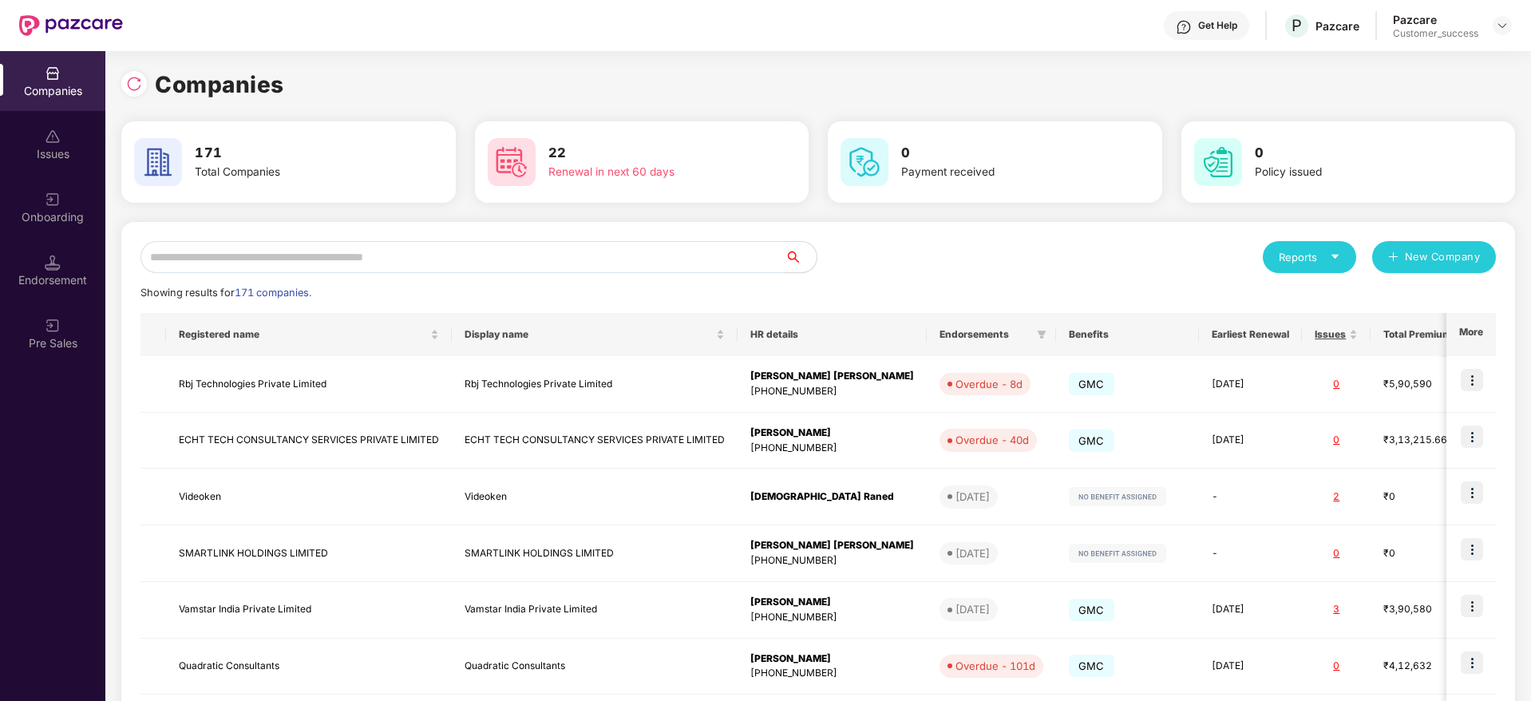
click at [625, 247] on input "text" at bounding box center [462, 257] width 644 height 32
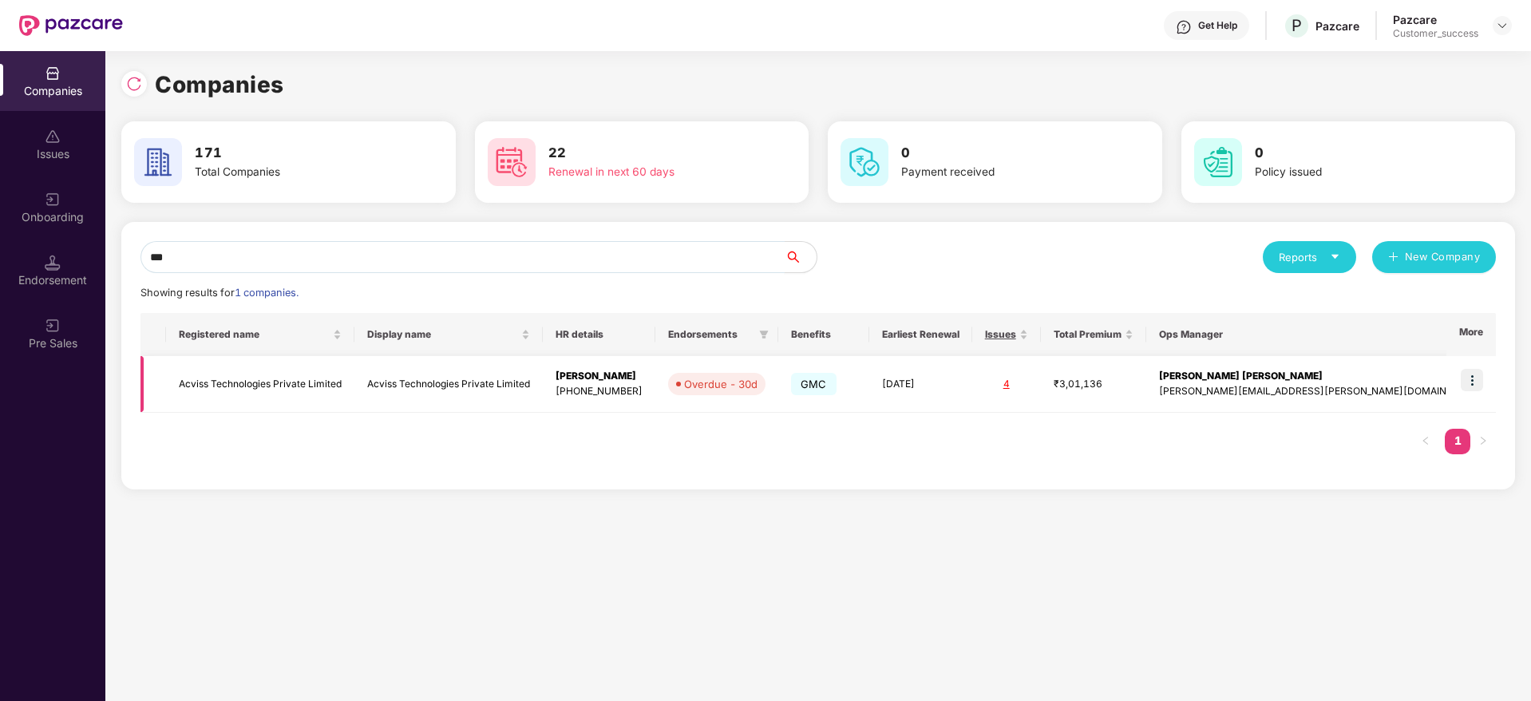
type input "***"
click at [1479, 380] on img at bounding box center [1472, 380] width 22 height 22
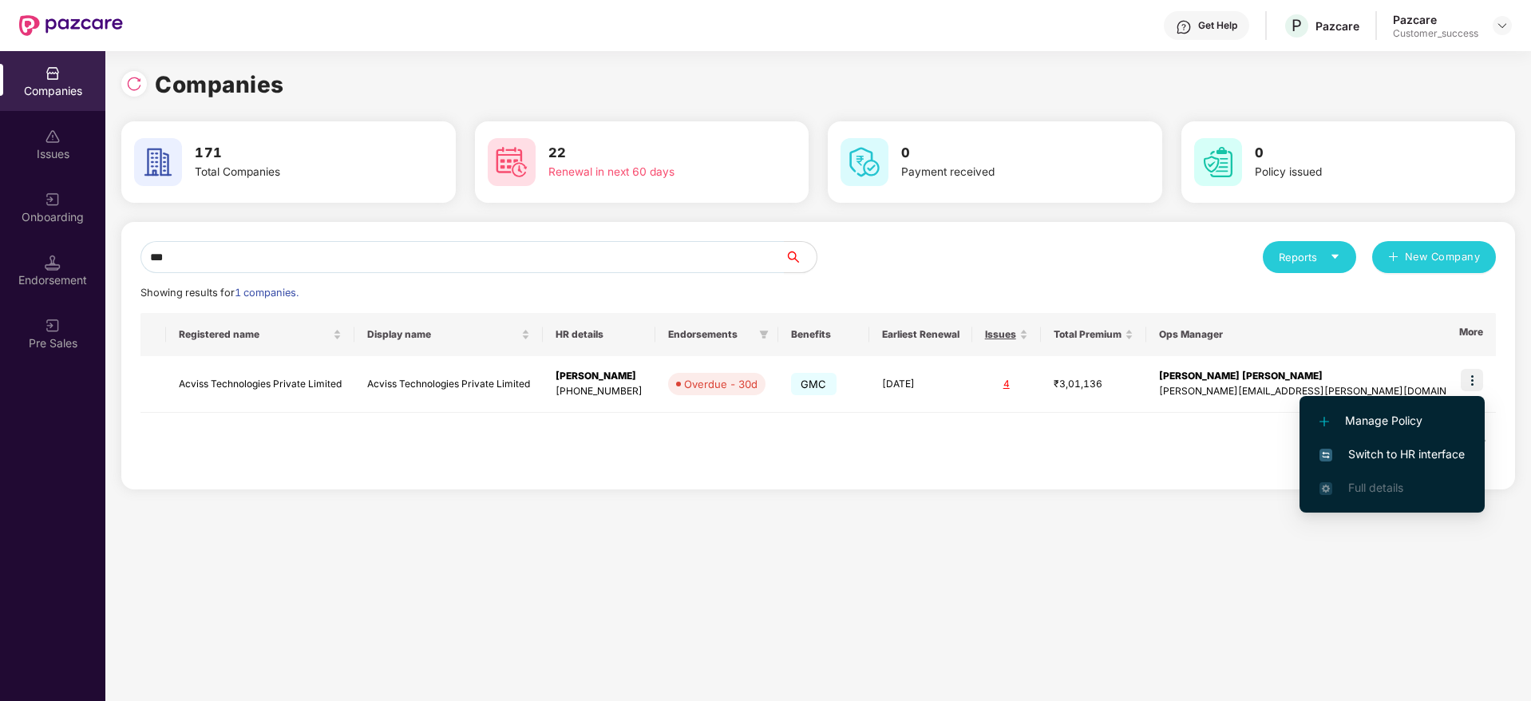
click at [1432, 449] on span "Switch to HR interface" at bounding box center [1391, 454] width 145 height 18
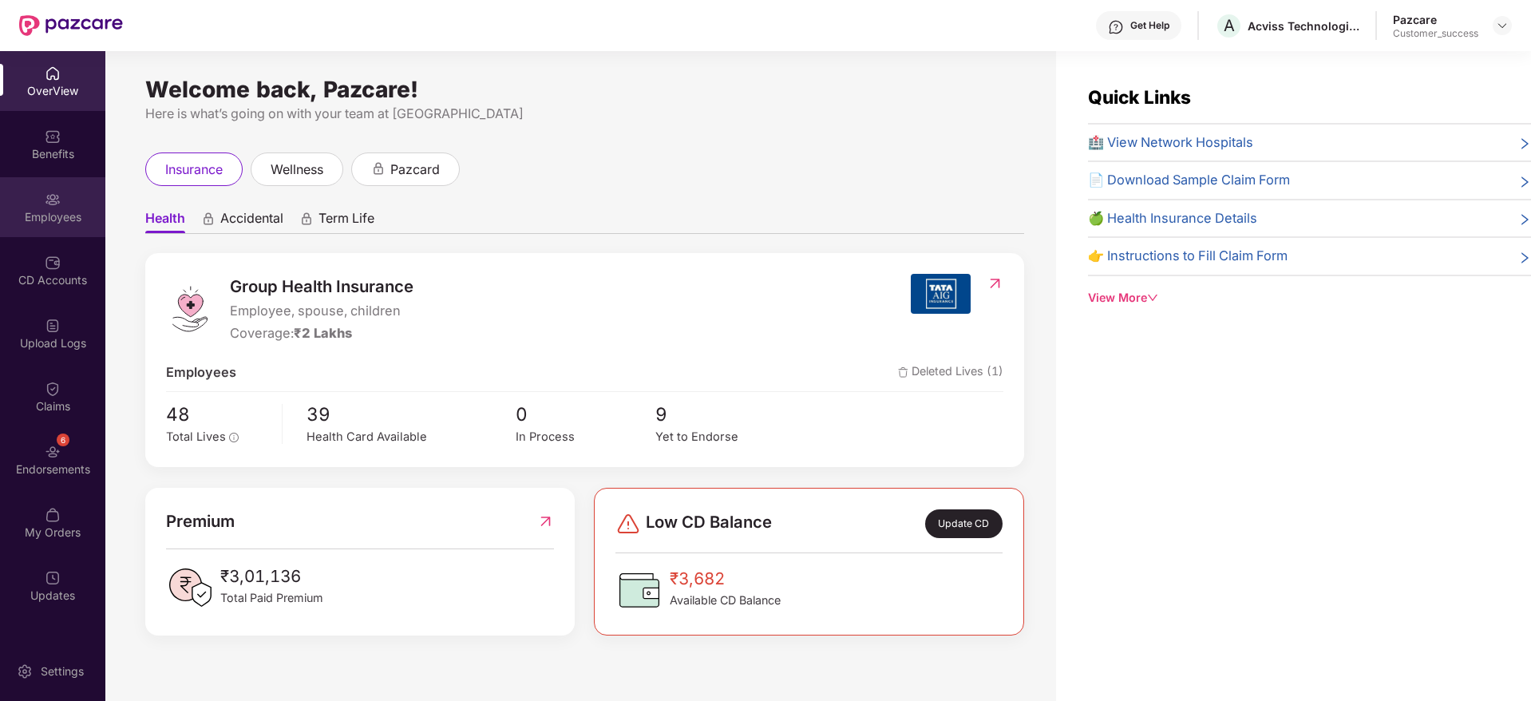
click at [44, 215] on div "Employees" at bounding box center [52, 217] width 105 height 16
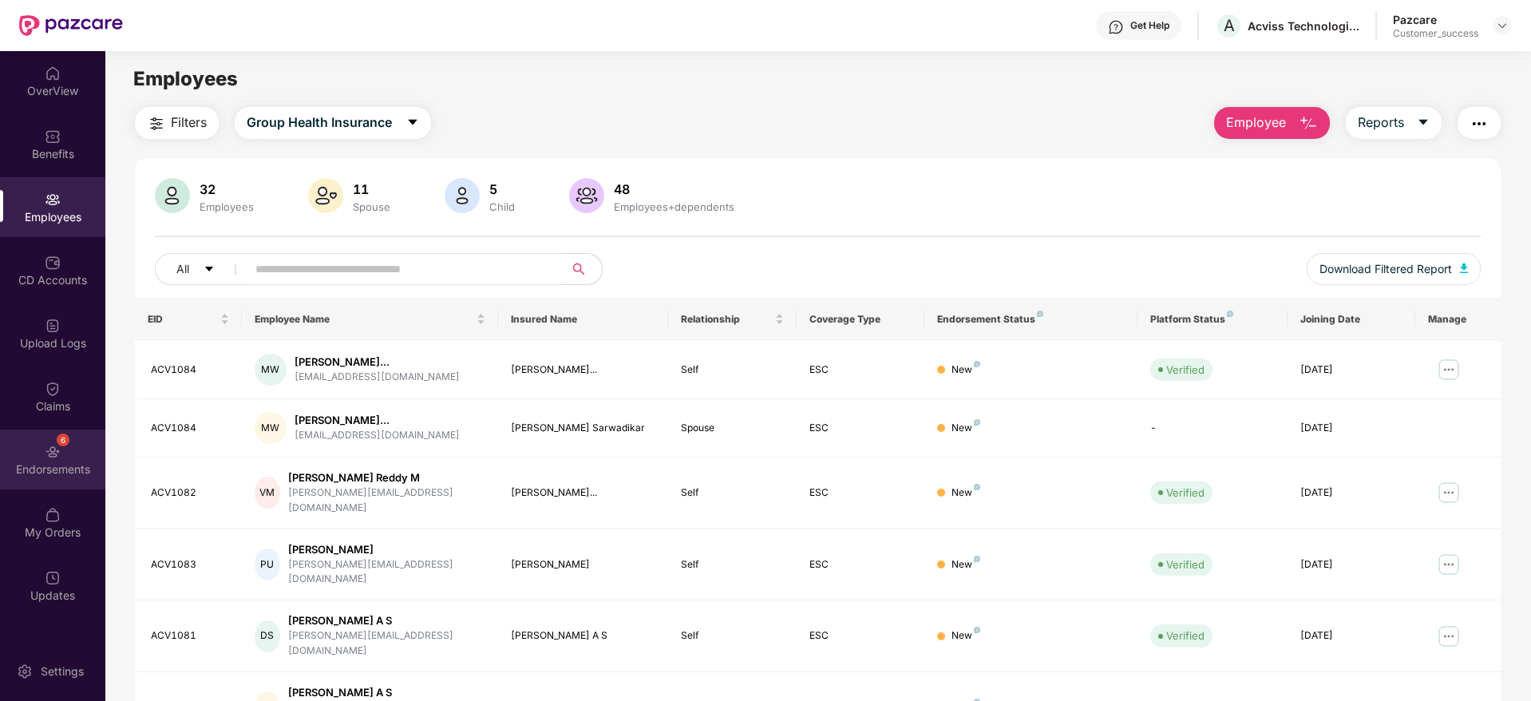
click at [43, 474] on div "Endorsements" at bounding box center [52, 469] width 105 height 16
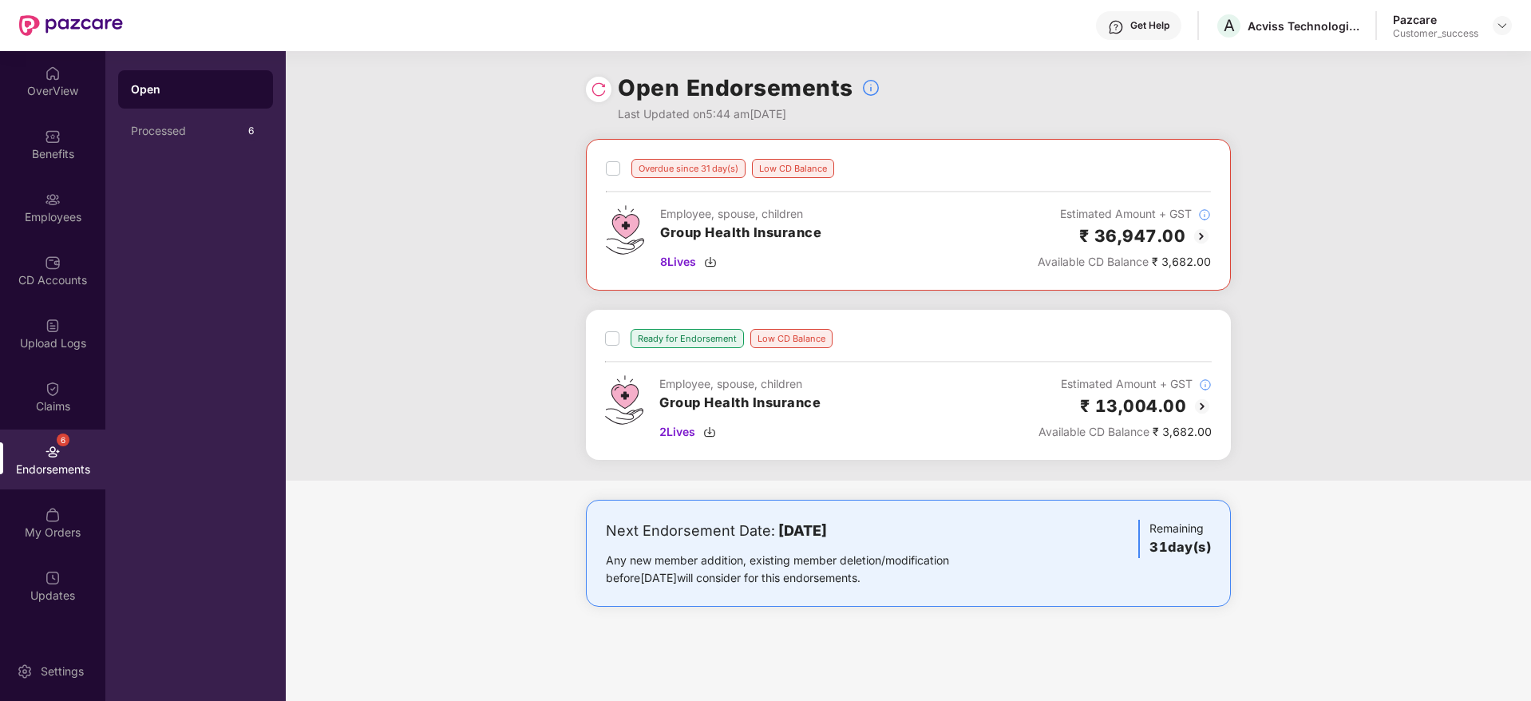
click at [1198, 228] on img at bounding box center [1201, 236] width 19 height 19
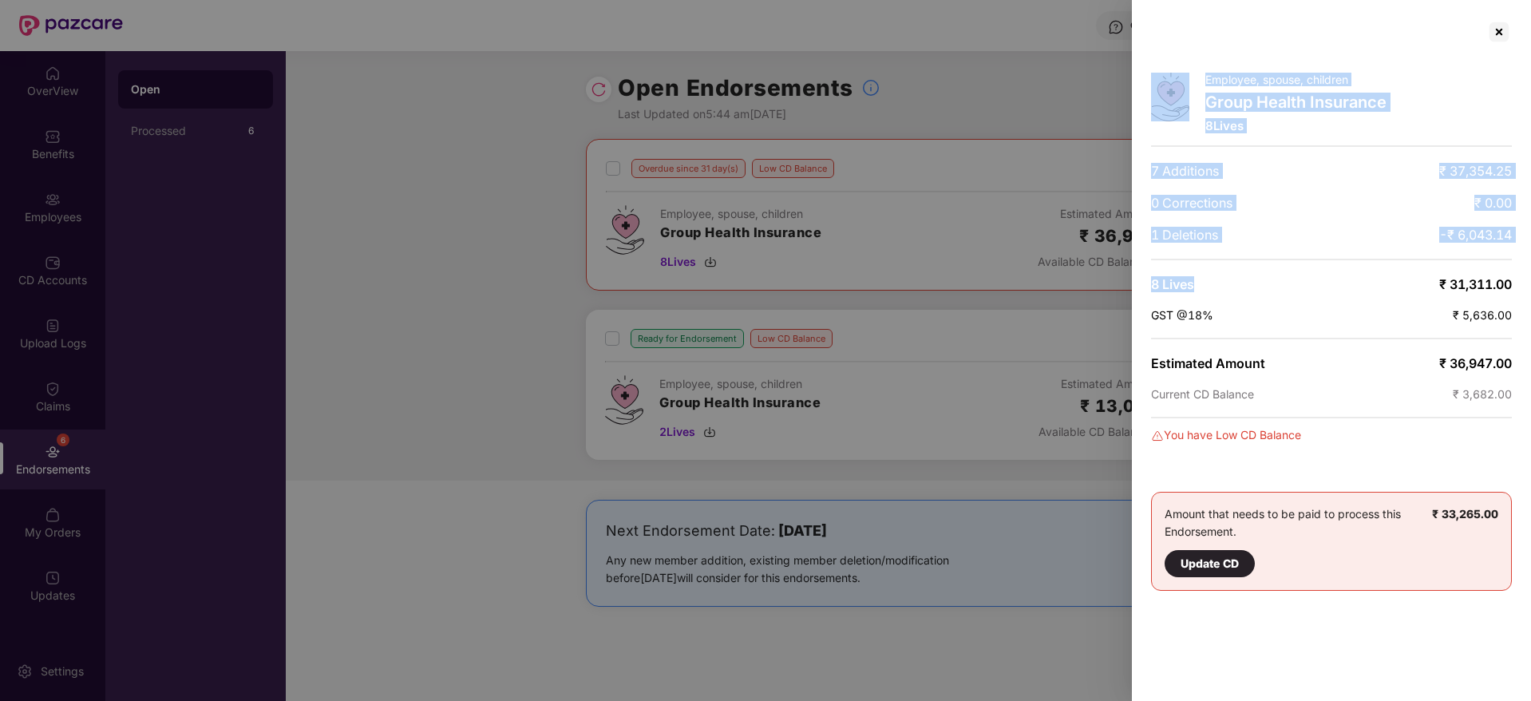
drag, startPoint x: 1260, startPoint y: 275, endPoint x: 1109, endPoint y: 121, distance: 215.6
click at [1109, 121] on div "Employee, spouse, children Group Health Insurance 8 Lives 7 Additions ₹ 37,354.…" at bounding box center [765, 350] width 1531 height 701
click at [1109, 121] on div at bounding box center [765, 350] width 1531 height 701
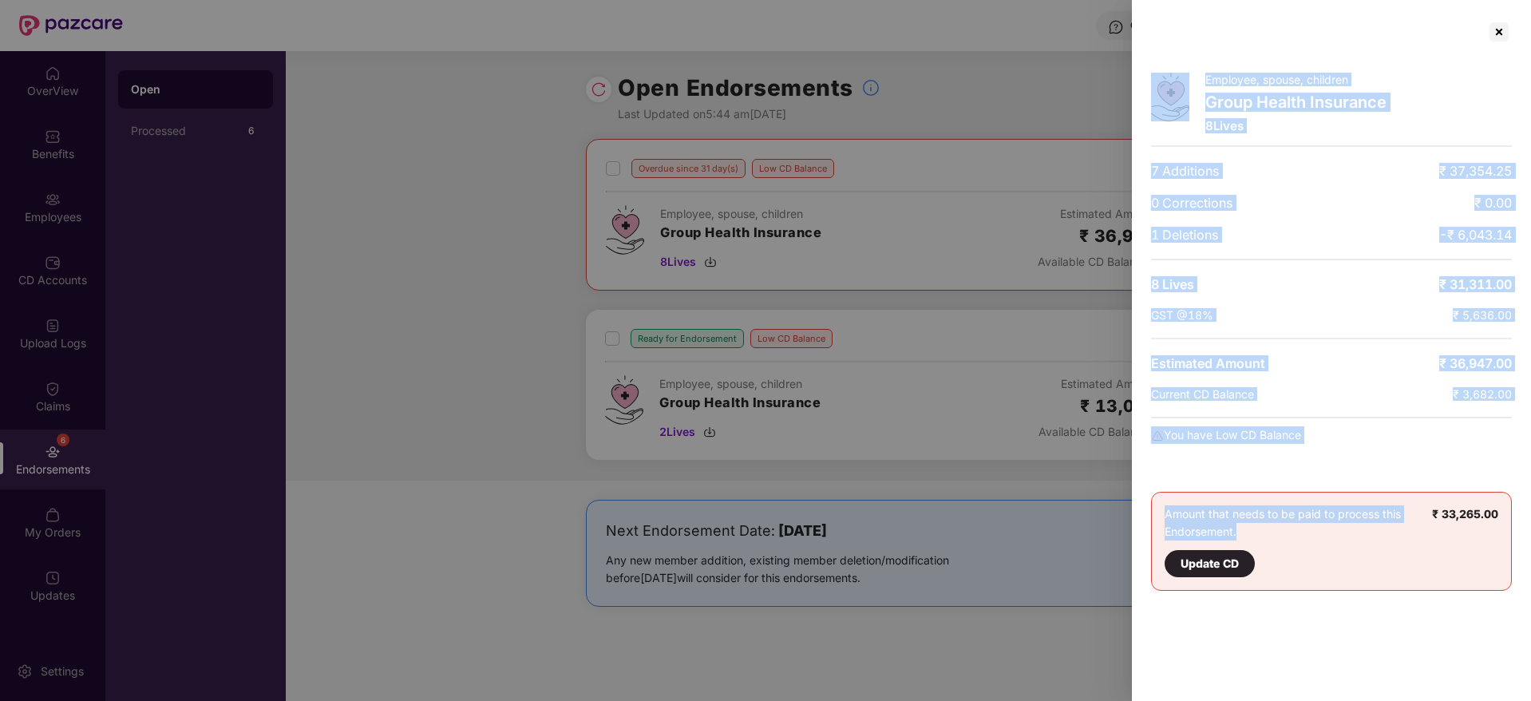
drag, startPoint x: 1141, startPoint y: 93, endPoint x: 1405, endPoint y: 535, distance: 515.1
click at [1405, 535] on div "Employee, spouse, children Group Health Insurance 8 Lives 7 Additions ₹ 37,354.…" at bounding box center [1331, 350] width 399 height 701
click at [1407, 535] on div "Amount that needs to be paid to process this Endorsement. Update CD" at bounding box center [1297, 541] width 267 height 72
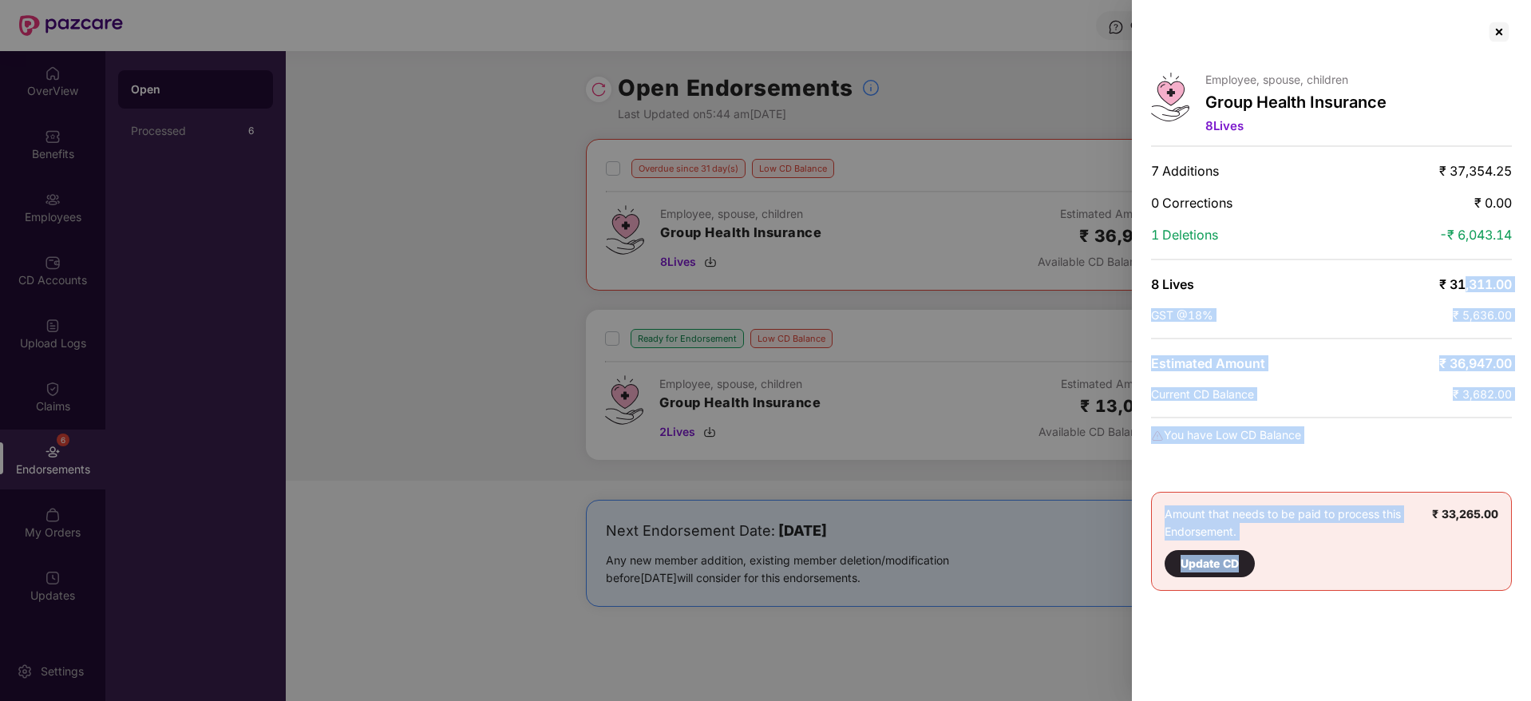
drag, startPoint x: 1474, startPoint y: 590, endPoint x: 1459, endPoint y: 224, distance: 365.9
click at [1461, 247] on div "Employee, spouse, children Group Health Insurance 8 Lives 7 Additions ₹ 37,354.…" at bounding box center [1331, 350] width 399 height 701
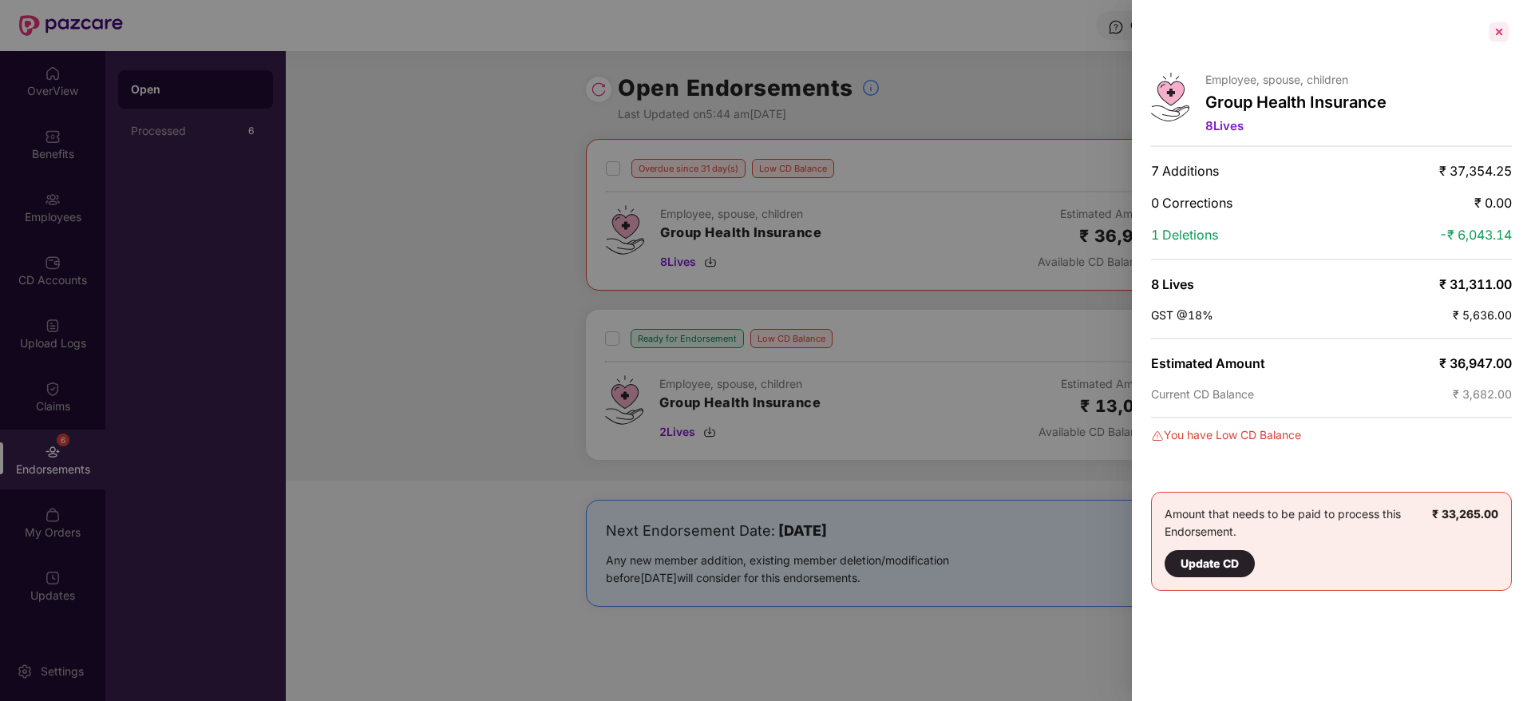
click at [1504, 28] on div at bounding box center [1499, 32] width 26 height 26
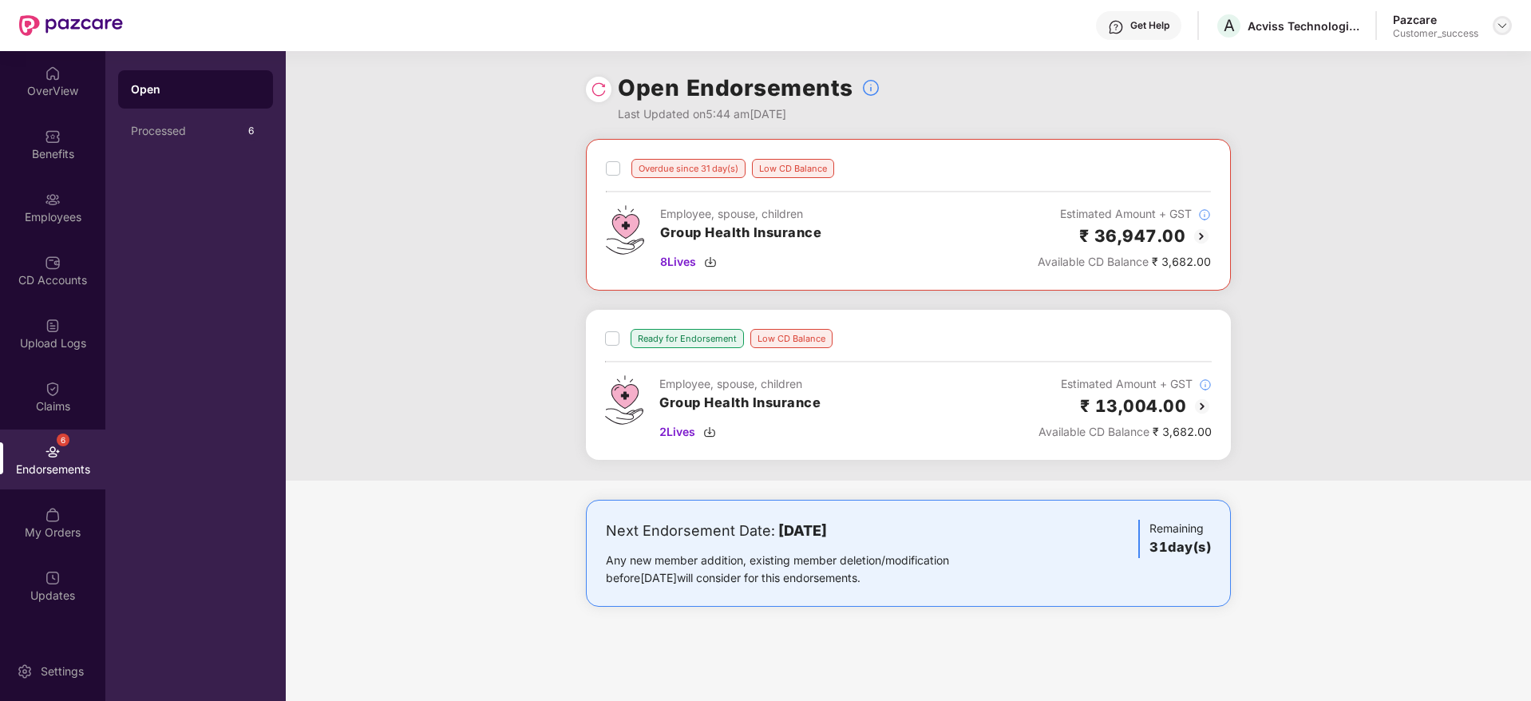
click at [1504, 23] on img at bounding box center [1502, 25] width 13 height 13
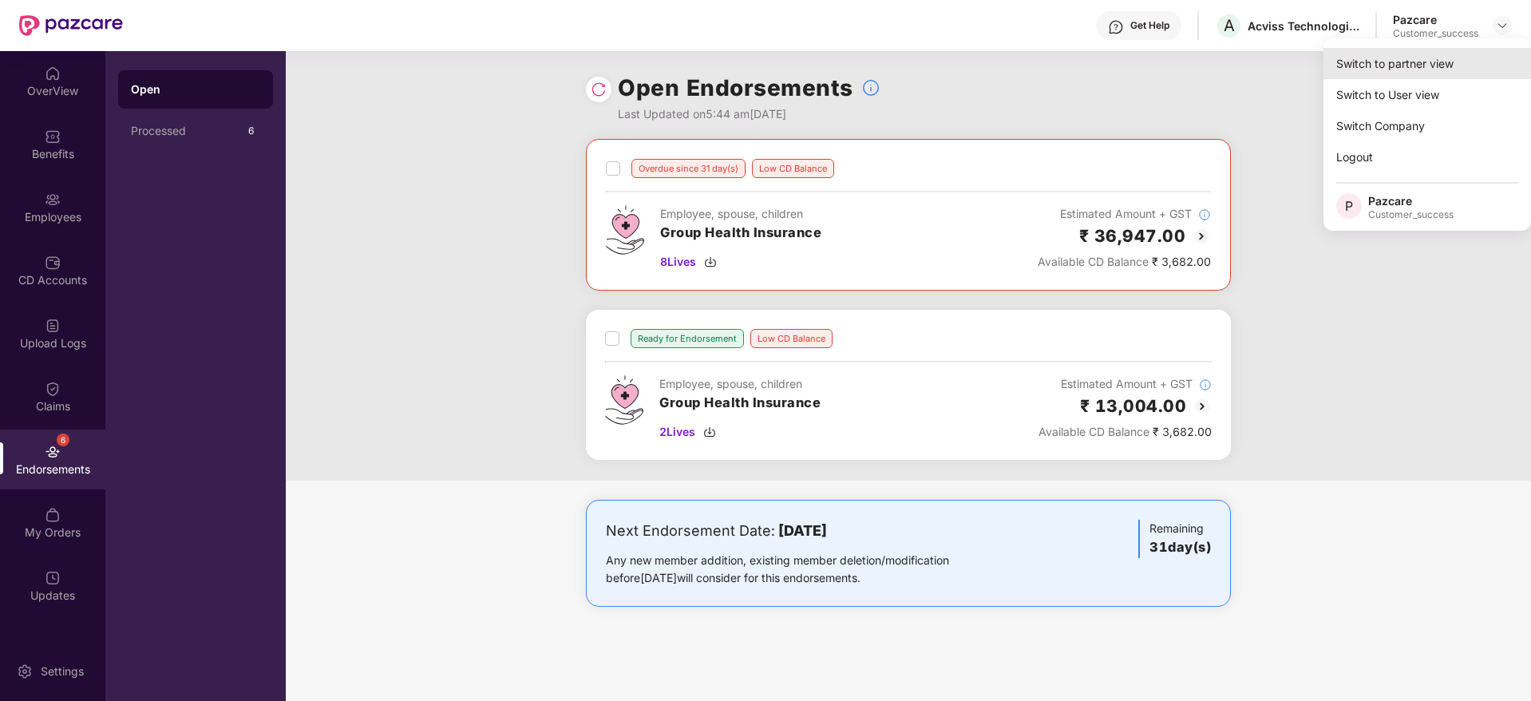
click at [1477, 51] on div "Switch to partner view" at bounding box center [1427, 63] width 208 height 31
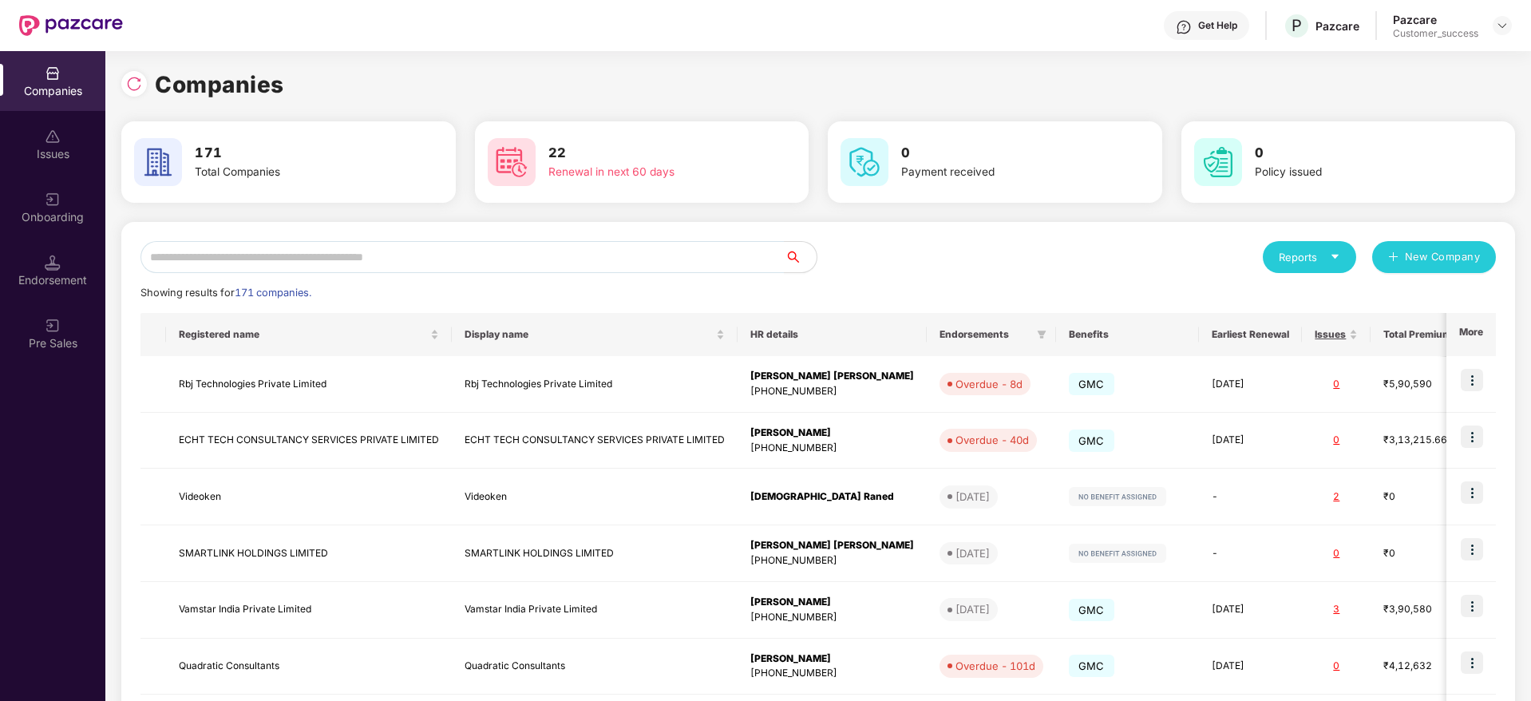
click at [1330, 258] on icon "caret-down" at bounding box center [1335, 256] width 10 height 10
click at [1310, 304] on div "Companies" at bounding box center [1301, 300] width 58 height 18
click at [517, 256] on input "text" at bounding box center [462, 257] width 644 height 32
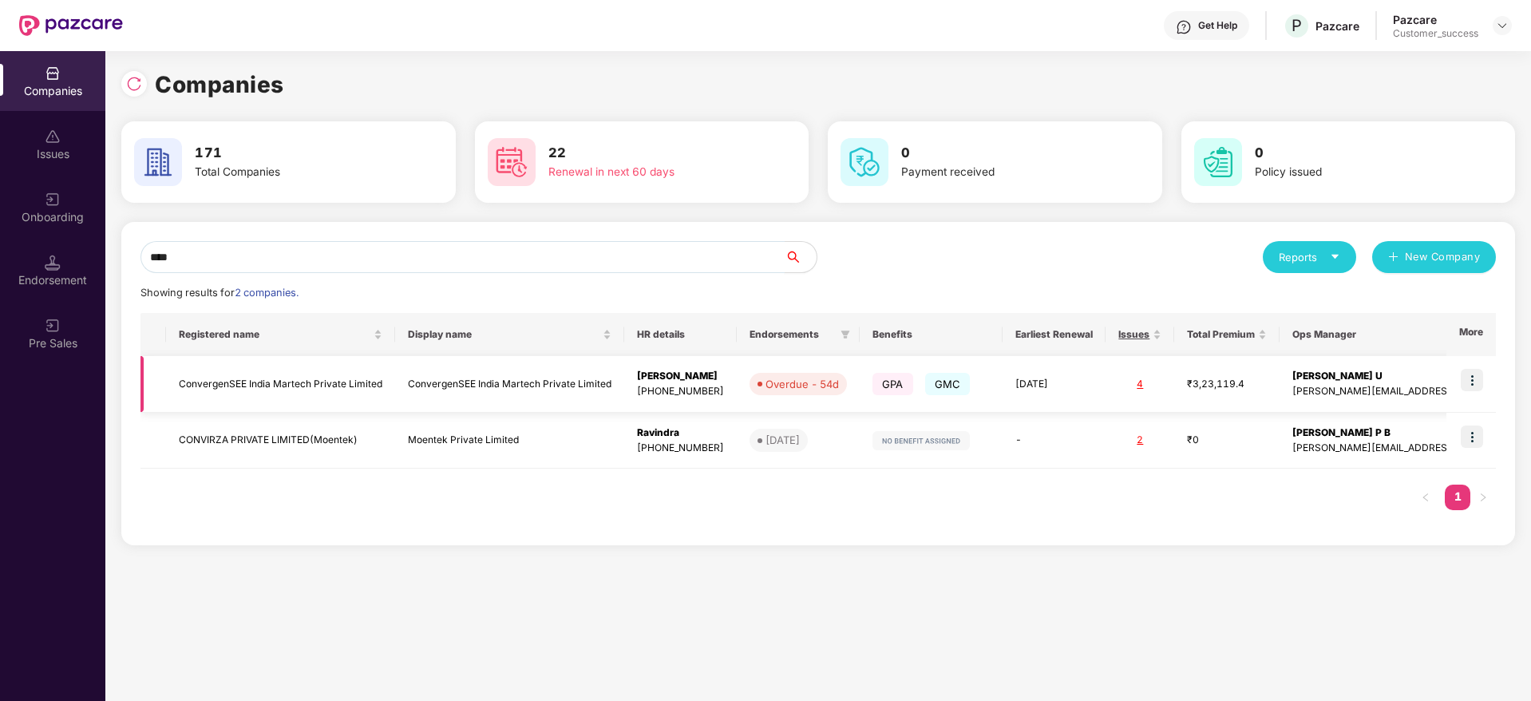
type input "****"
click at [1481, 377] on img at bounding box center [1472, 380] width 22 height 22
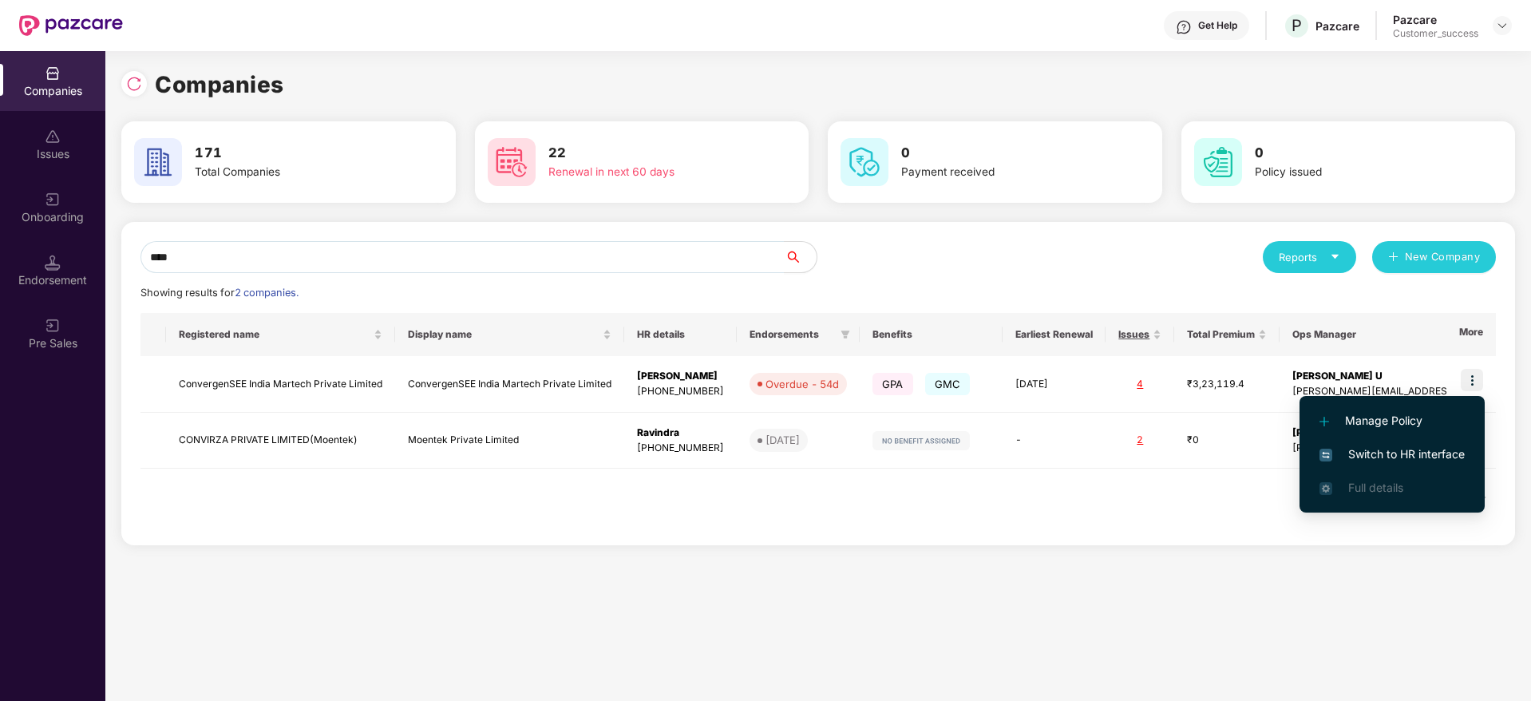
click at [1438, 441] on li "Switch to HR interface" at bounding box center [1391, 454] width 185 height 34
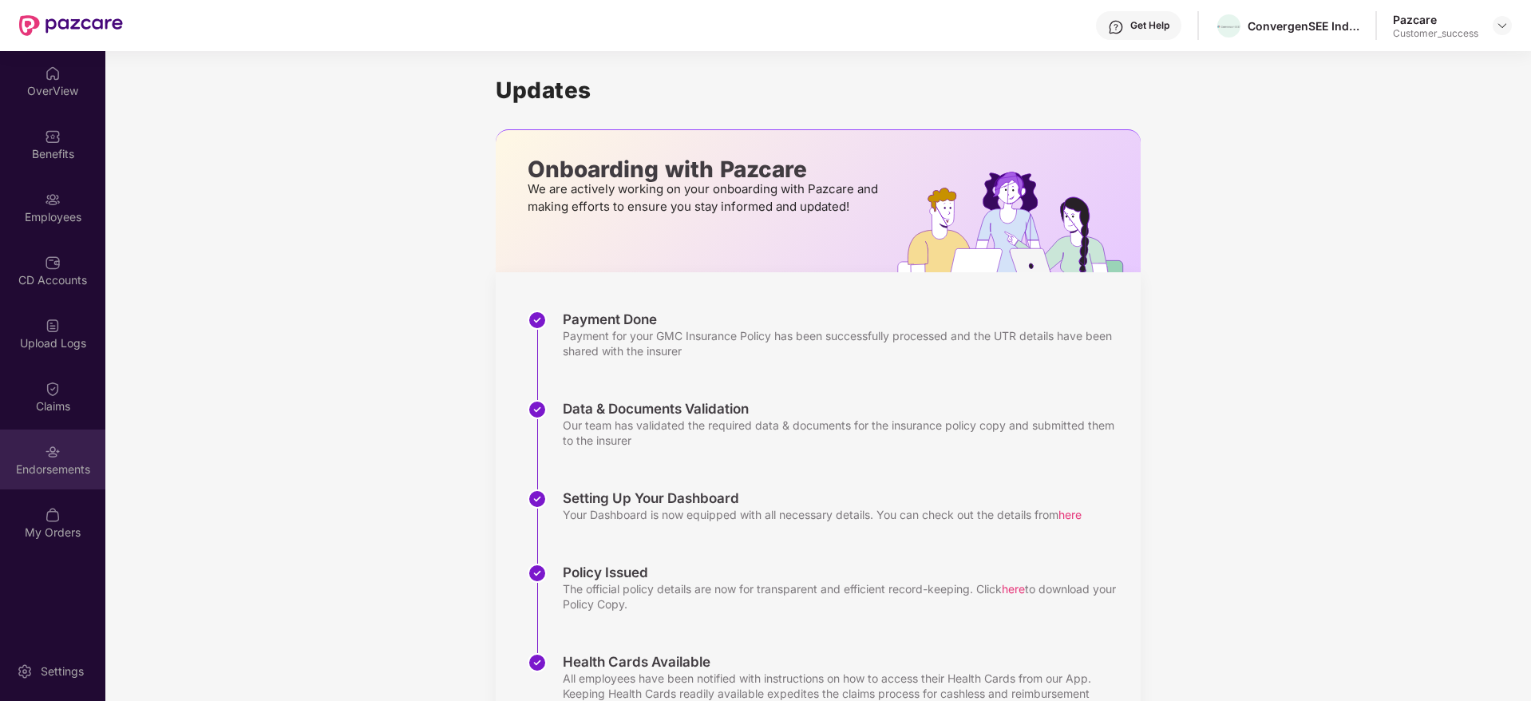
click at [61, 448] on div "Endorsements" at bounding box center [52, 459] width 105 height 60
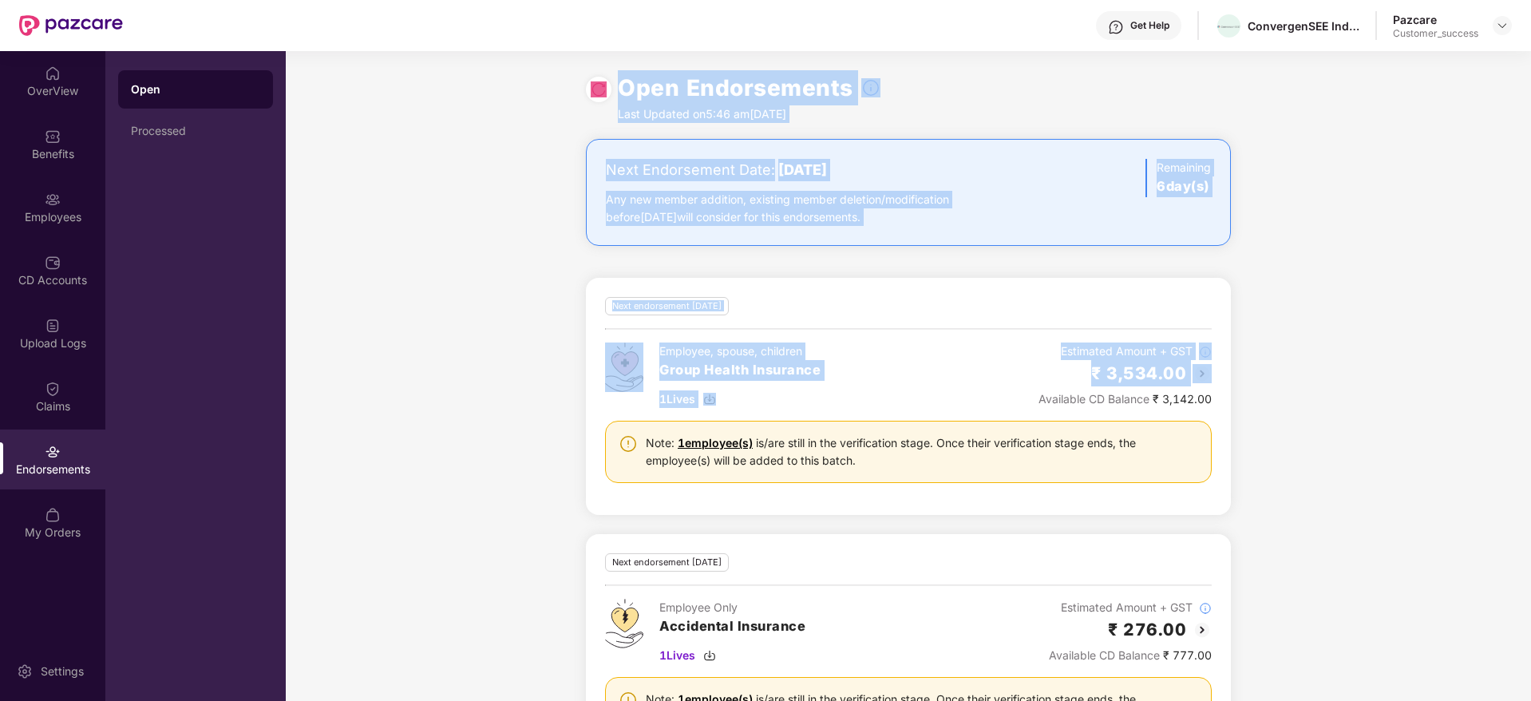
drag, startPoint x: 575, startPoint y: 96, endPoint x: 1427, endPoint y: 378, distance: 897.2
click at [1427, 378] on div "Open Endorsements Last Updated on 5:46 am[DATE] Next Endorsement Date: [DATE] A…" at bounding box center [908, 376] width 1245 height 650
click at [1427, 378] on div "Next Endorsement Date: [DATE] Any new member addition, existing member deletion…" at bounding box center [908, 464] width 1245 height 651
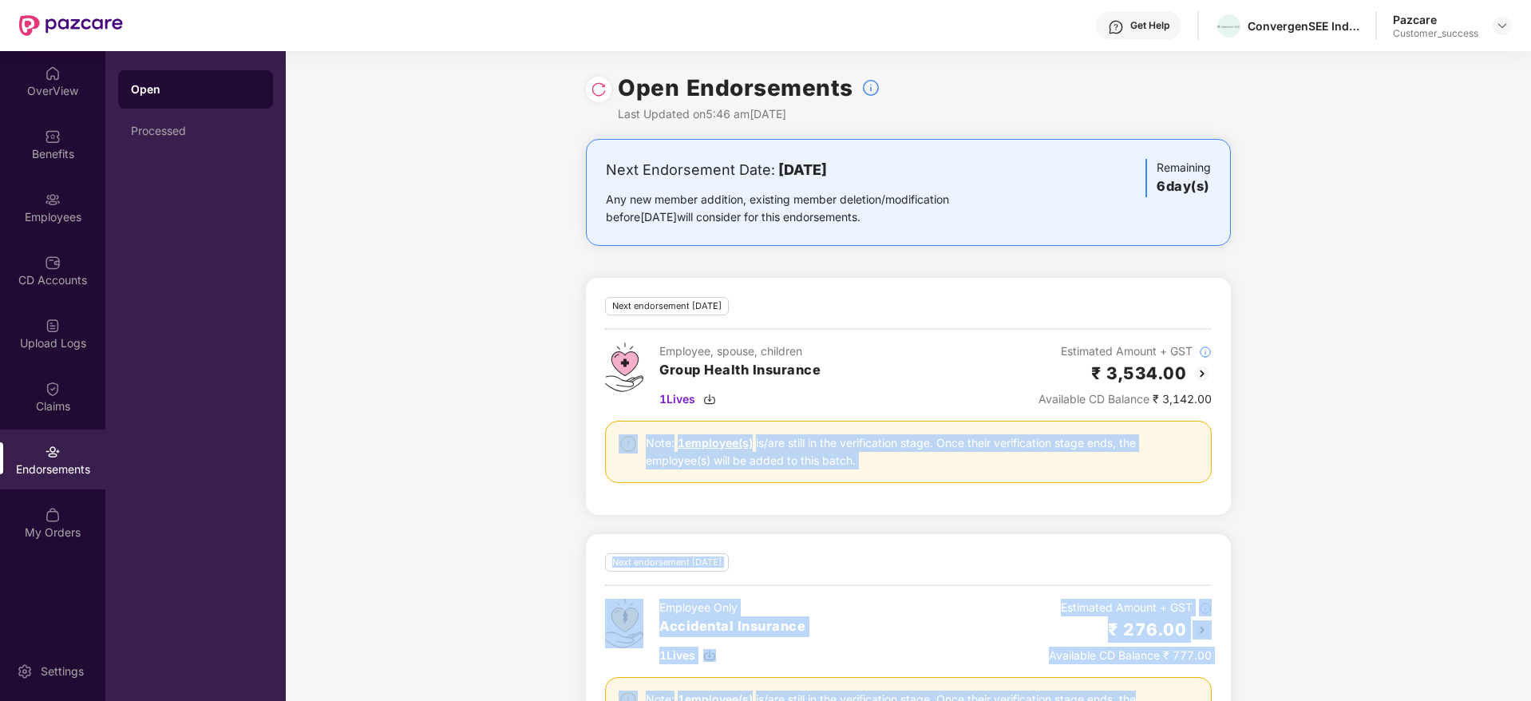
drag, startPoint x: 1445, startPoint y: 593, endPoint x: 1456, endPoint y: 666, distance: 73.5
click at [1456, 659] on div "Next Endorsement Date: [DATE] Any new member addition, existing member deletion…" at bounding box center [908, 464] width 1245 height 651
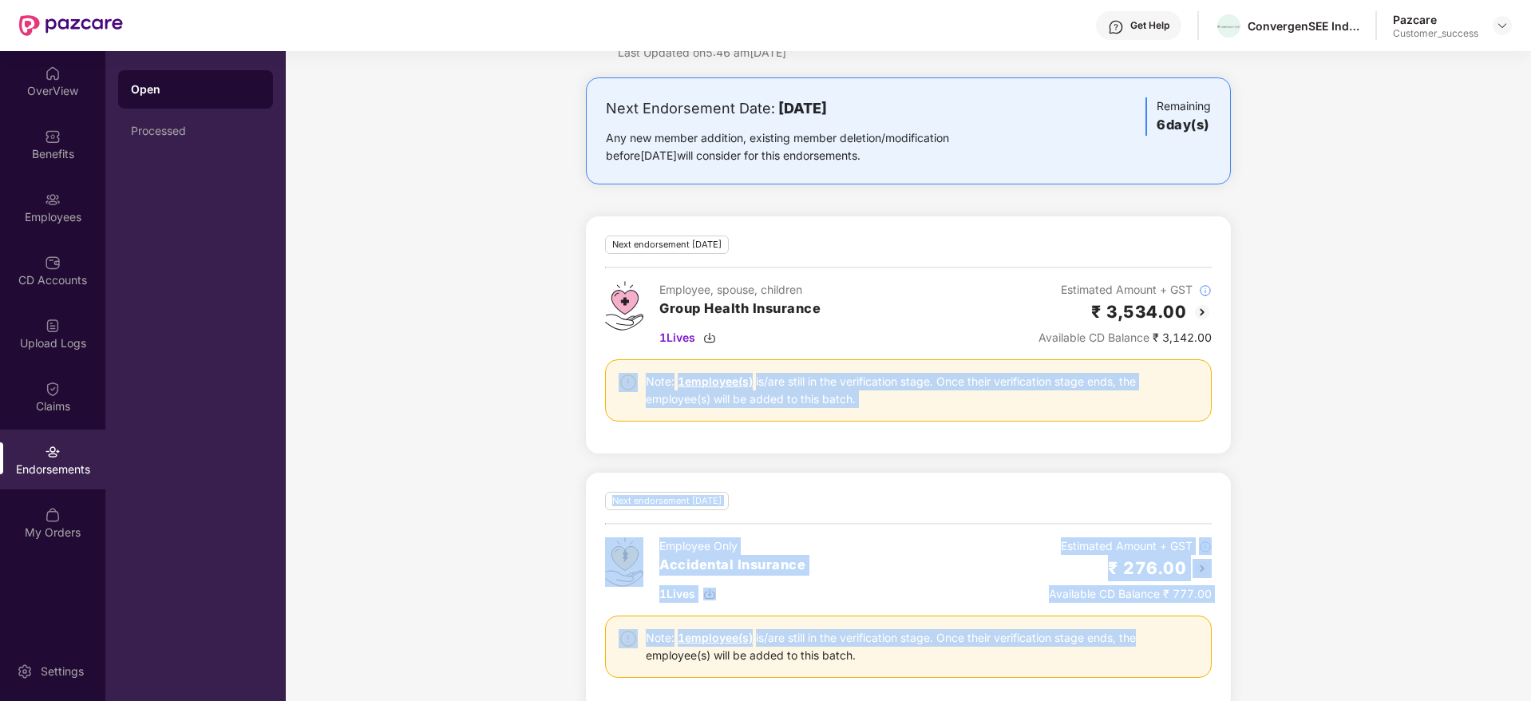
scroll to position [89, 0]
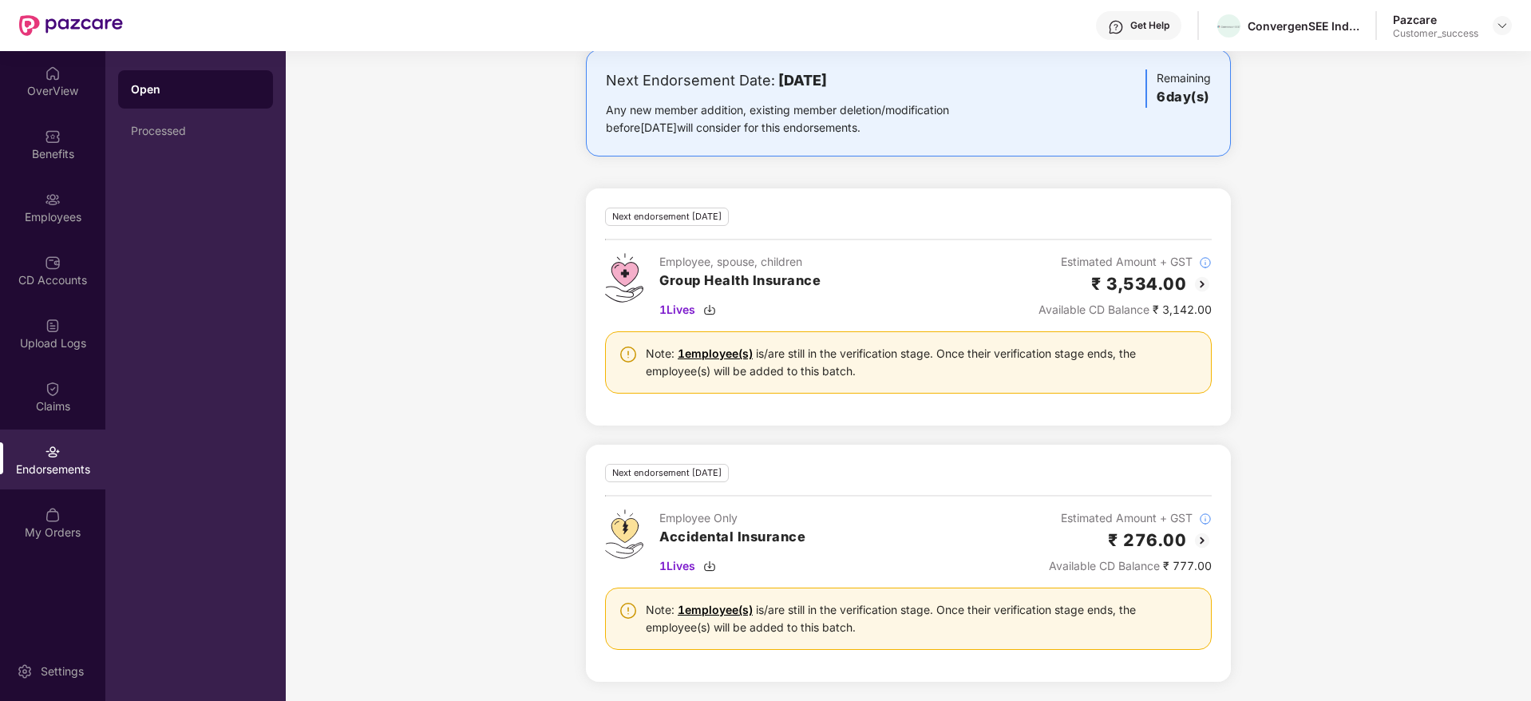
click at [678, 167] on div "Next Endorsement Date: [DATE] Any new member addition, existing member deletion…" at bounding box center [908, 374] width 1245 height 651
drag, startPoint x: 678, startPoint y: 167, endPoint x: 1420, endPoint y: 708, distance: 918.6
click at [1420, 659] on html "Get Help ConvergenSEE India Martech Private Limited Pazcare Customer_success Ov…" at bounding box center [765, 350] width 1531 height 701
click at [1310, 593] on div "Next Endorsement Date: [DATE] Any new member addition, existing member deletion…" at bounding box center [908, 374] width 1245 height 651
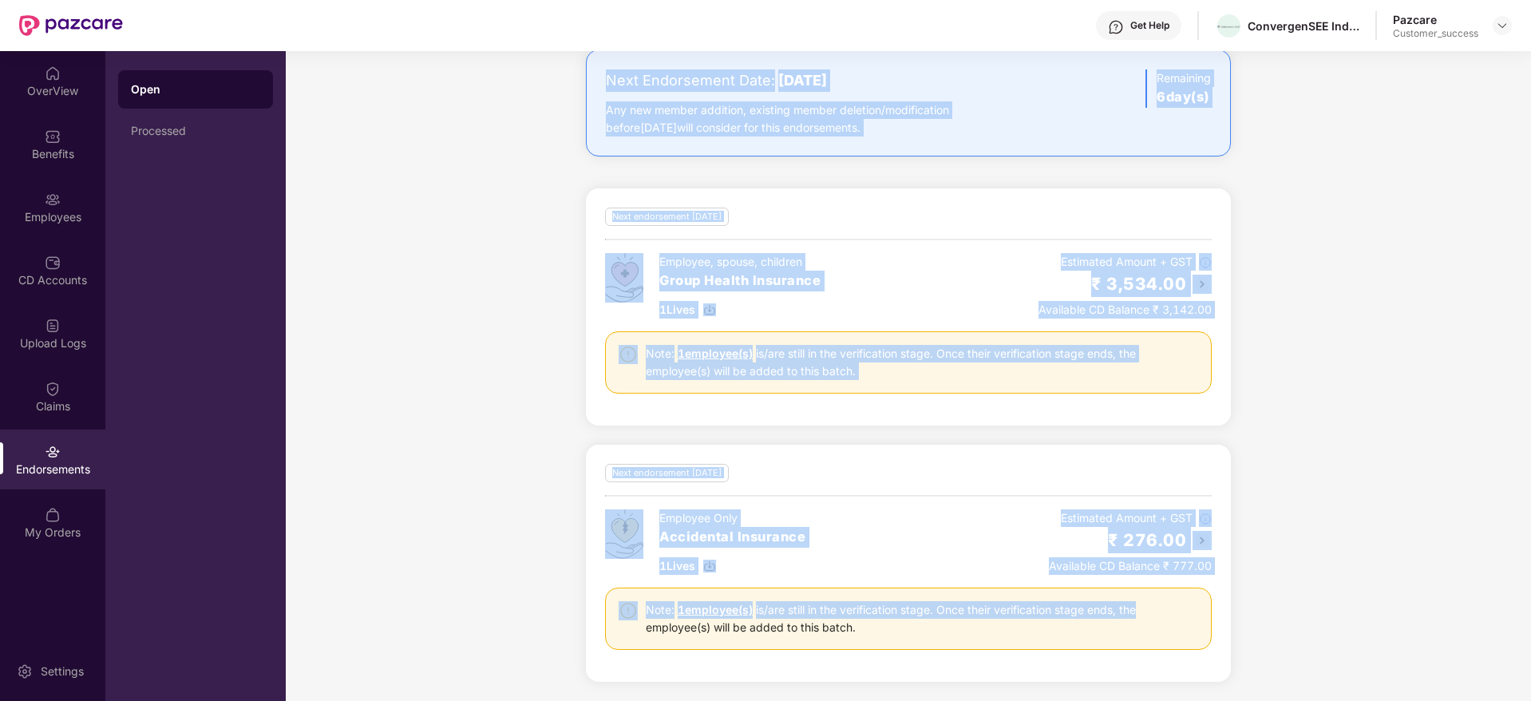
scroll to position [0, 0]
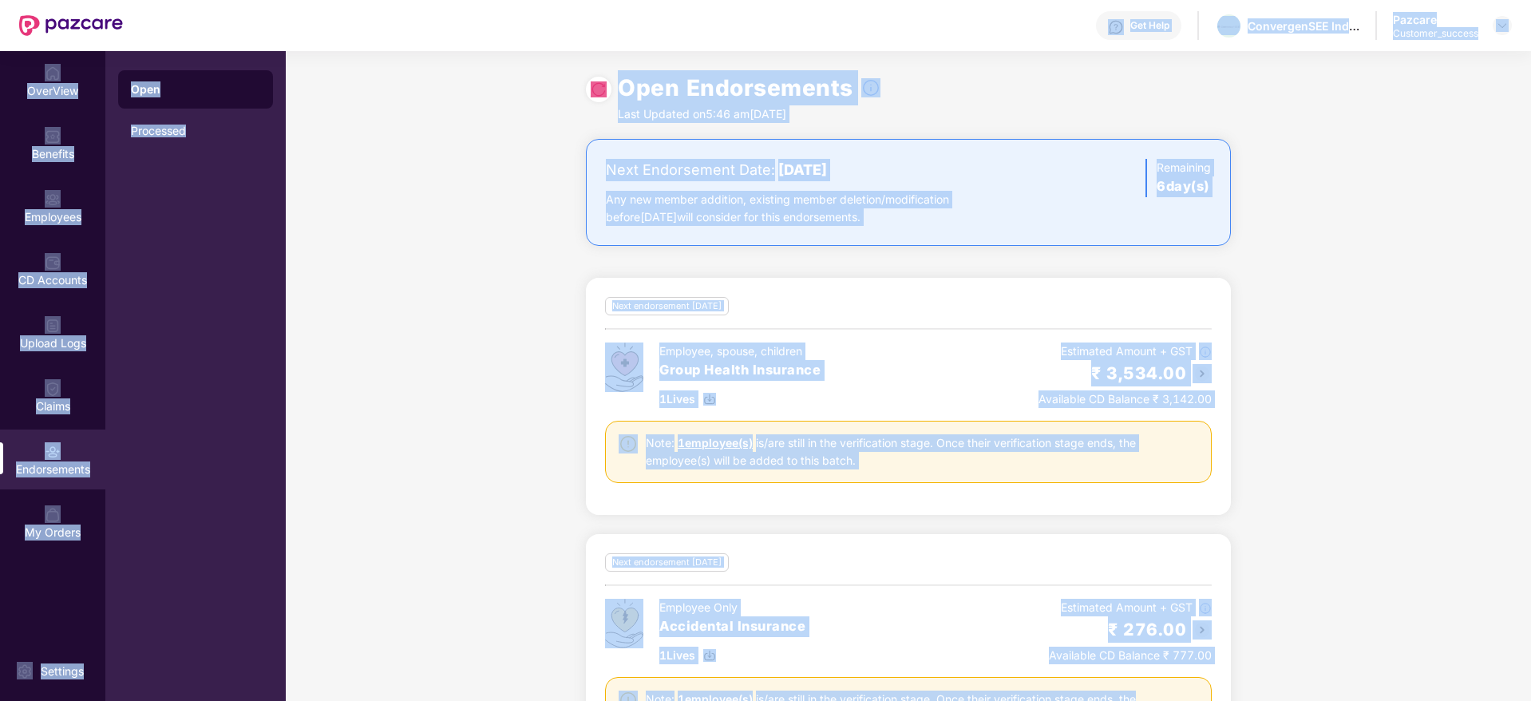
drag, startPoint x: 1305, startPoint y: 593, endPoint x: 533, endPoint y: 35, distance: 952.3
click at [533, 35] on div "Get Help ConvergenSEE India Martech Private Limited Pazcare Customer_success Ov…" at bounding box center [765, 350] width 1531 height 701
click at [538, 97] on div "Open Endorsements Last Updated on 5:46 am[DATE]" at bounding box center [908, 95] width 1245 height 88
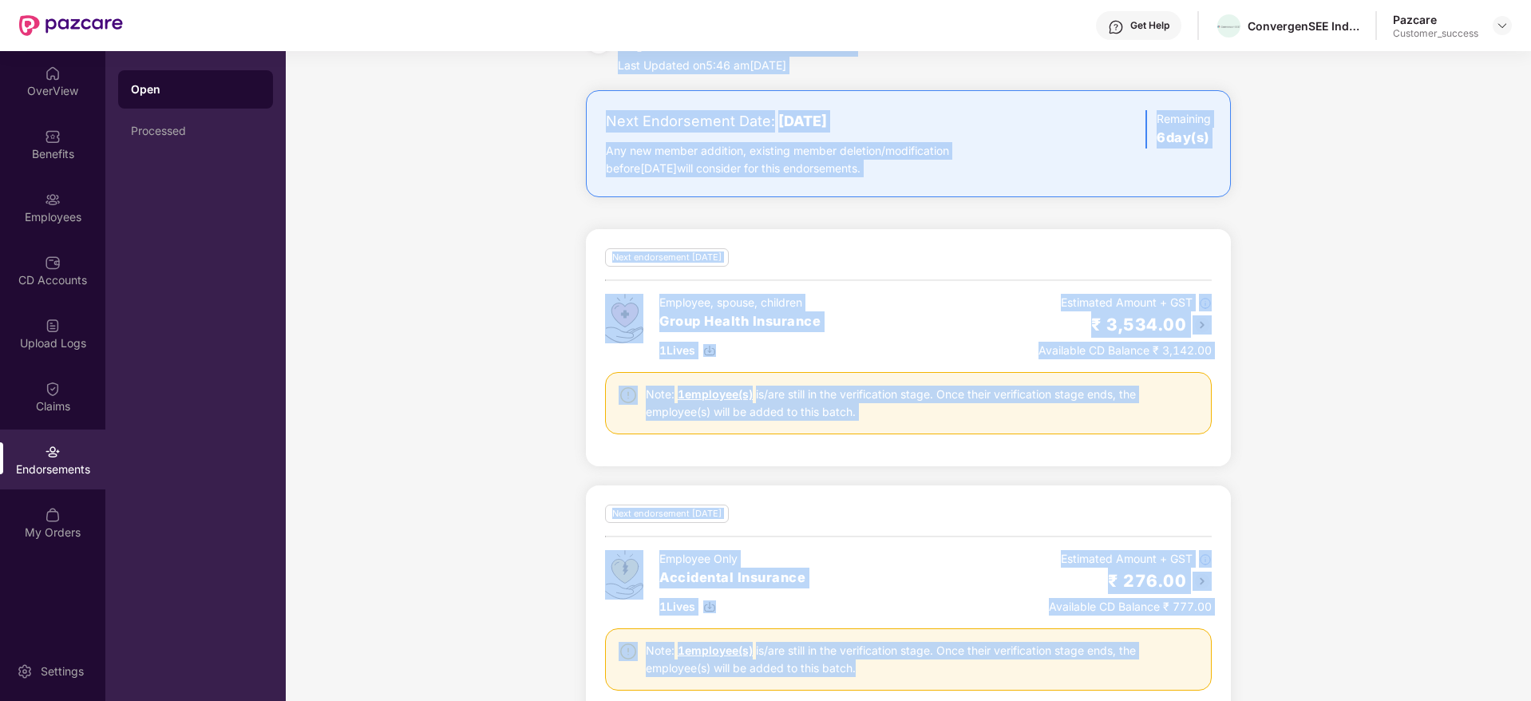
scroll to position [89, 0]
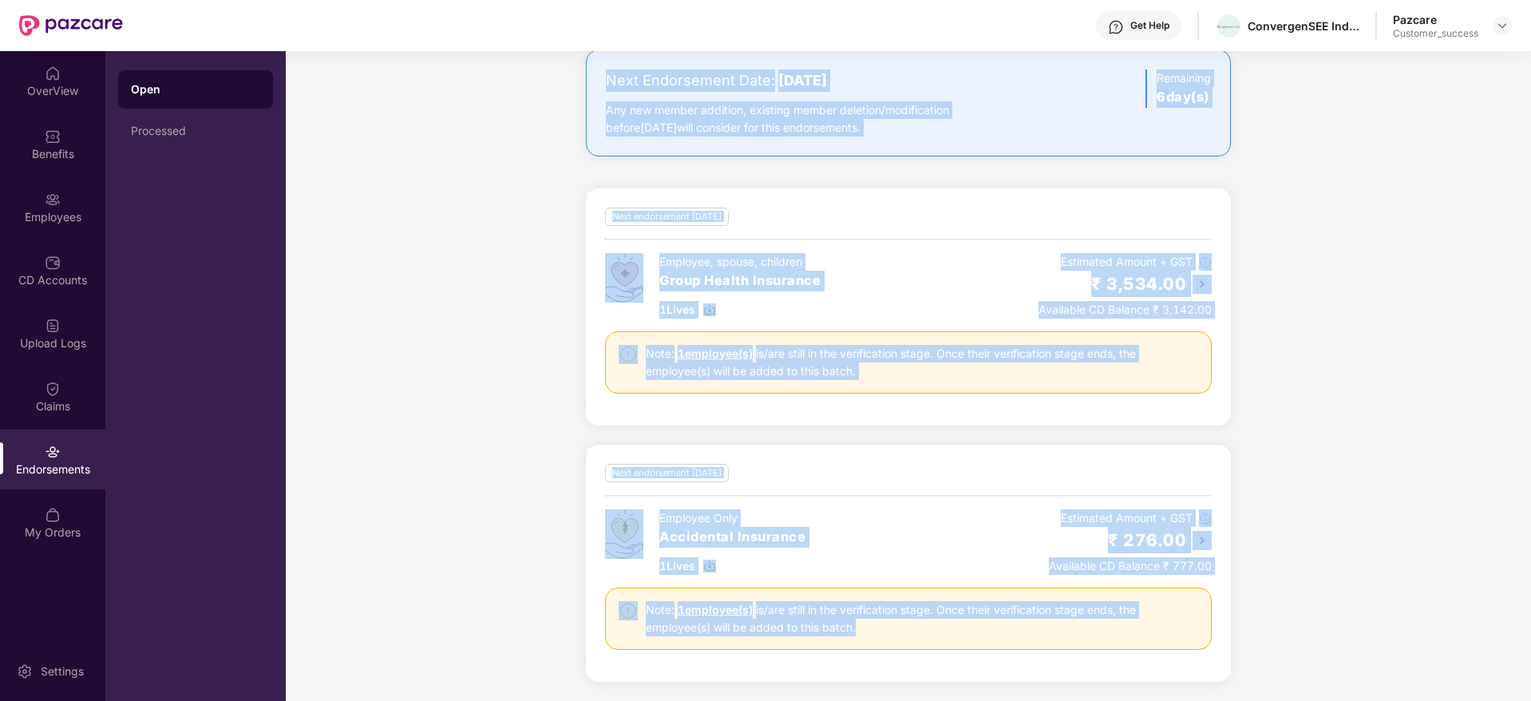
drag, startPoint x: 538, startPoint y: 97, endPoint x: 1252, endPoint y: 704, distance: 937.6
click at [1252, 659] on html "Get Help ConvergenSEE India Martech Private Limited Pazcare Customer_success Ov…" at bounding box center [765, 350] width 1531 height 701
click at [1255, 658] on div "Next Endorsement Date: [DATE] Any new member addition, existing member deletion…" at bounding box center [908, 374] width 1245 height 651
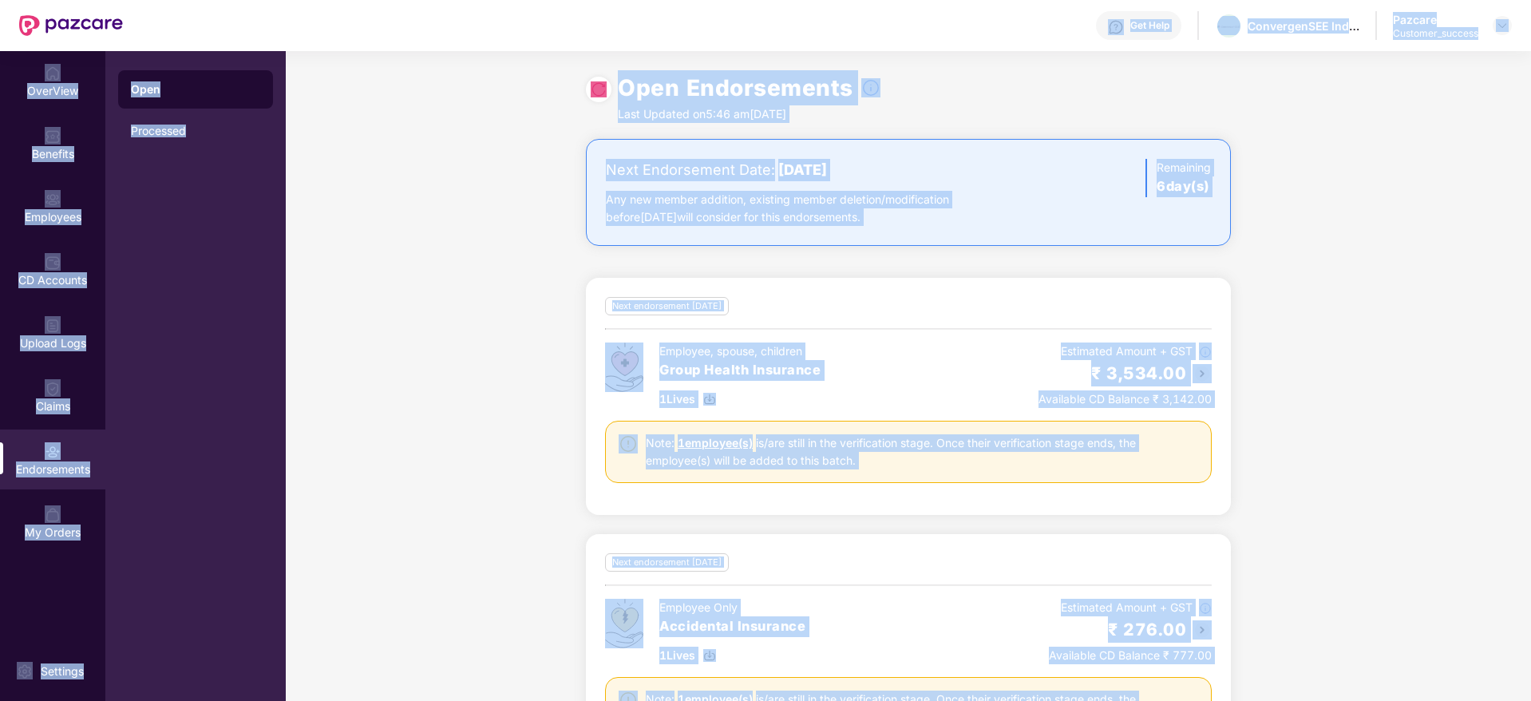
drag, startPoint x: 1254, startPoint y: 652, endPoint x: 521, endPoint y: -27, distance: 999.1
click at [521, 0] on html "Get Help ConvergenSEE India Martech Private Limited Pazcare Customer_success Ov…" at bounding box center [765, 350] width 1531 height 701
click at [540, 69] on div "Open Endorsements Last Updated on 5:46 am[DATE]" at bounding box center [908, 95] width 1245 height 88
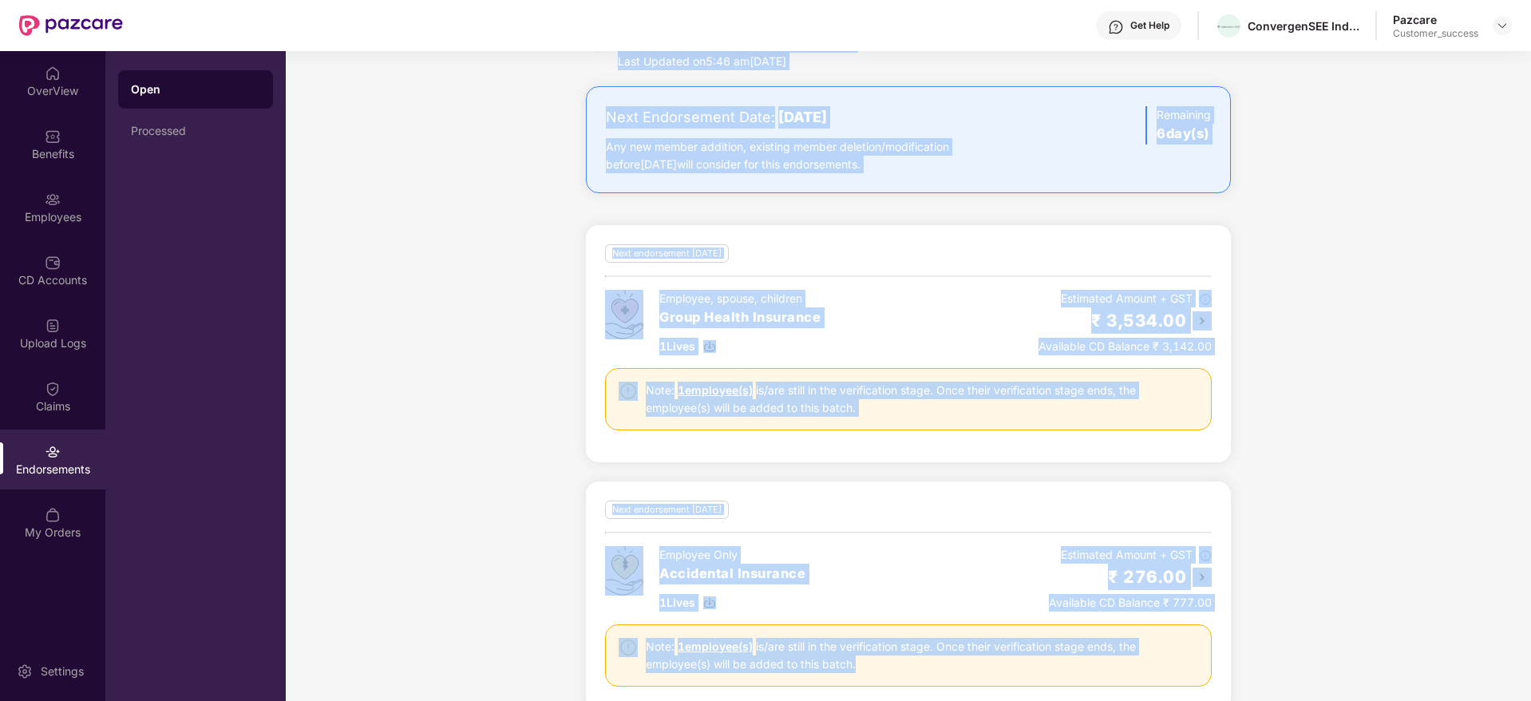
drag, startPoint x: 755, startPoint y: 170, endPoint x: 1303, endPoint y: 688, distance: 754.3
click at [1303, 648] on div "Open Endorsements Last Updated on 5:46 am[DATE] Next Endorsement Date: [DATE] A…" at bounding box center [908, 323] width 1245 height 650
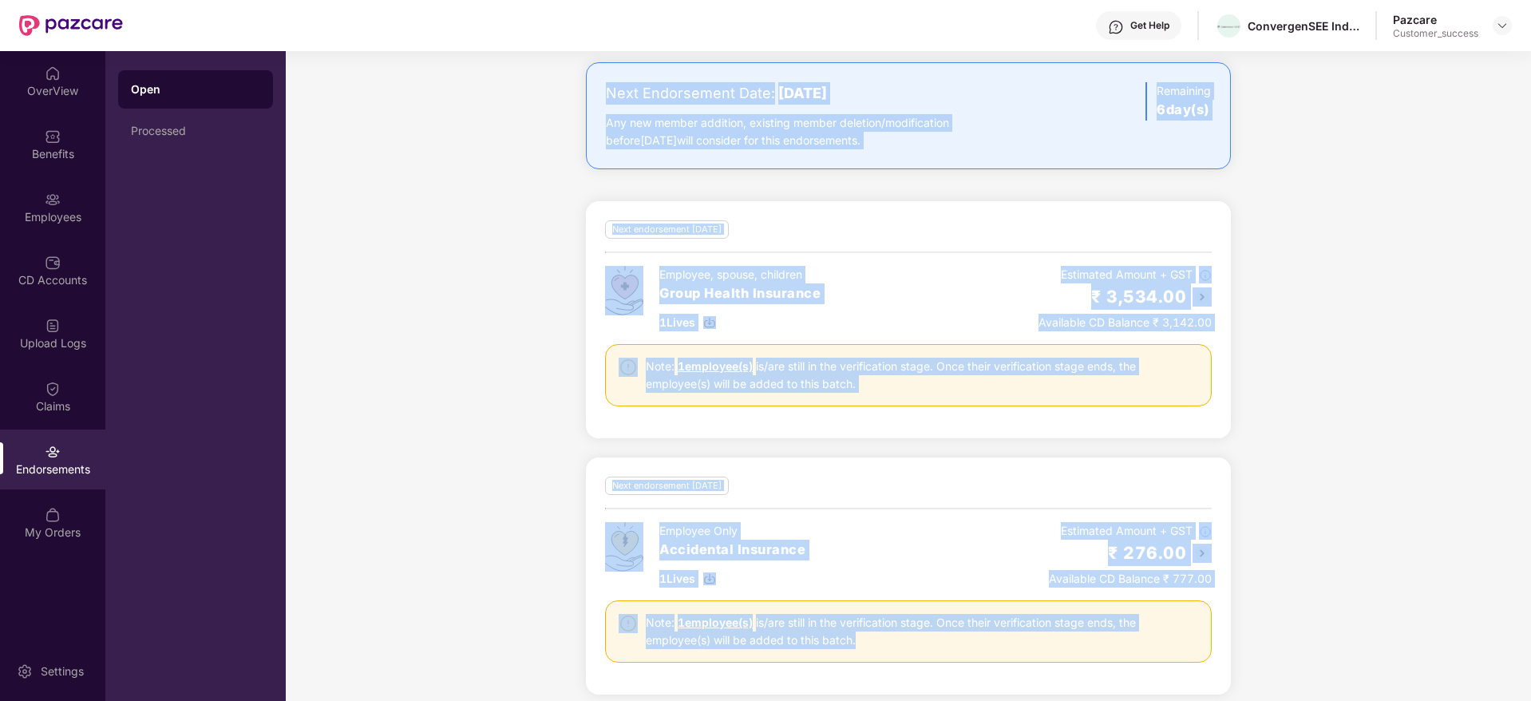
click at [1307, 659] on div "Next Endorsement Date: [DATE] Any new member addition, existing member deletion…" at bounding box center [908, 387] width 1245 height 651
drag, startPoint x: 1307, startPoint y: 666, endPoint x: 654, endPoint y: 141, distance: 837.4
click at [654, 141] on div "Next Endorsement Date: [DATE] Any new member addition, existing member deletion…" at bounding box center [908, 387] width 1245 height 651
click at [654, 141] on div "Any new member addition, existing member deletion/modification before [DATE] wi…" at bounding box center [802, 131] width 393 height 35
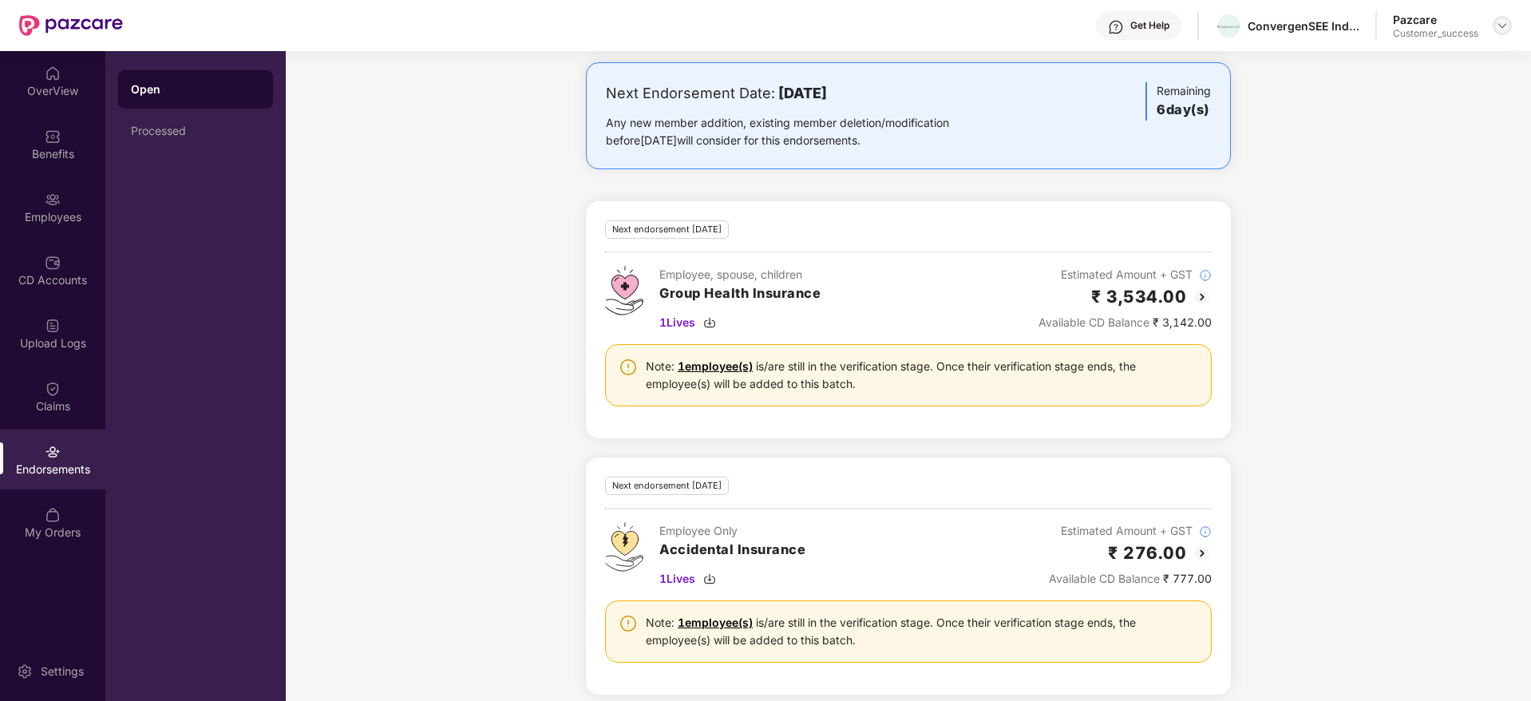
click at [1502, 19] on img at bounding box center [1502, 25] width 13 height 13
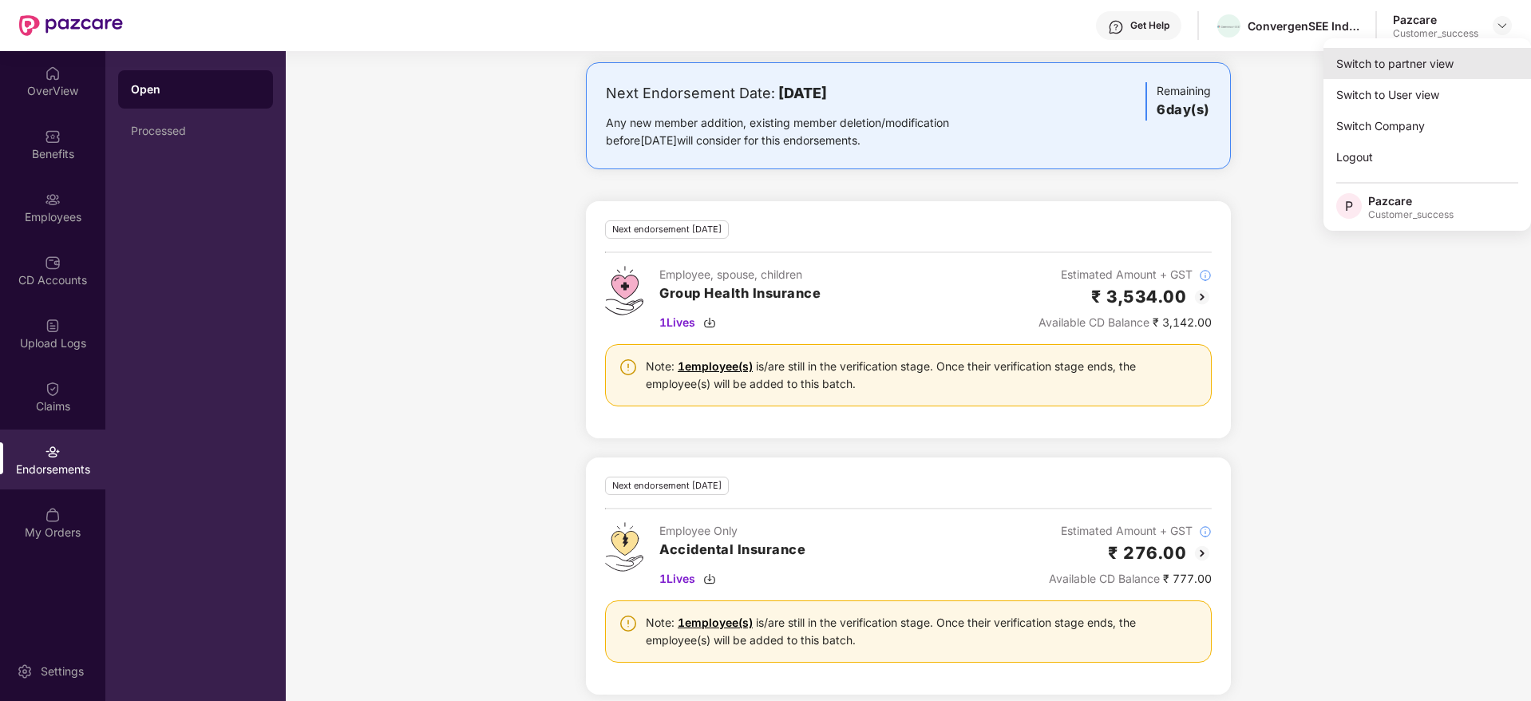
click at [1479, 56] on div "Switch to partner view" at bounding box center [1427, 63] width 208 height 31
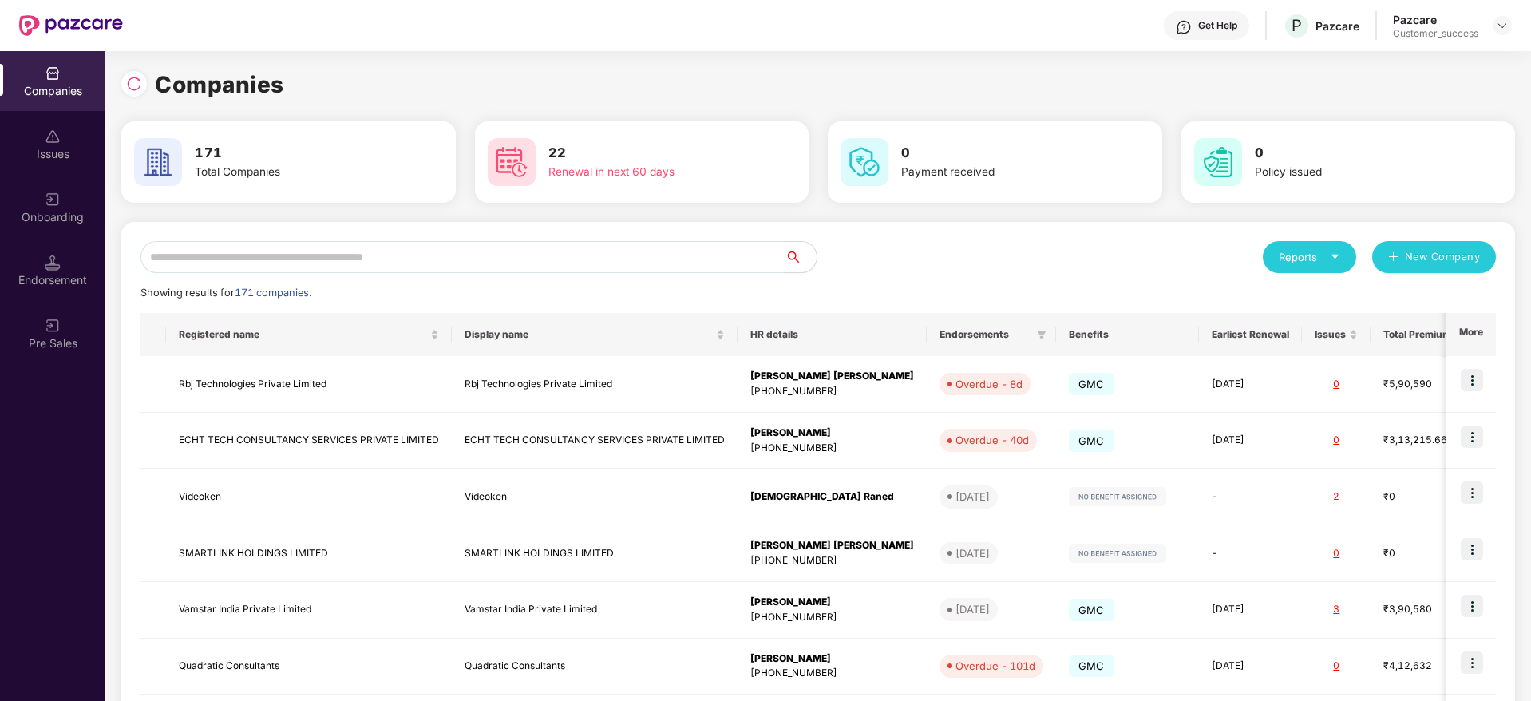
click at [658, 267] on input "text" at bounding box center [462, 257] width 644 height 32
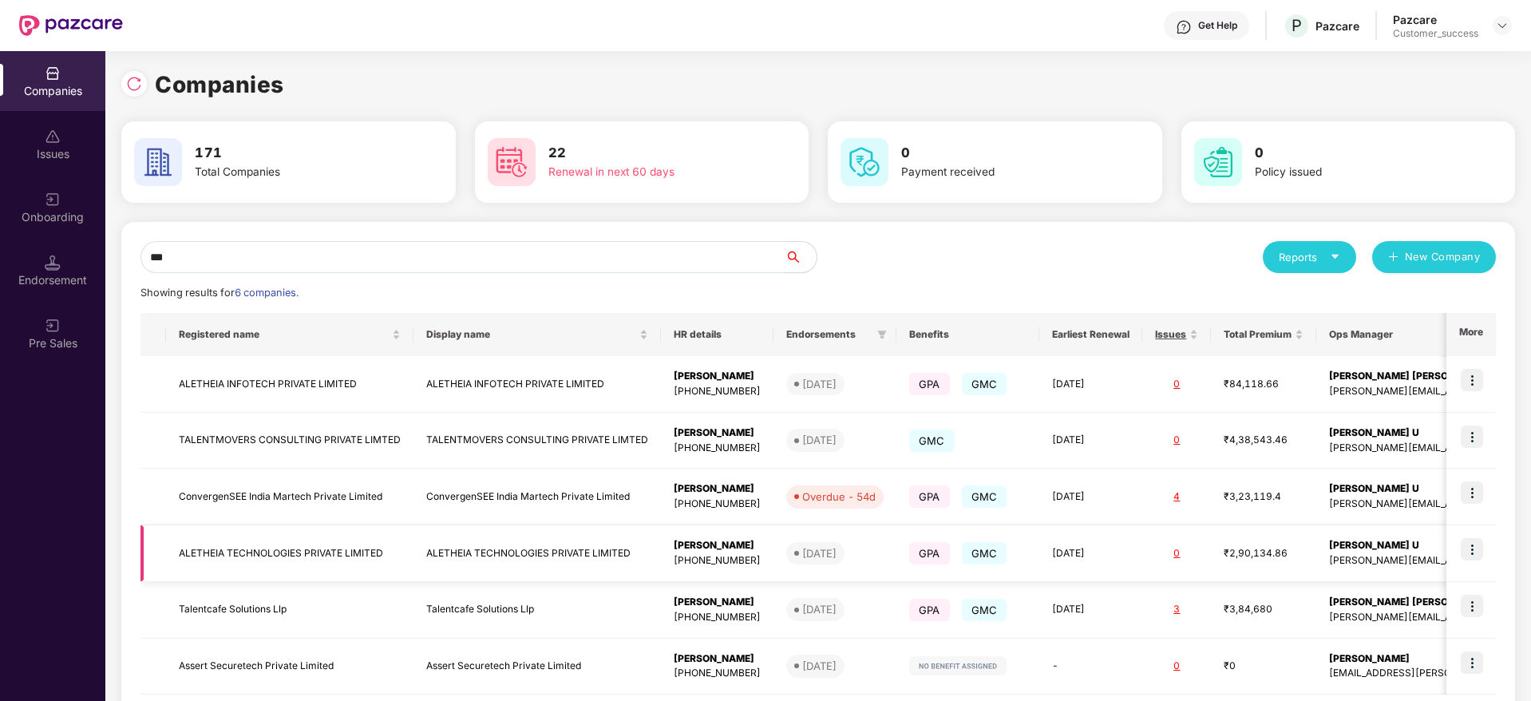
type input "***"
click at [376, 558] on td "ALETHEIA TECHNOLOGIES PRIVATE LIMITED" at bounding box center [289, 553] width 247 height 57
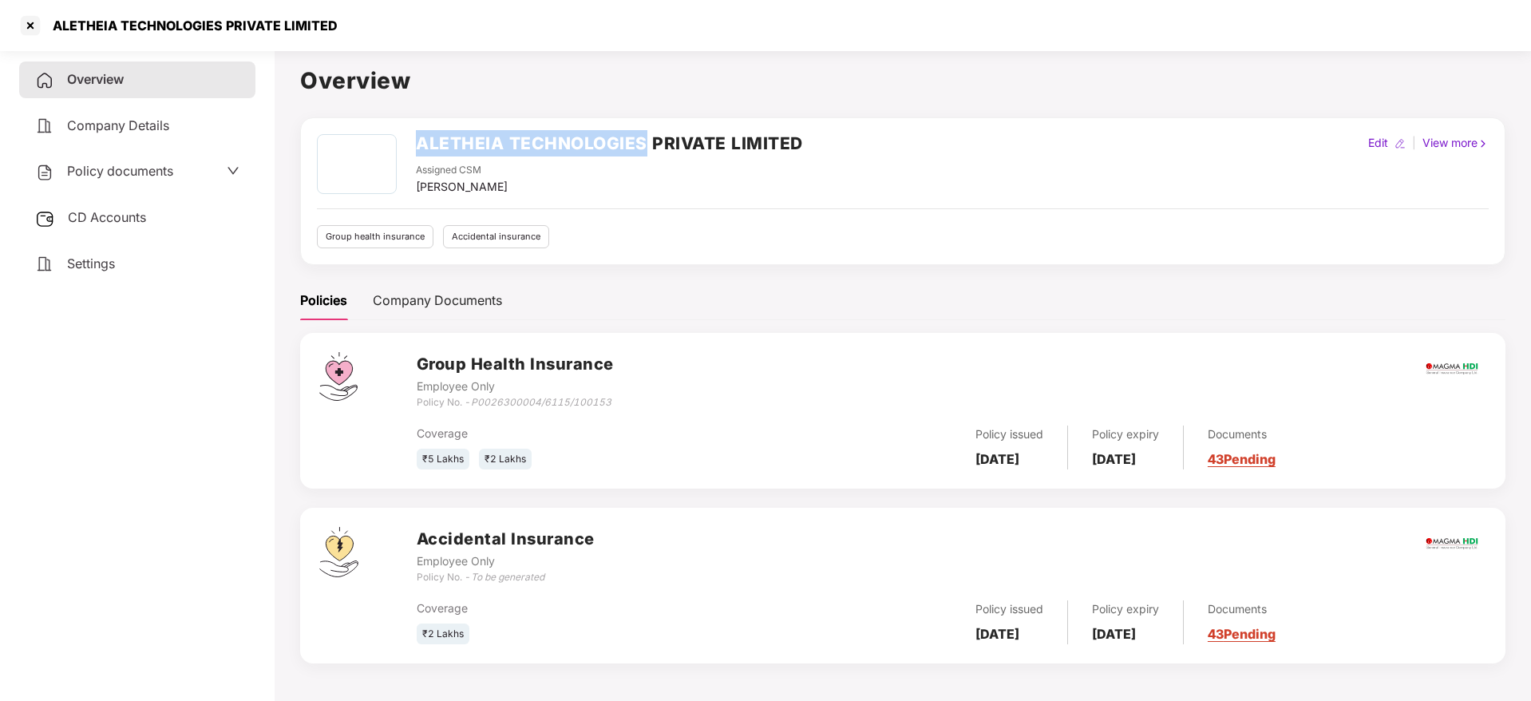
drag, startPoint x: 417, startPoint y: 141, endPoint x: 641, endPoint y: 140, distance: 224.3
click at [641, 140] on h2 "ALETHEIA TECHNOLOGIES PRIVATE LIMITED" at bounding box center [609, 143] width 387 height 26
copy h2 "ALETHEIA TECHNOLOGIES"
click at [93, 25] on div "ALETHEIA TECHNOLOGIES PRIVATE LIMITED" at bounding box center [190, 26] width 295 height 16
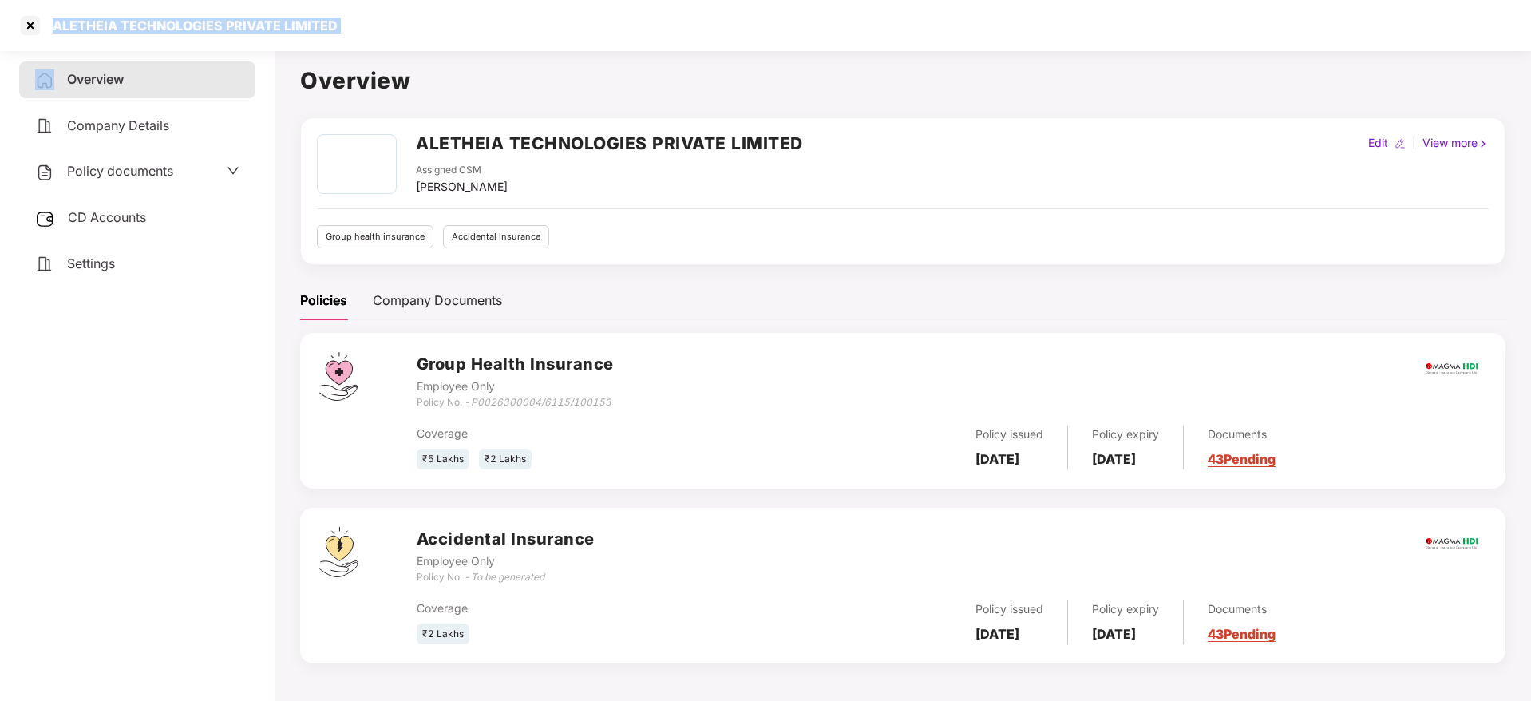
click at [93, 25] on div "ALETHEIA TECHNOLOGIES PRIVATE LIMITED" at bounding box center [190, 26] width 295 height 16
copy div "ALETHEIA TECHNOLOGIES PRIVATE LIMITED"
click at [21, 30] on div at bounding box center [31, 26] width 26 height 26
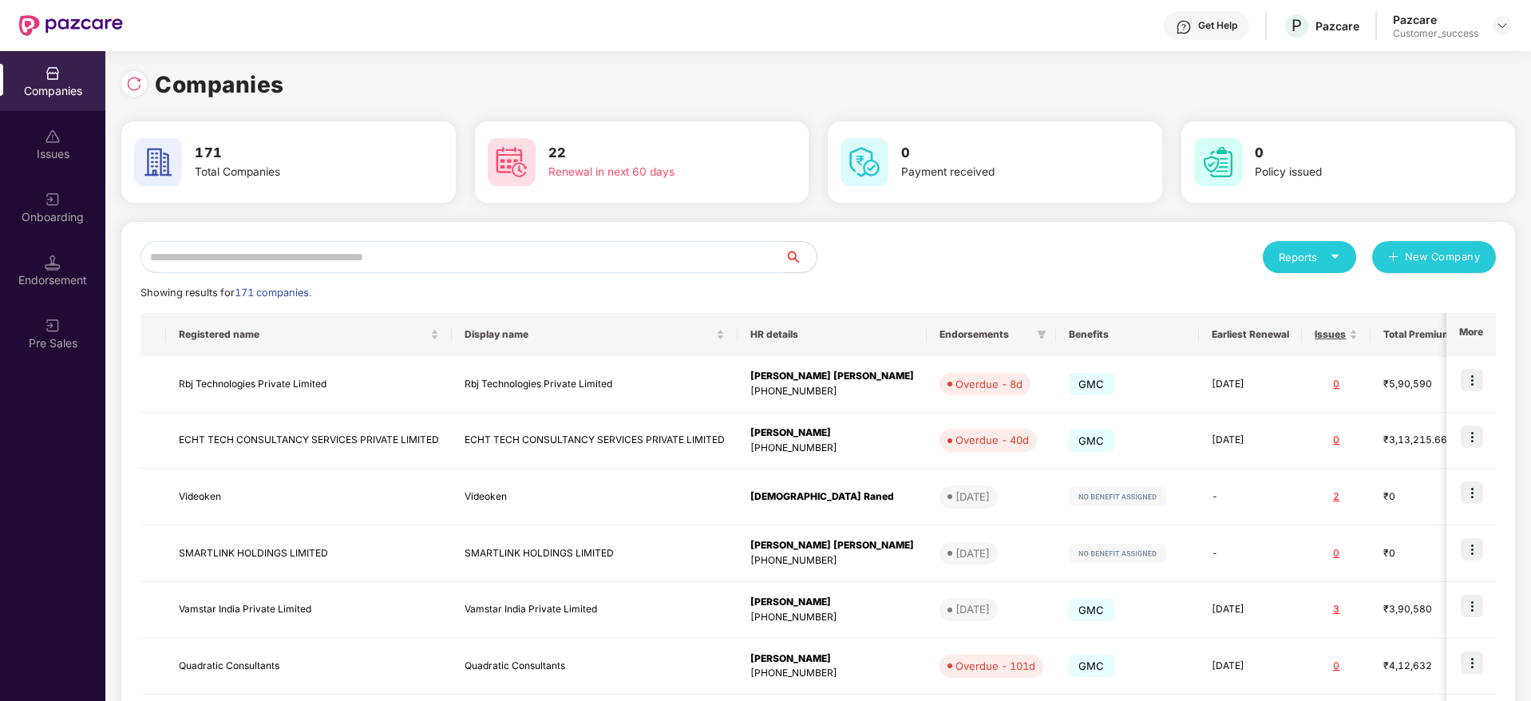
click at [562, 249] on input "text" at bounding box center [462, 257] width 644 height 32
paste input "**********"
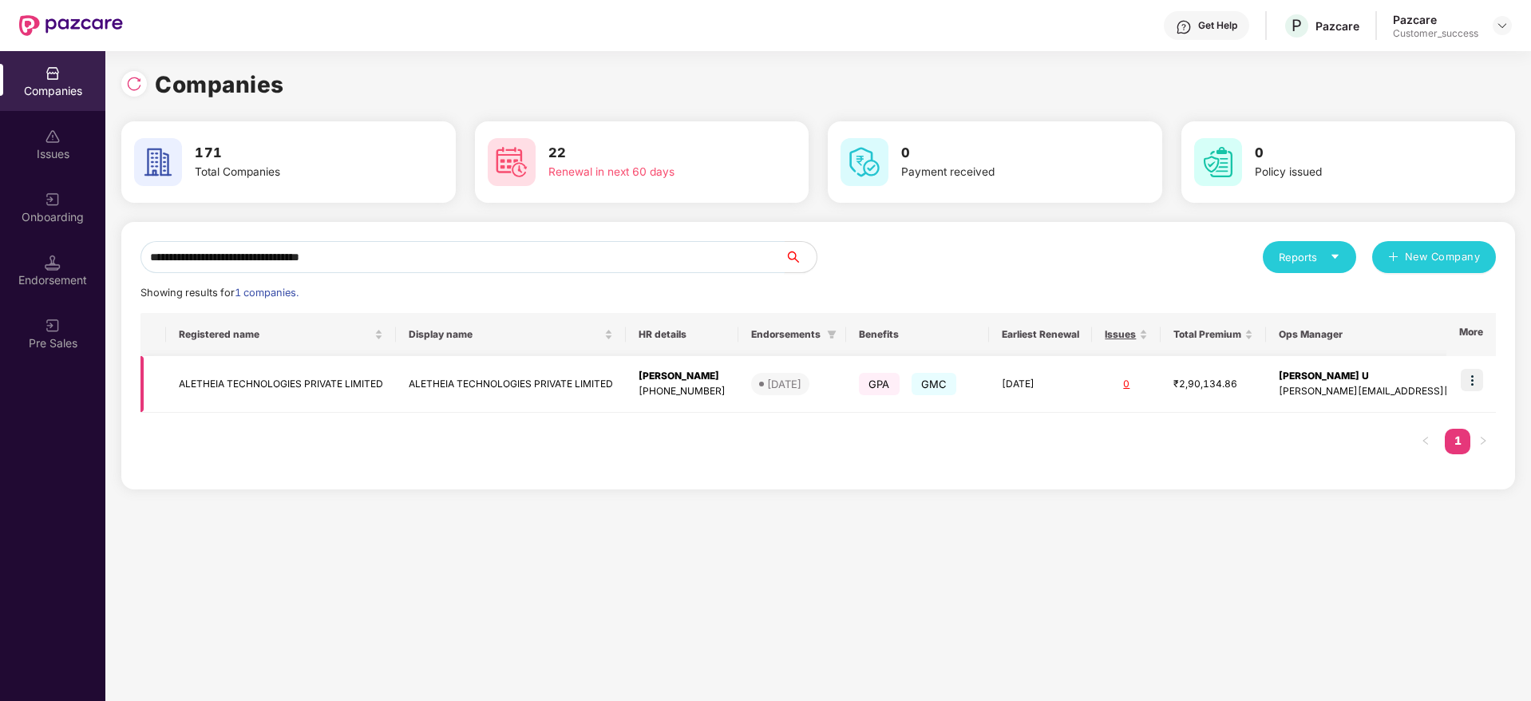
type input "**********"
click at [1469, 373] on img at bounding box center [1472, 380] width 22 height 22
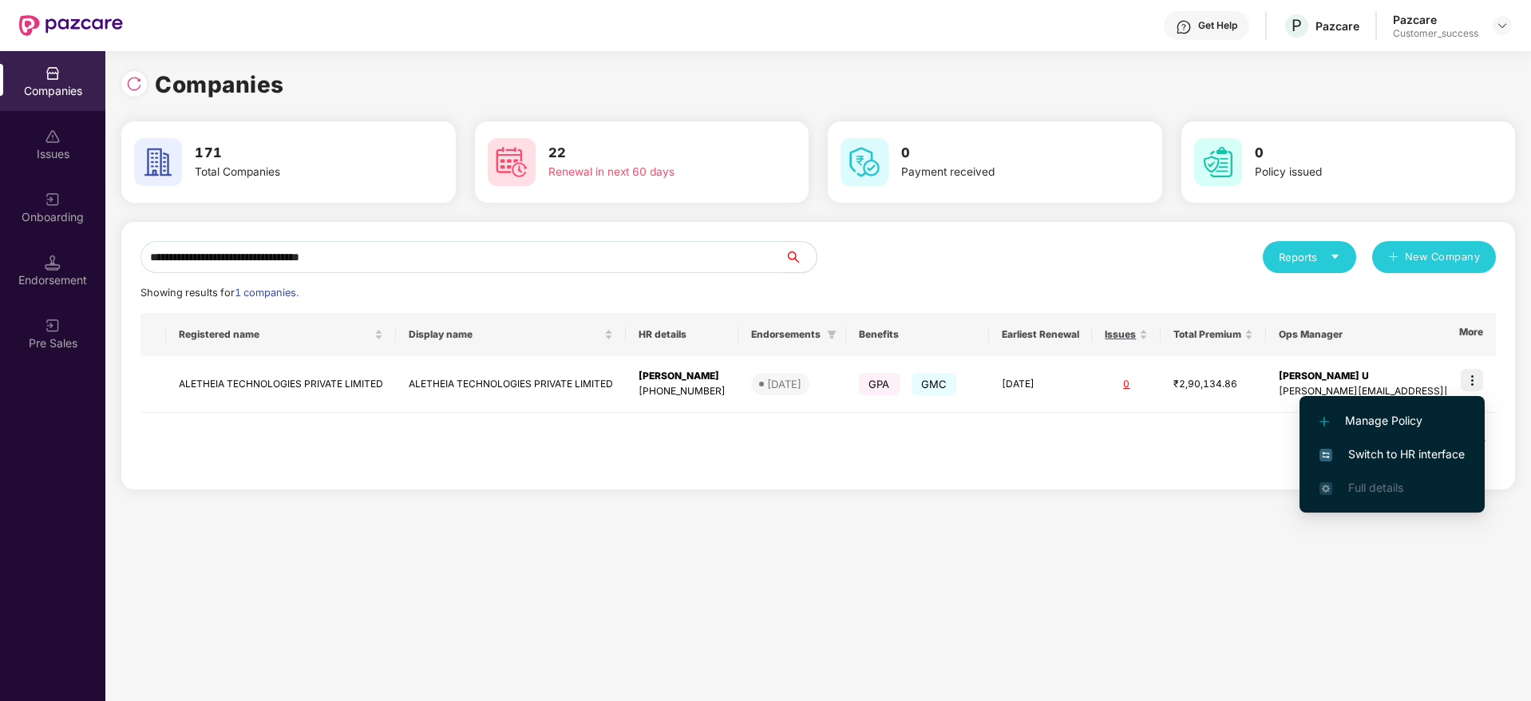
click at [1441, 452] on span "Switch to HR interface" at bounding box center [1391, 454] width 145 height 18
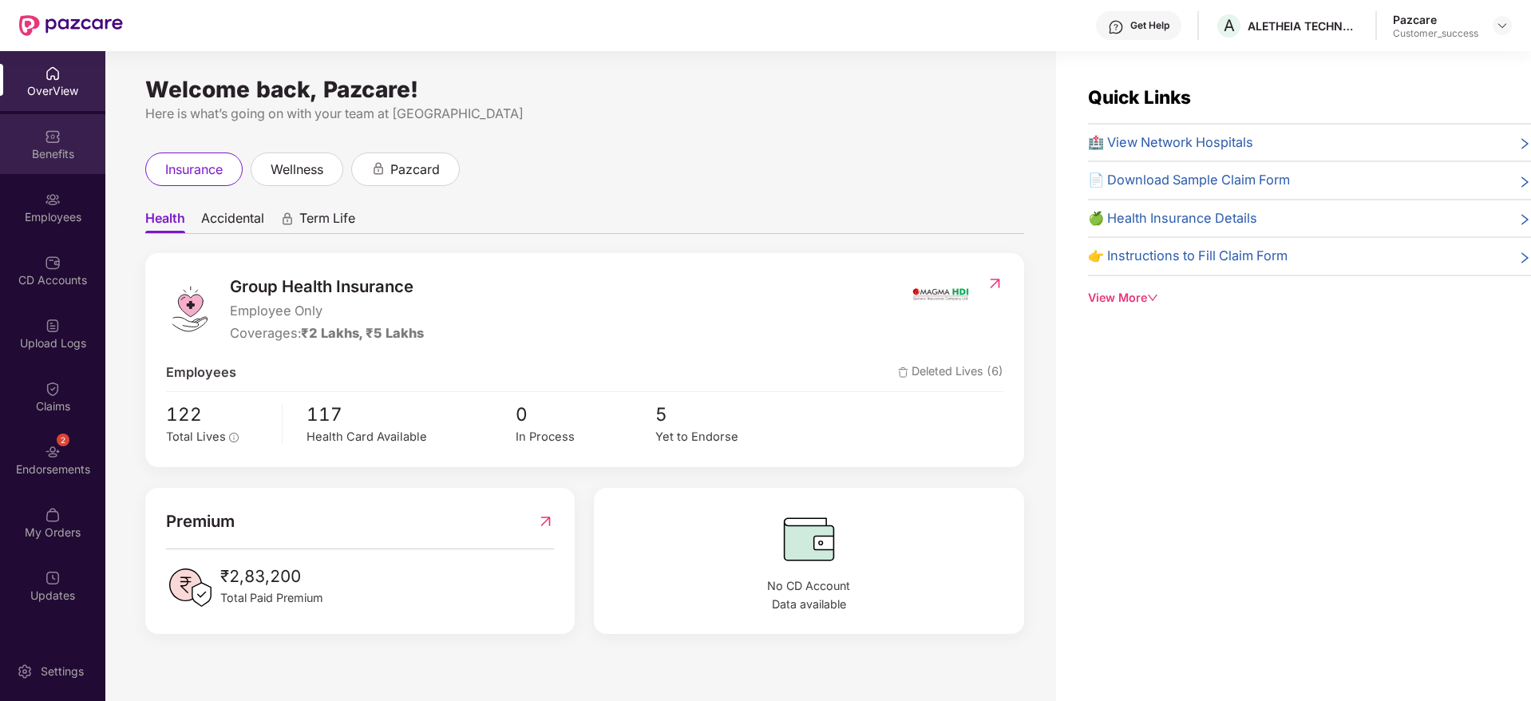
click at [60, 144] on div "Benefits" at bounding box center [52, 144] width 105 height 60
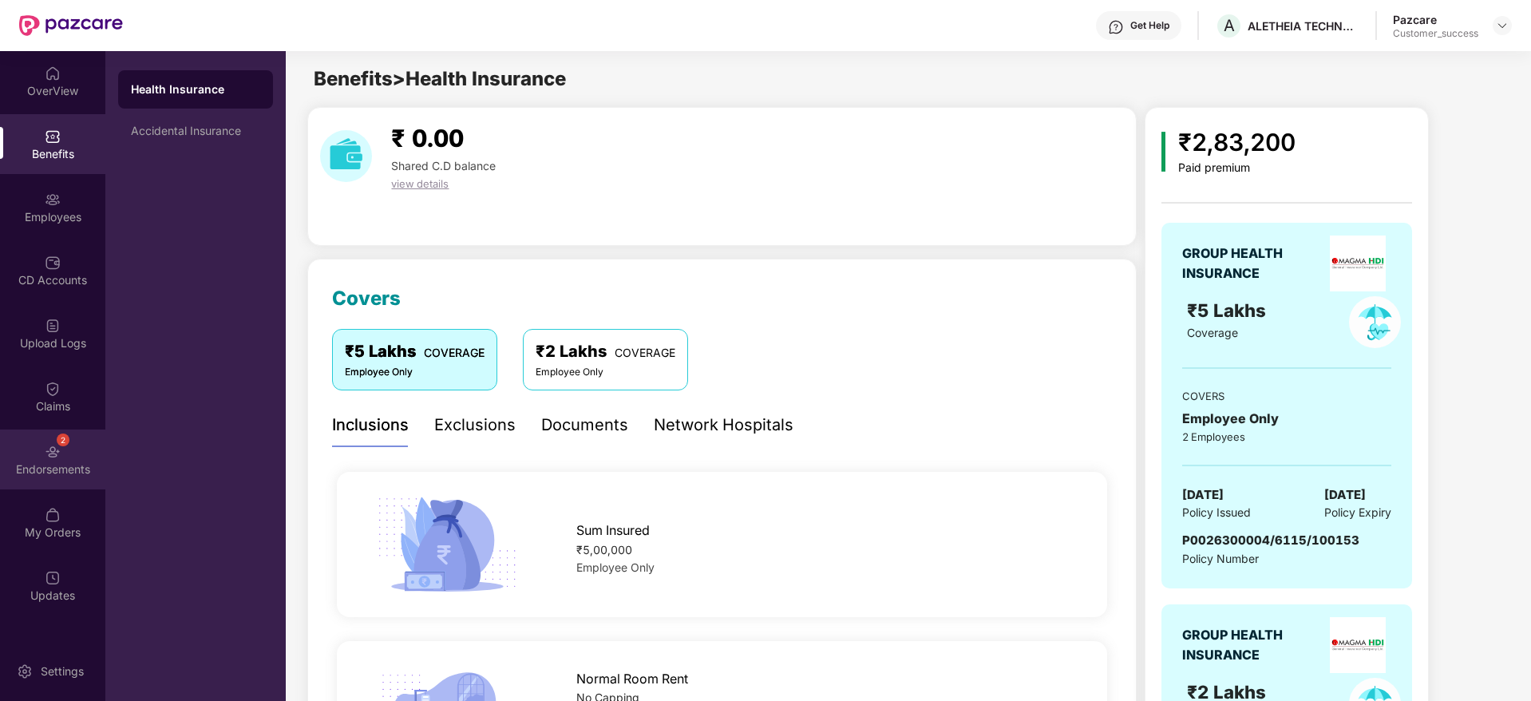
click at [89, 448] on div "2 Endorsements" at bounding box center [52, 459] width 105 height 60
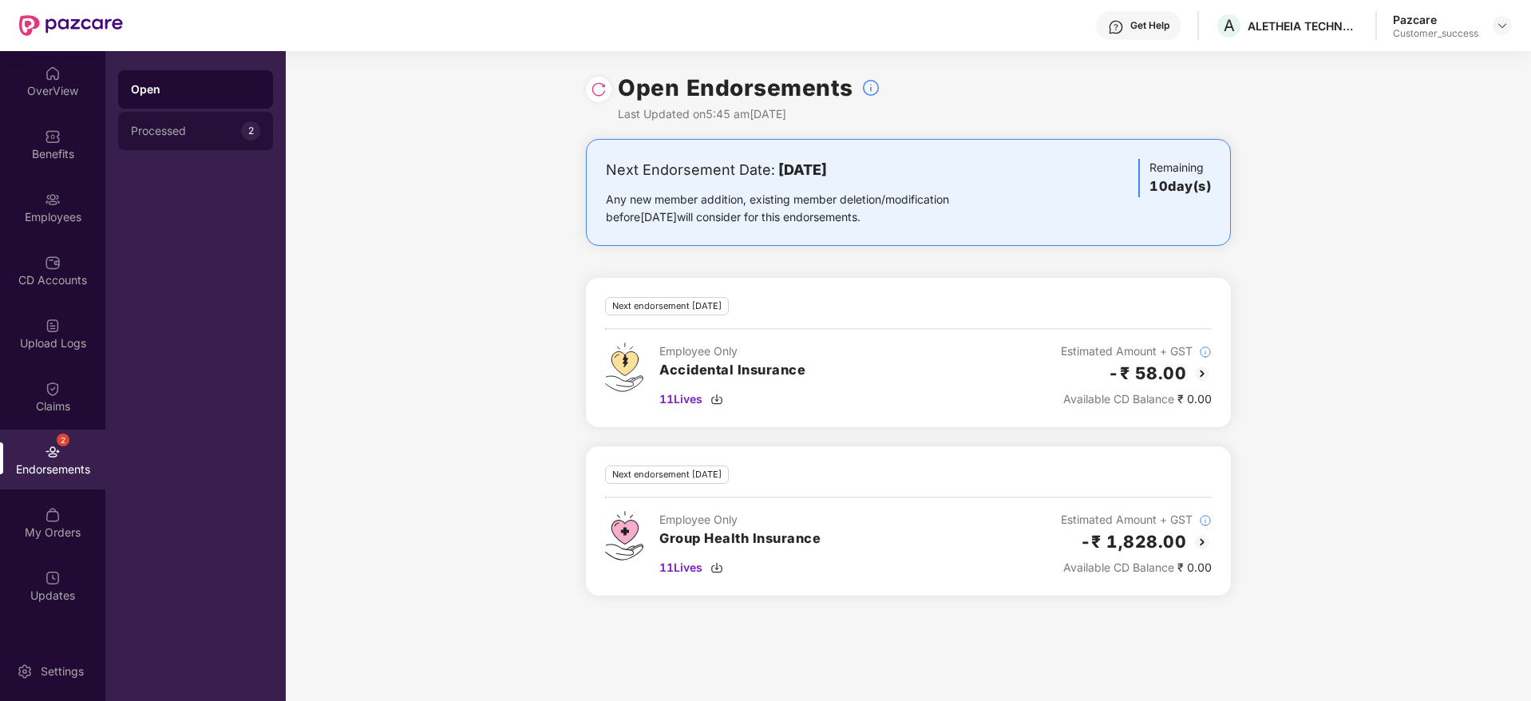
click at [185, 127] on div "Processed" at bounding box center [186, 131] width 110 height 13
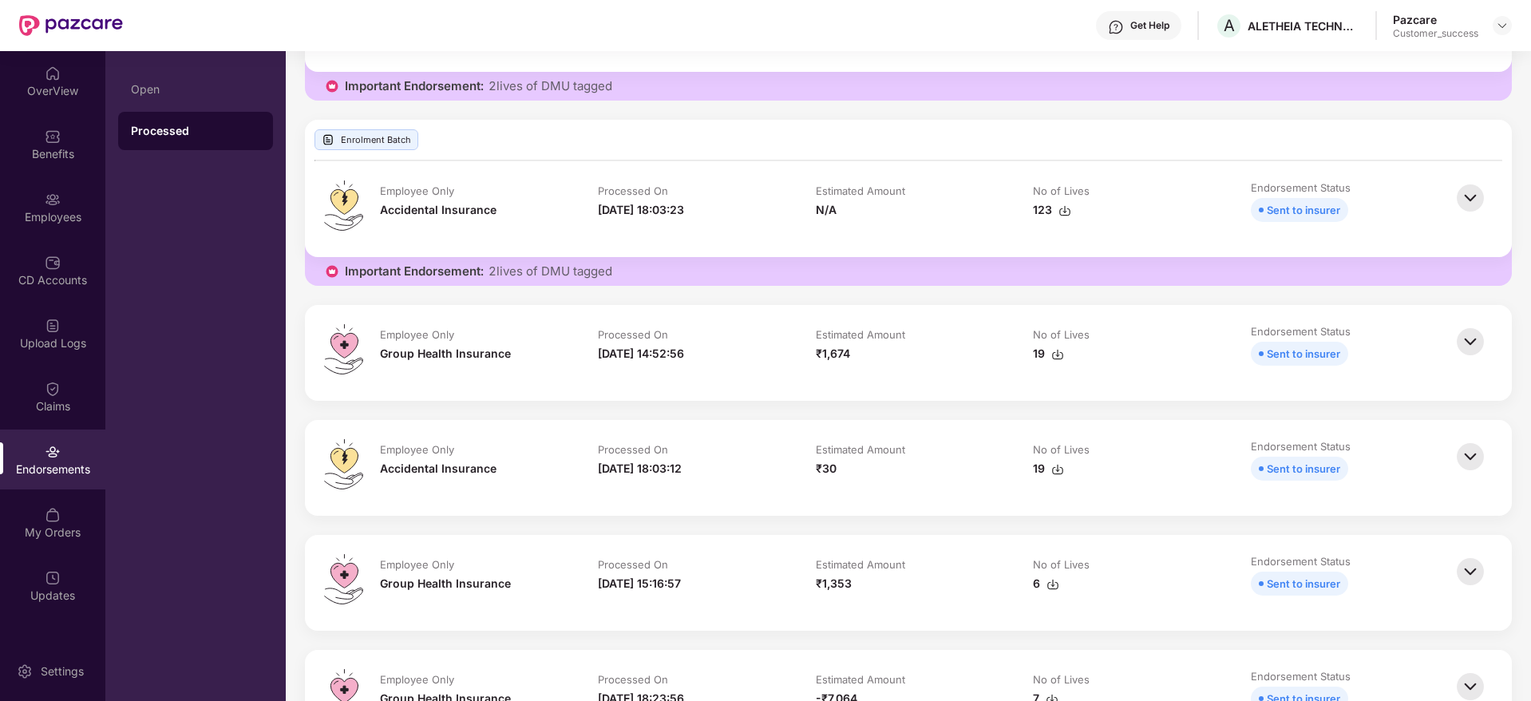
scroll to position [359, 0]
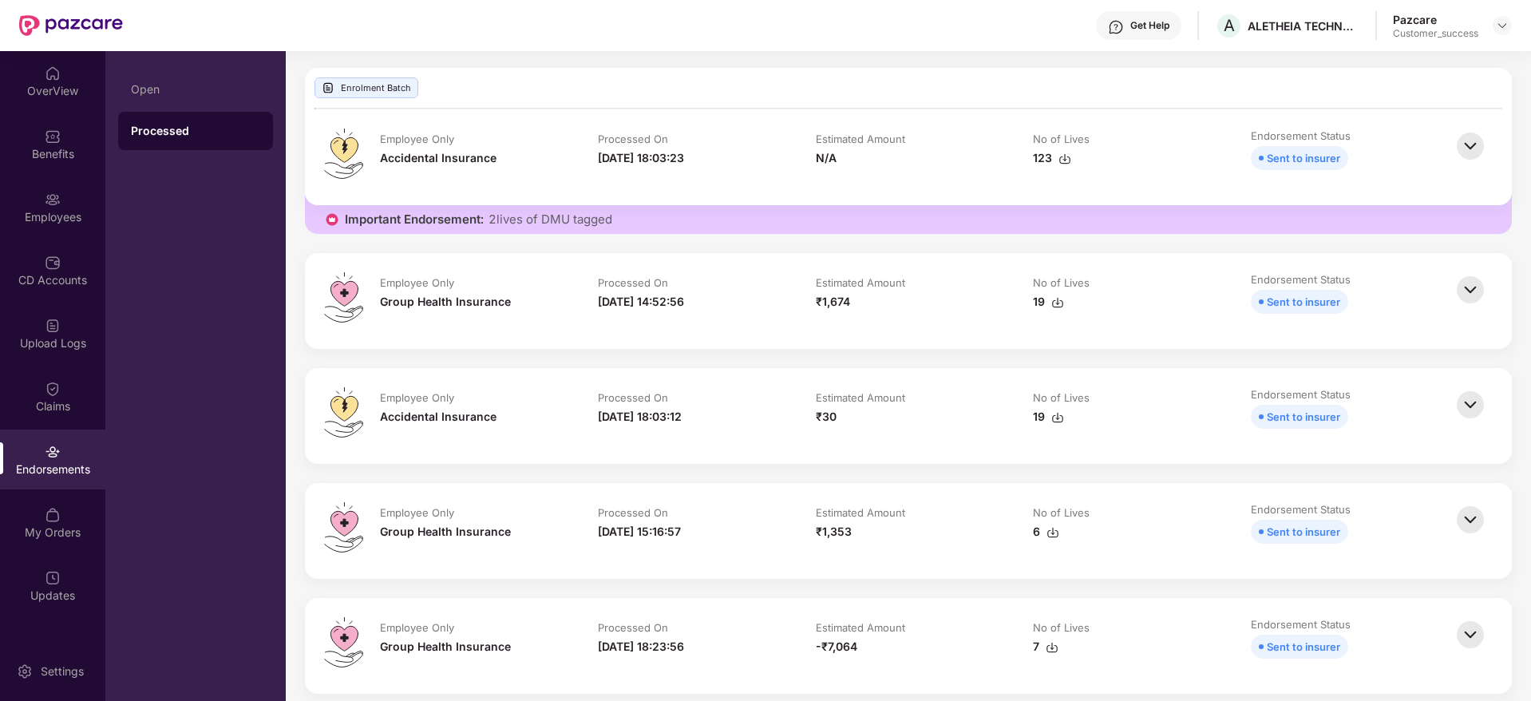
click at [1476, 401] on img at bounding box center [1470, 404] width 35 height 35
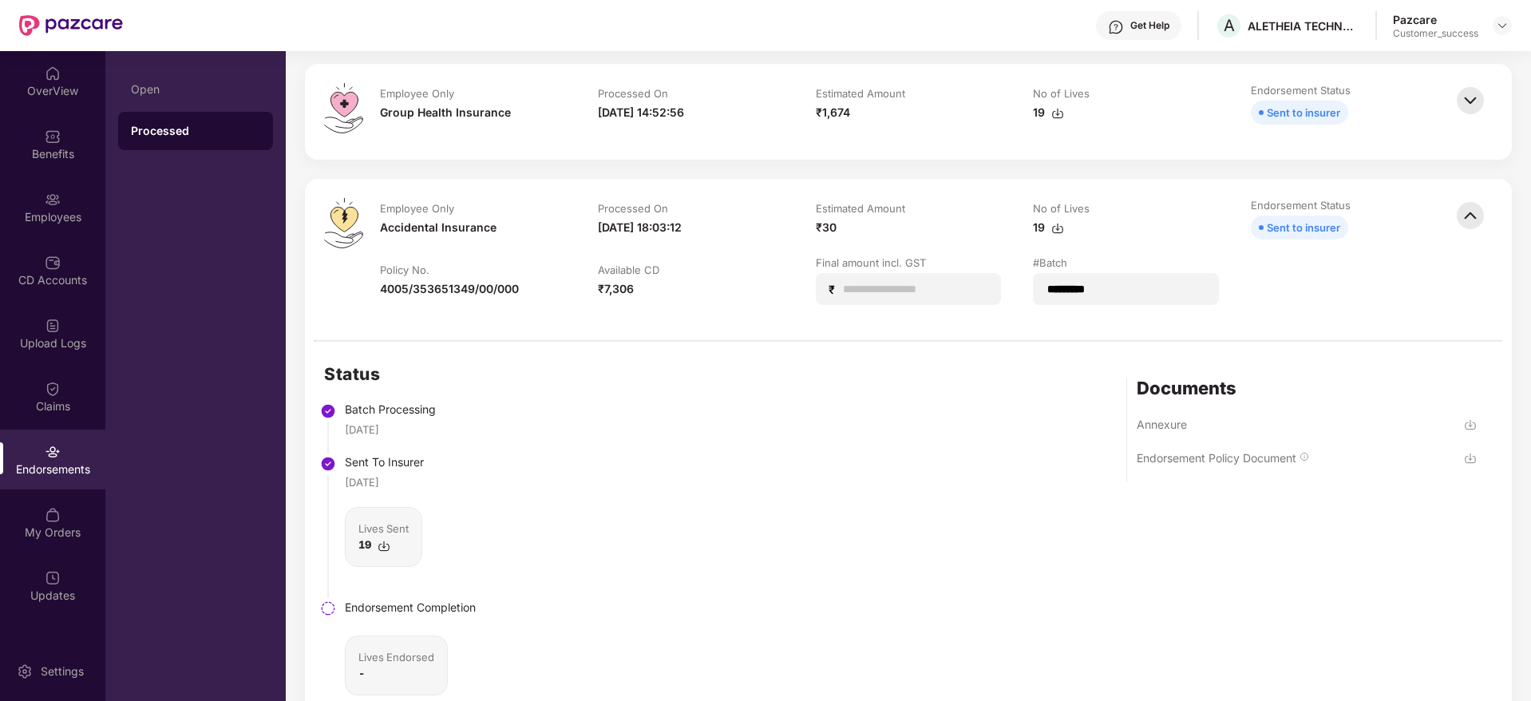
scroll to position [599, 0]
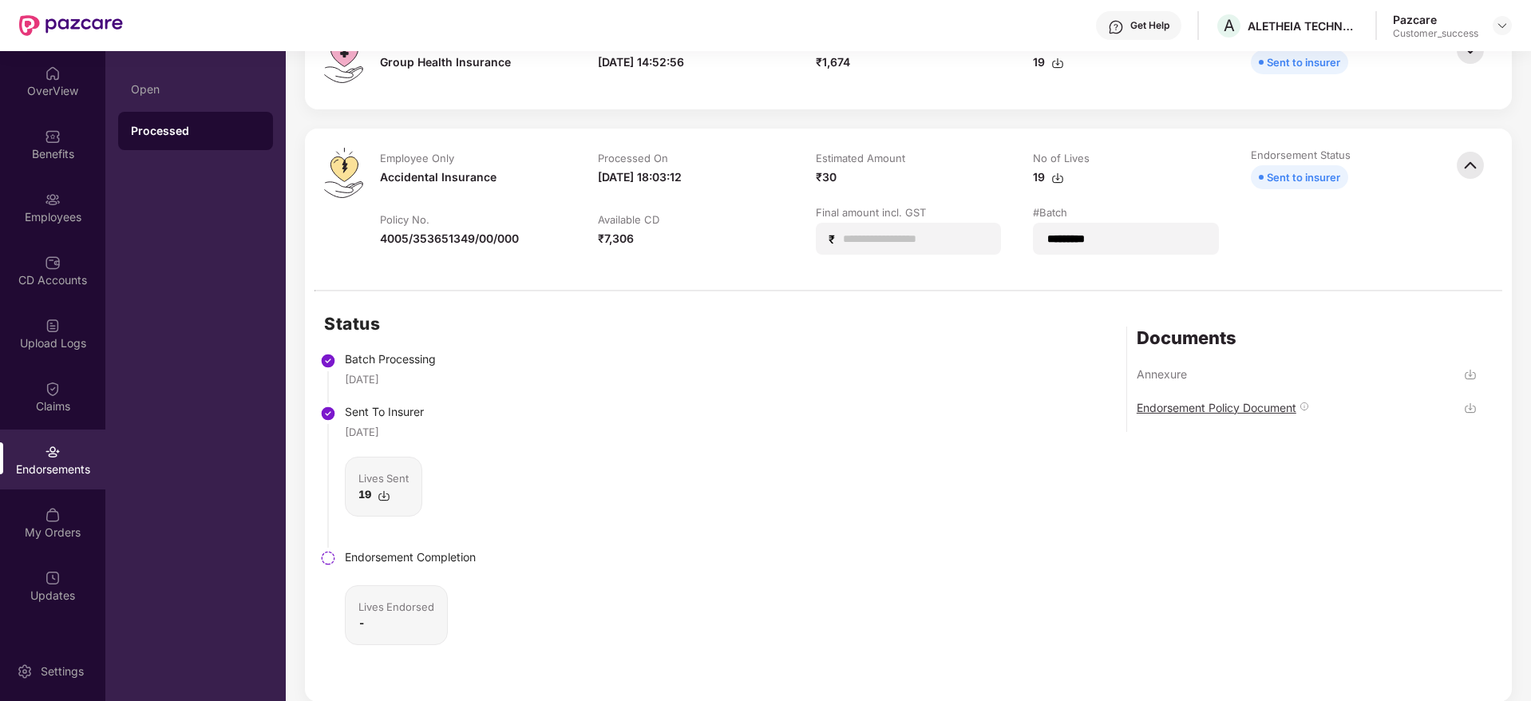
click at [1200, 409] on div "Endorsement Policy Document" at bounding box center [1217, 407] width 160 height 15
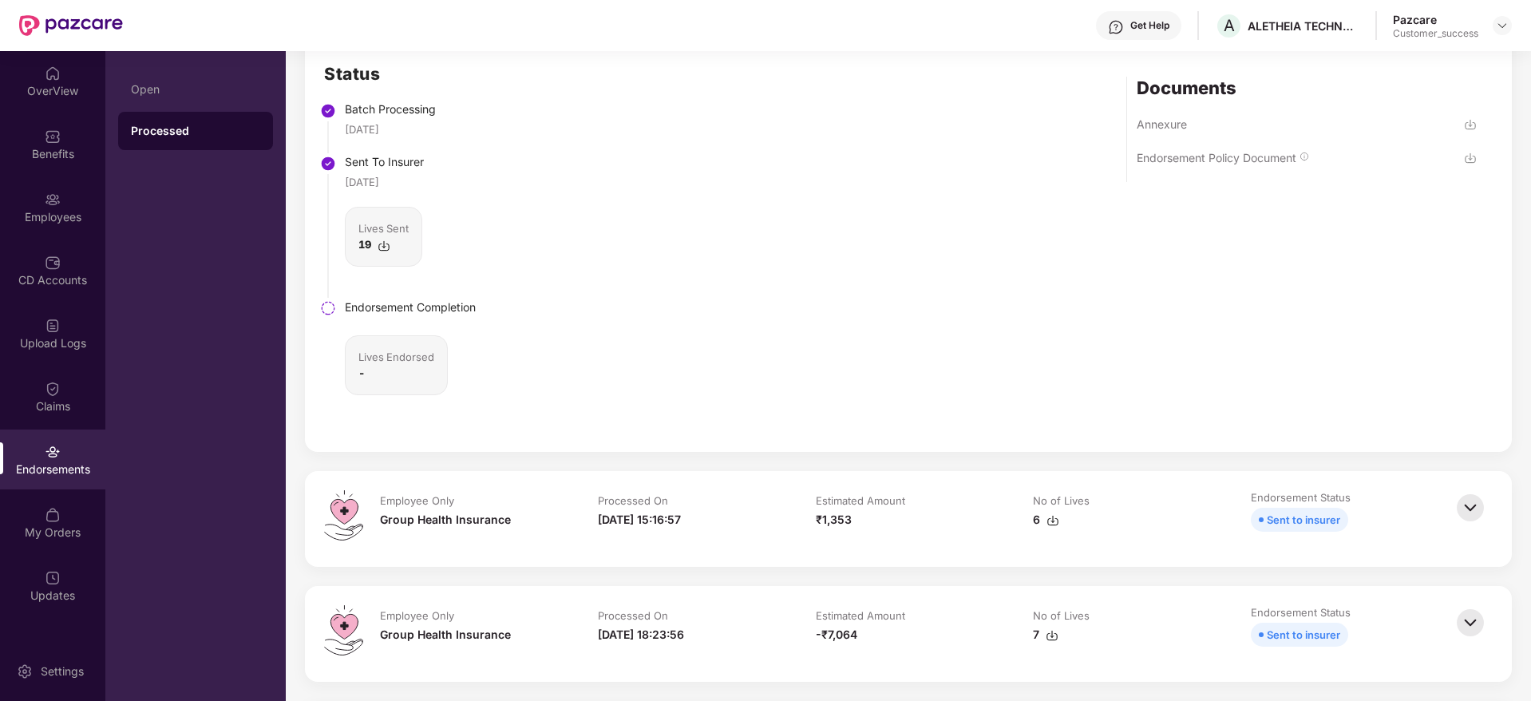
scroll to position [958, 0]
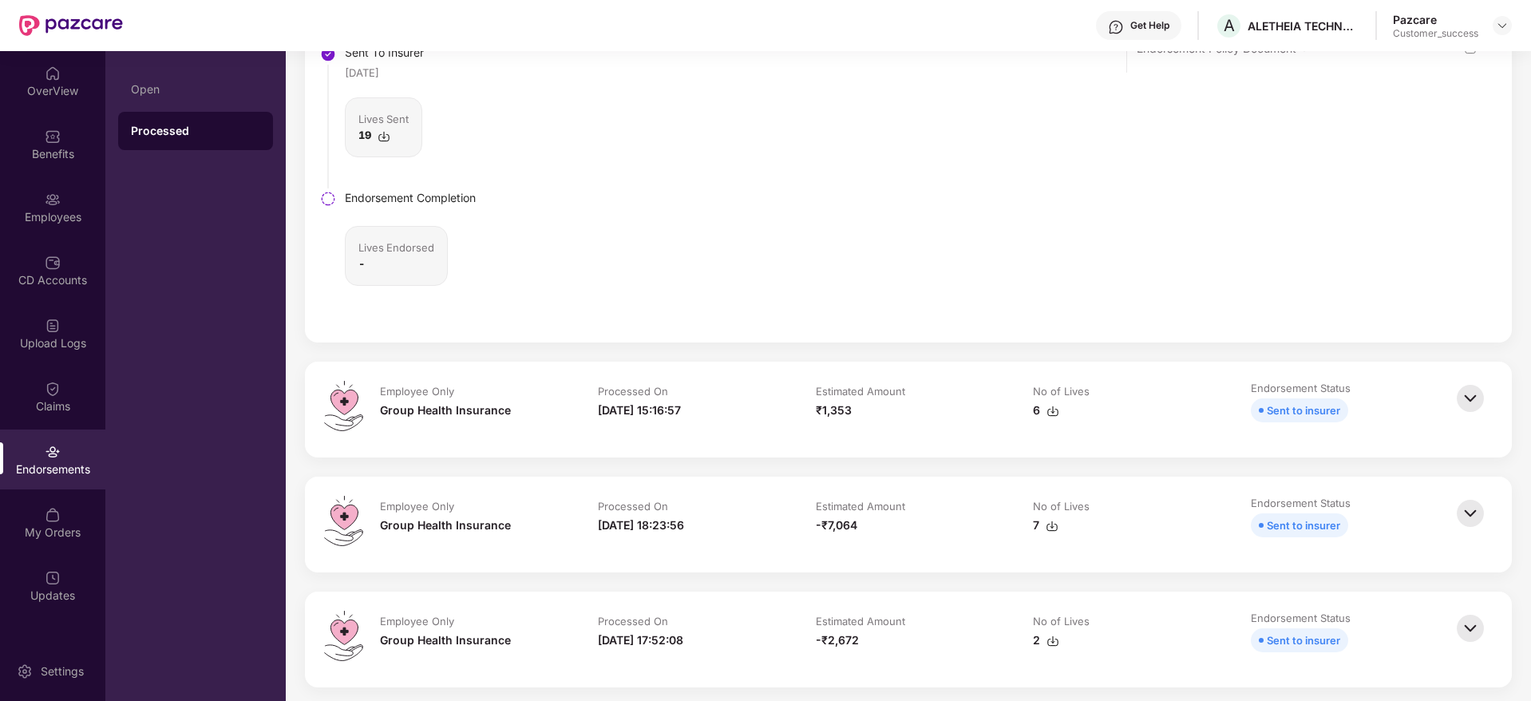
click at [1469, 401] on img at bounding box center [1470, 398] width 35 height 35
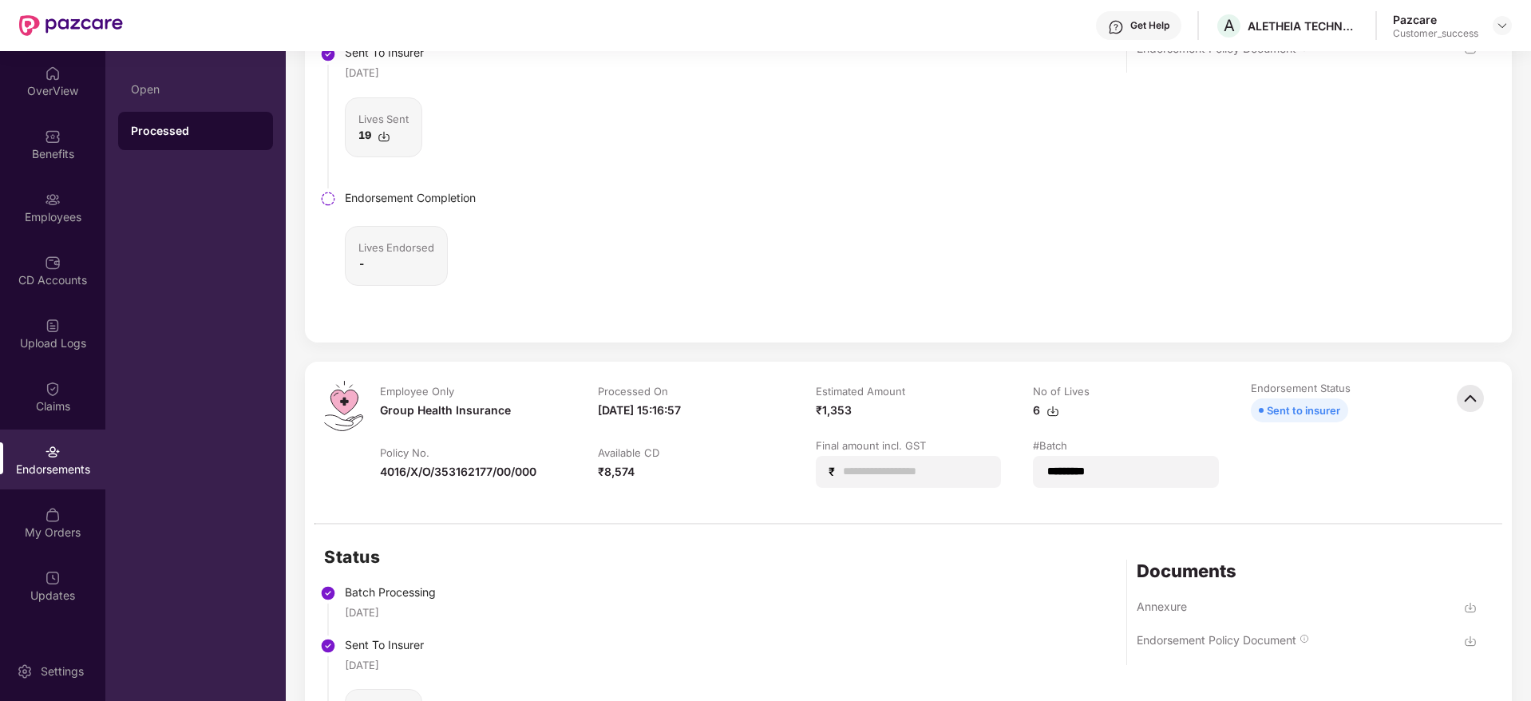
scroll to position [1197, 0]
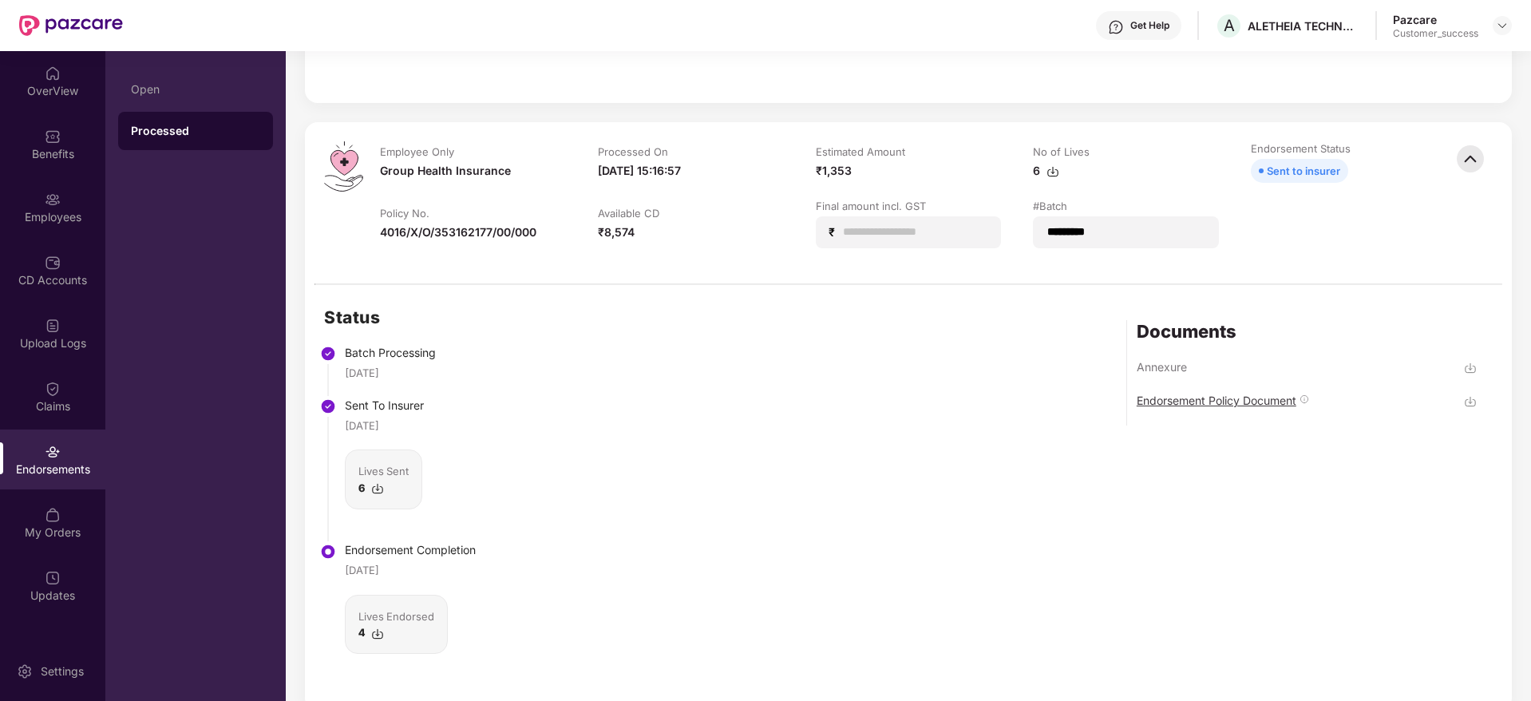
click at [1241, 401] on div "Endorsement Policy Document" at bounding box center [1217, 400] width 160 height 15
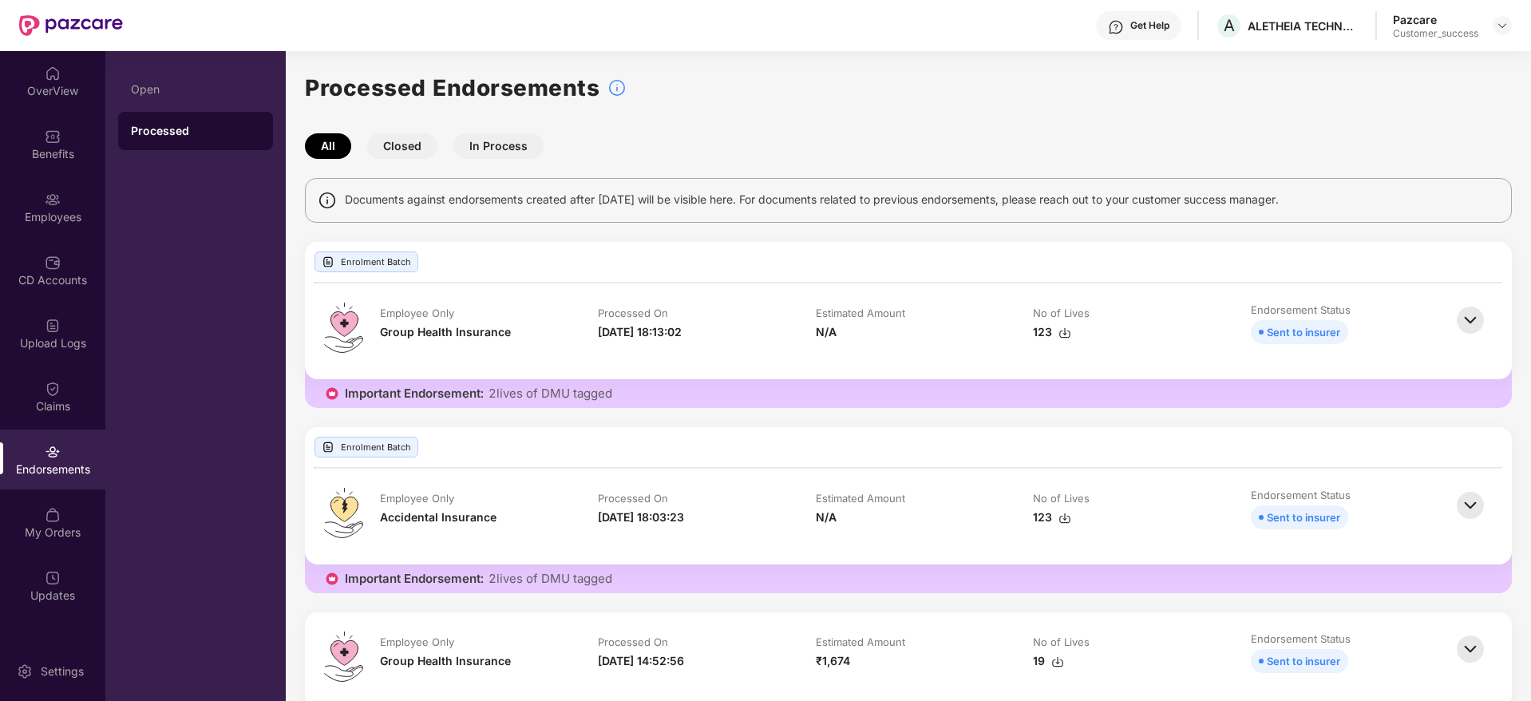
scroll to position [359, 0]
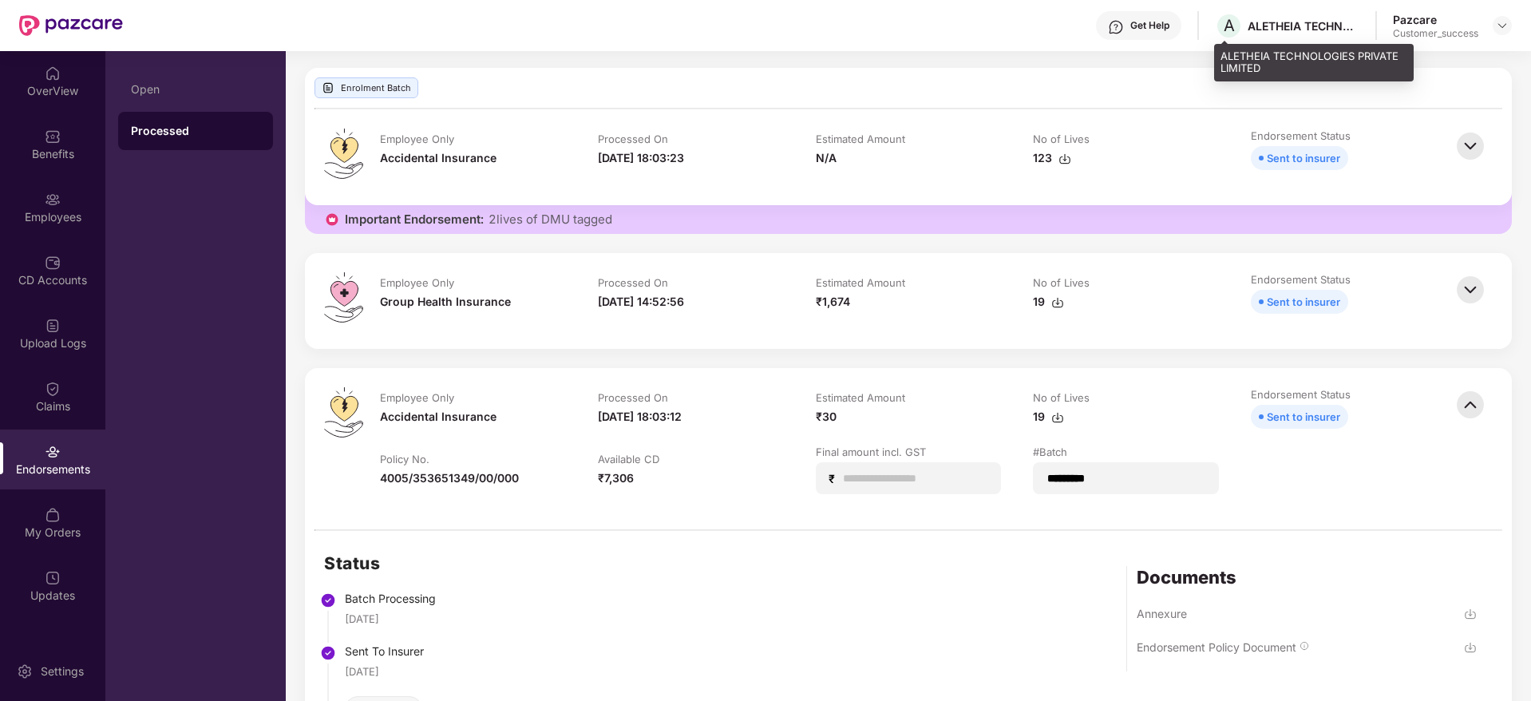
click at [1280, 28] on div "ALETHEIA TECHNOLOGIES PRIVATE LIMITED" at bounding box center [1303, 25] width 112 height 15
copy div "ALETHEIA TECHNOLOGIES PRIVATE LIMITED"
click at [1507, 27] on img at bounding box center [1502, 25] width 13 height 13
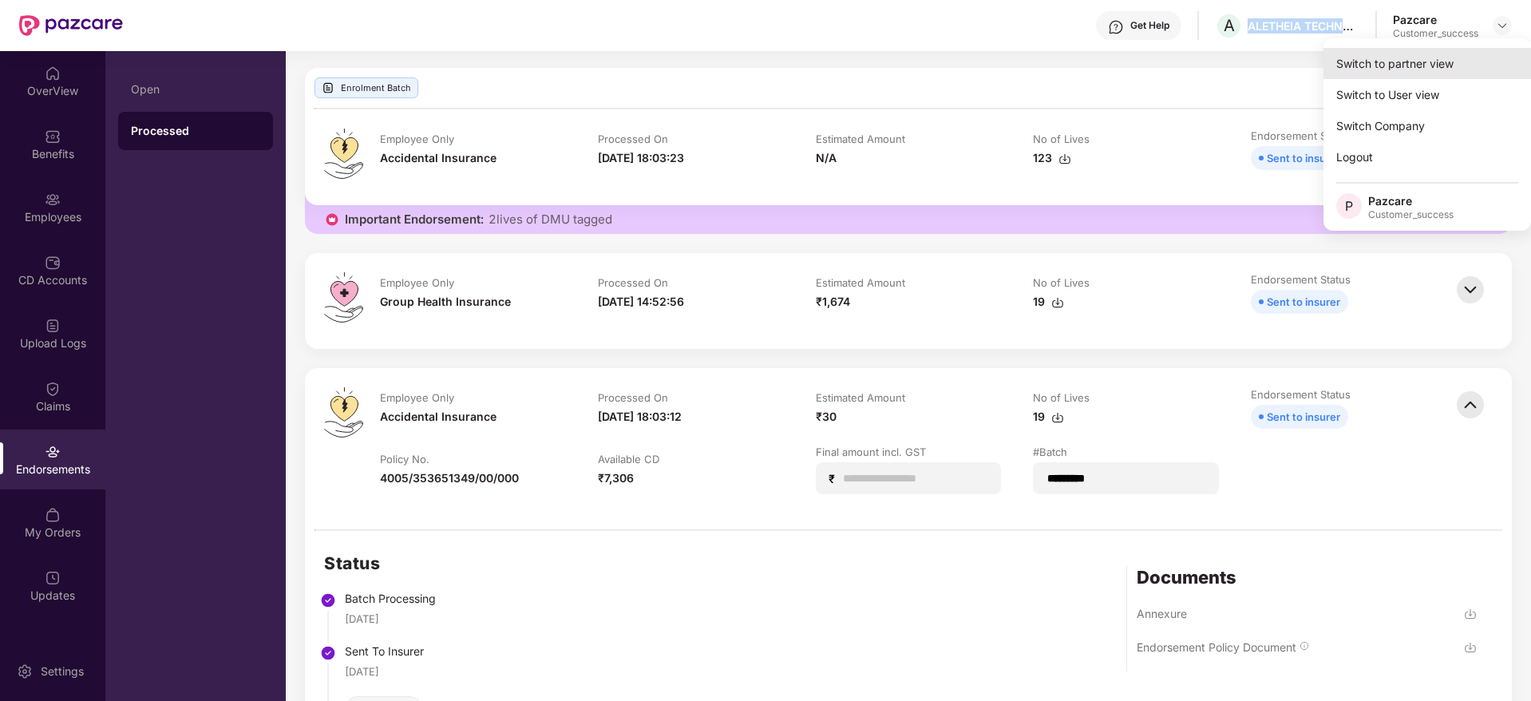
drag, startPoint x: 1500, startPoint y: 46, endPoint x: 1485, endPoint y: 69, distance: 28.1
click at [1485, 69] on div "Switch to partner view" at bounding box center [1427, 63] width 208 height 31
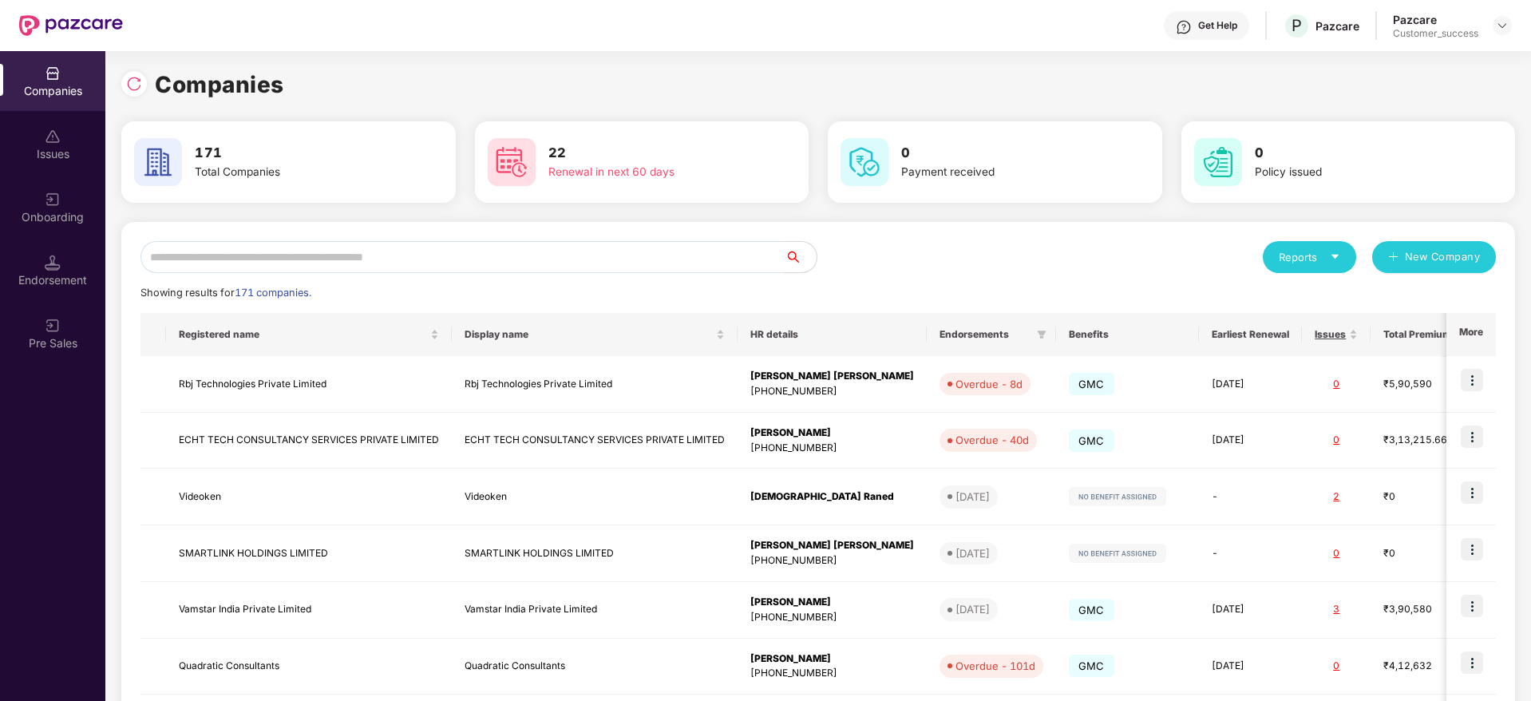
click at [567, 239] on div "Reports New Company Showing results for 171 companies. Registered name Display …" at bounding box center [818, 609] width 1394 height 775
click at [561, 270] on input "text" at bounding box center [462, 257] width 644 height 32
paste input "**********"
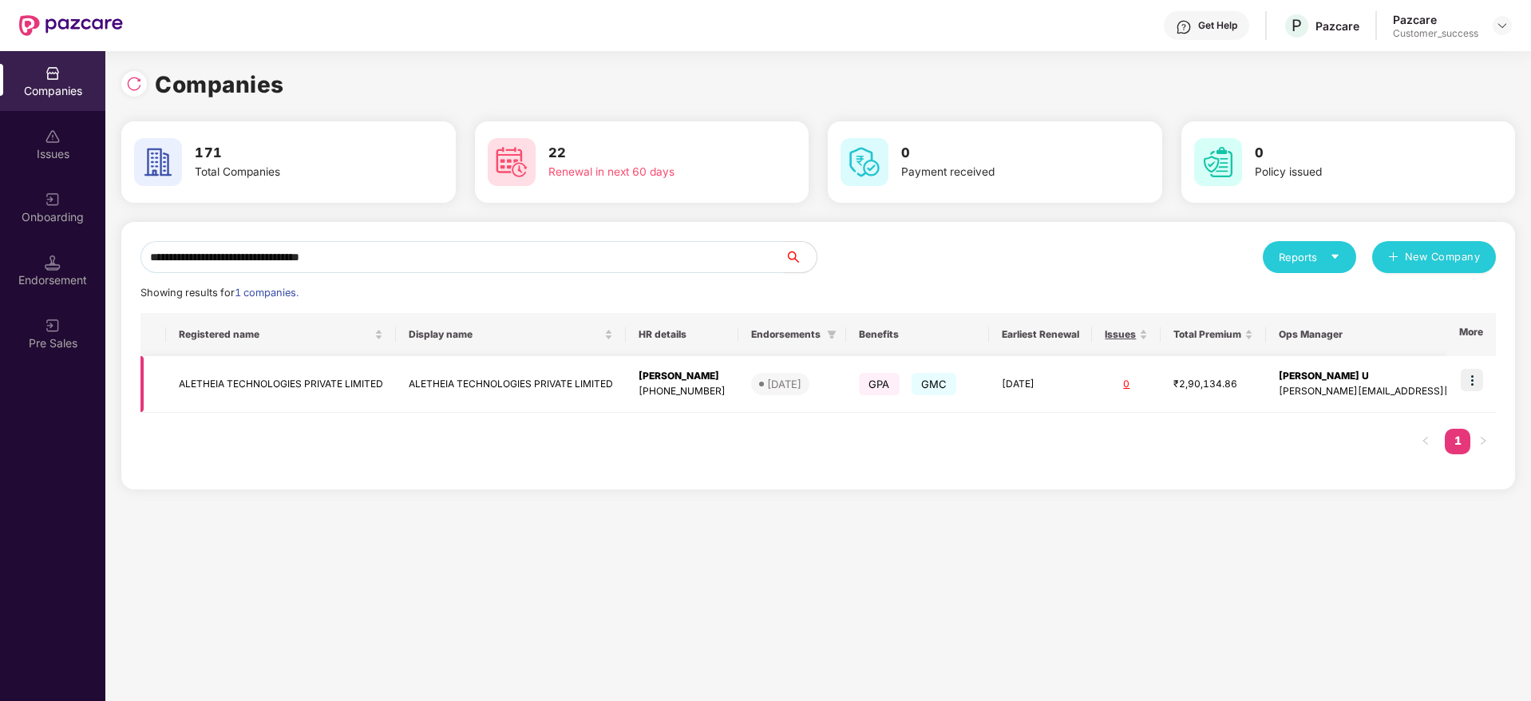
type input "**********"
click at [517, 378] on td "ALETHEIA TECHNOLOGIES PRIVATE LIMITED" at bounding box center [511, 384] width 230 height 57
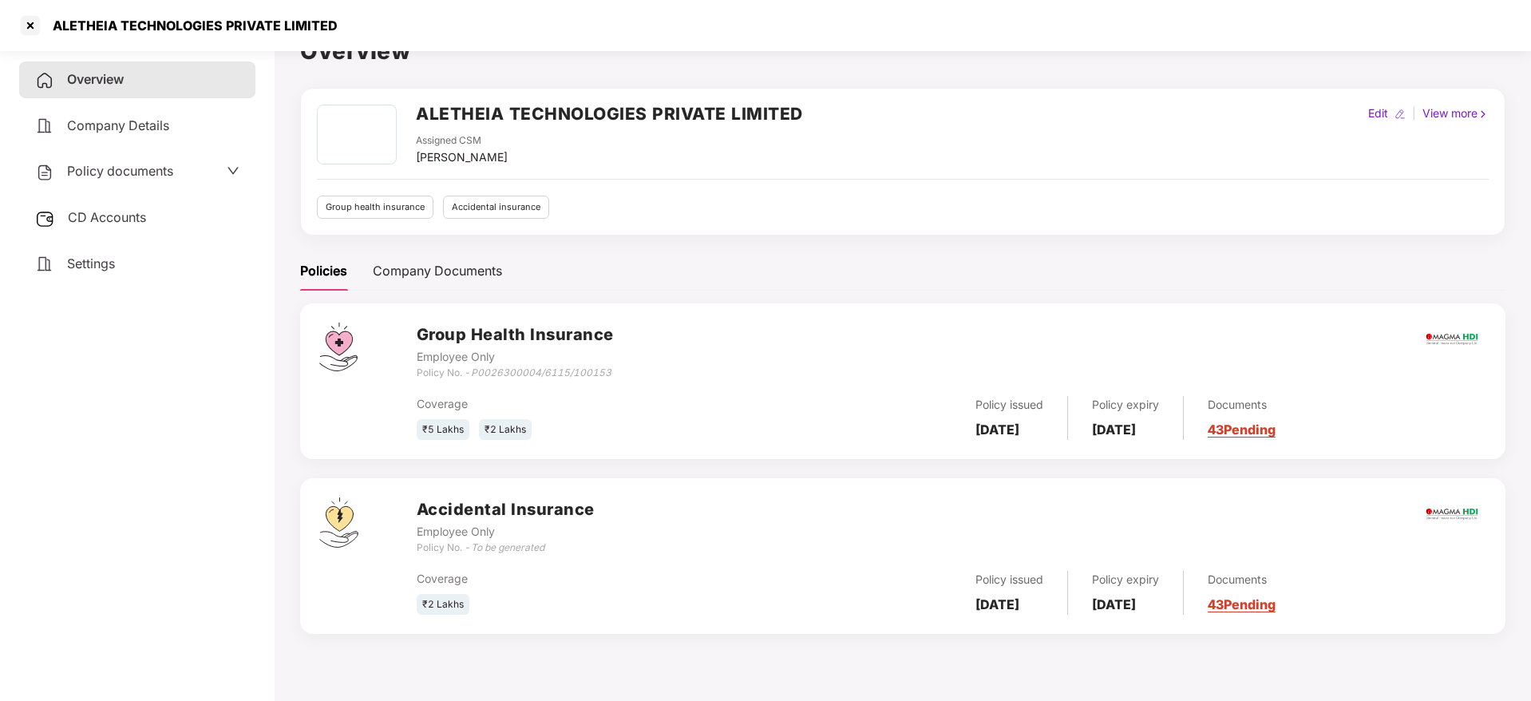
scroll to position [44, 0]
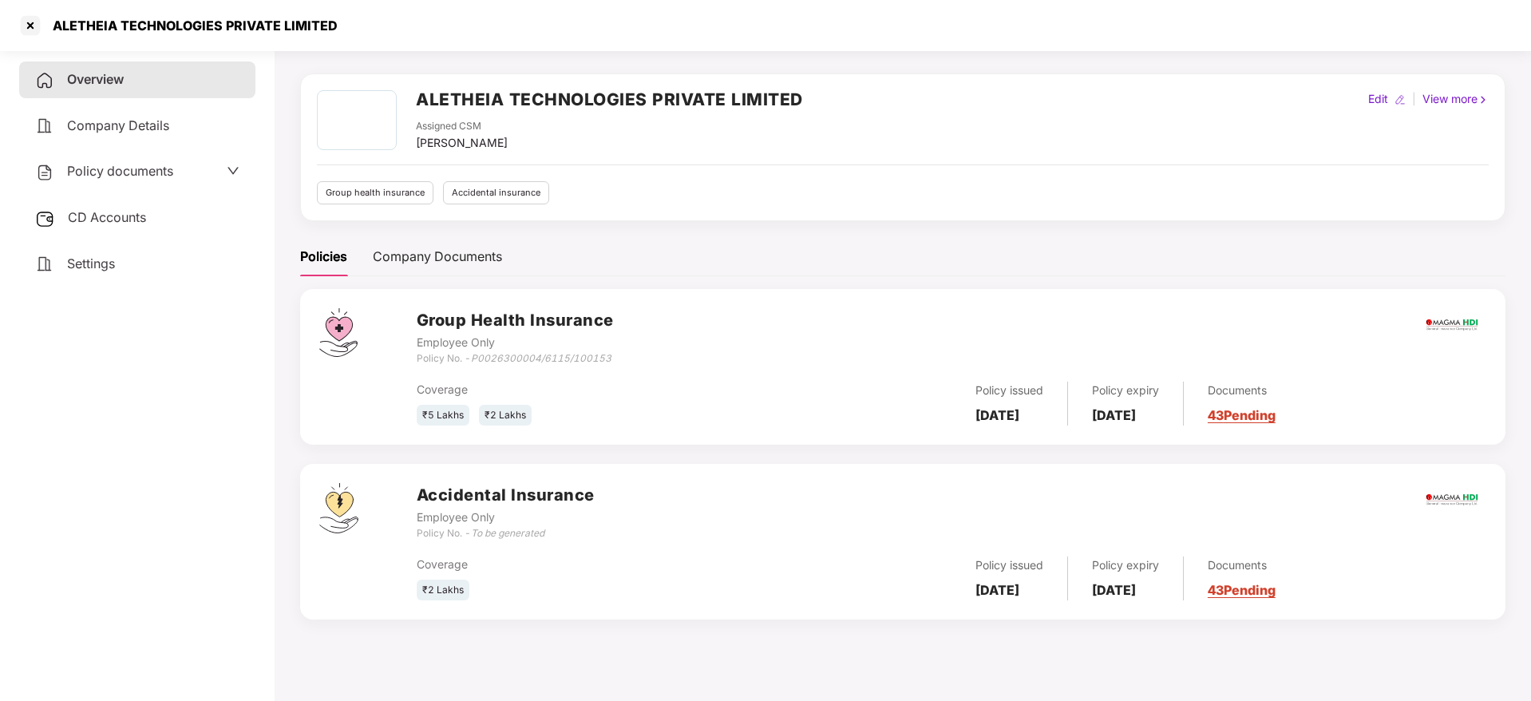
click at [101, 170] on span "Policy documents" at bounding box center [120, 171] width 106 height 16
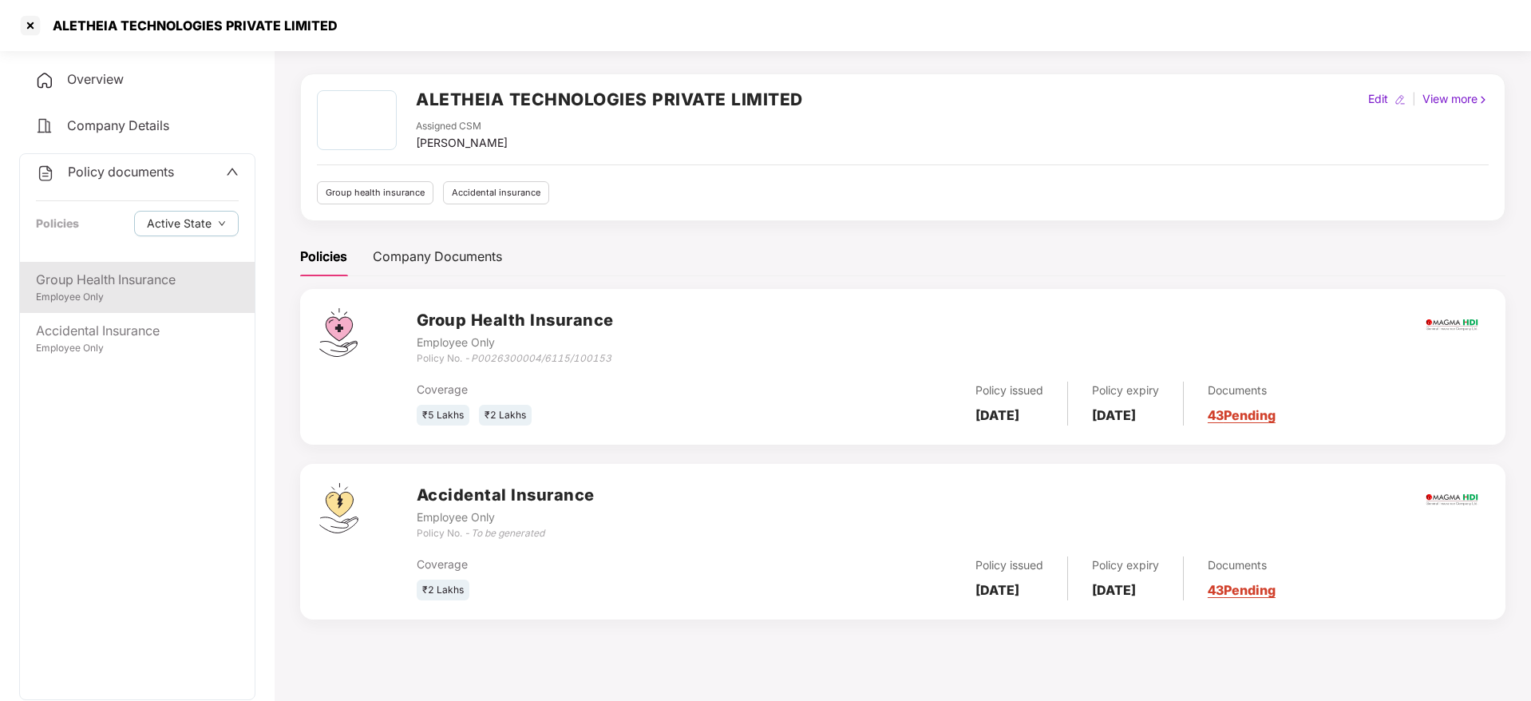
click at [178, 292] on div "Employee Only" at bounding box center [137, 297] width 203 height 15
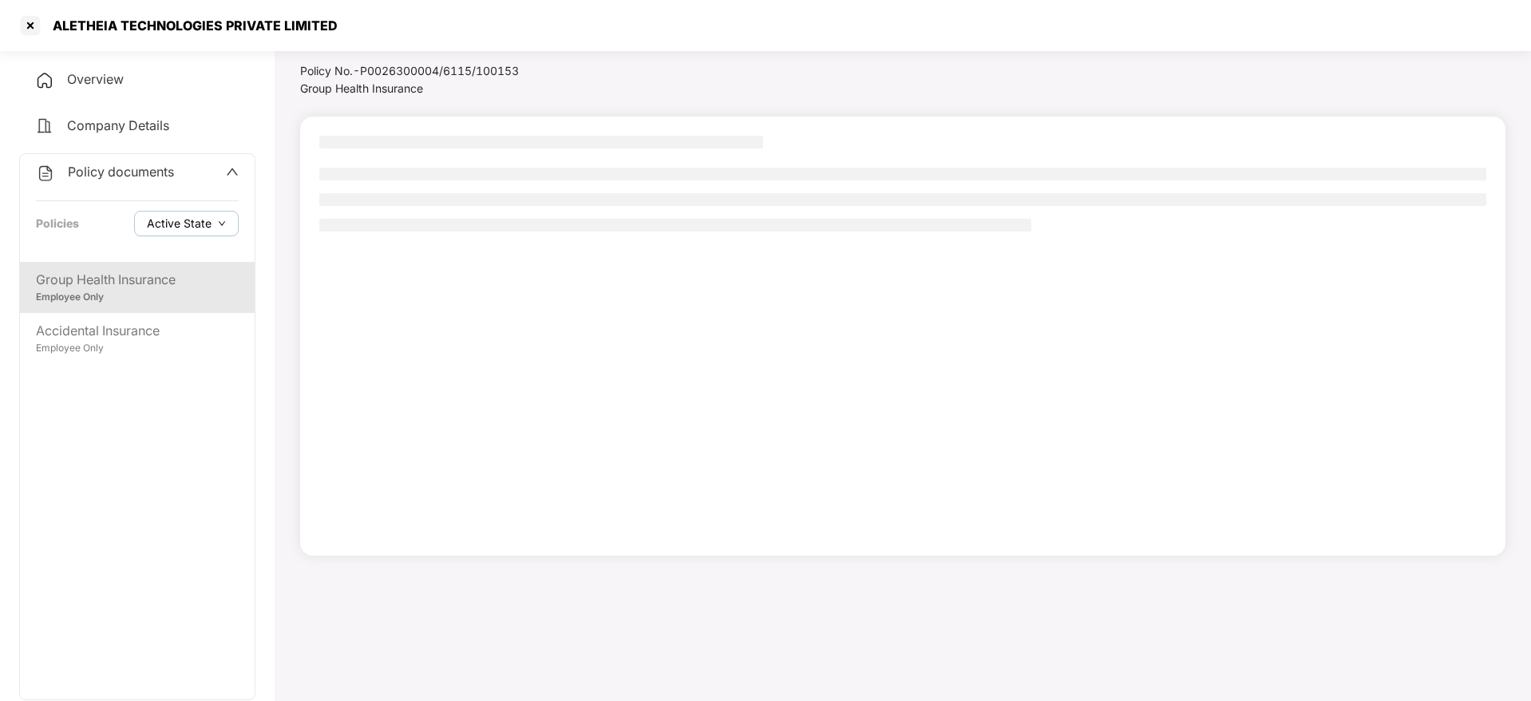
click at [178, 213] on button "Active State" at bounding box center [186, 224] width 105 height 26
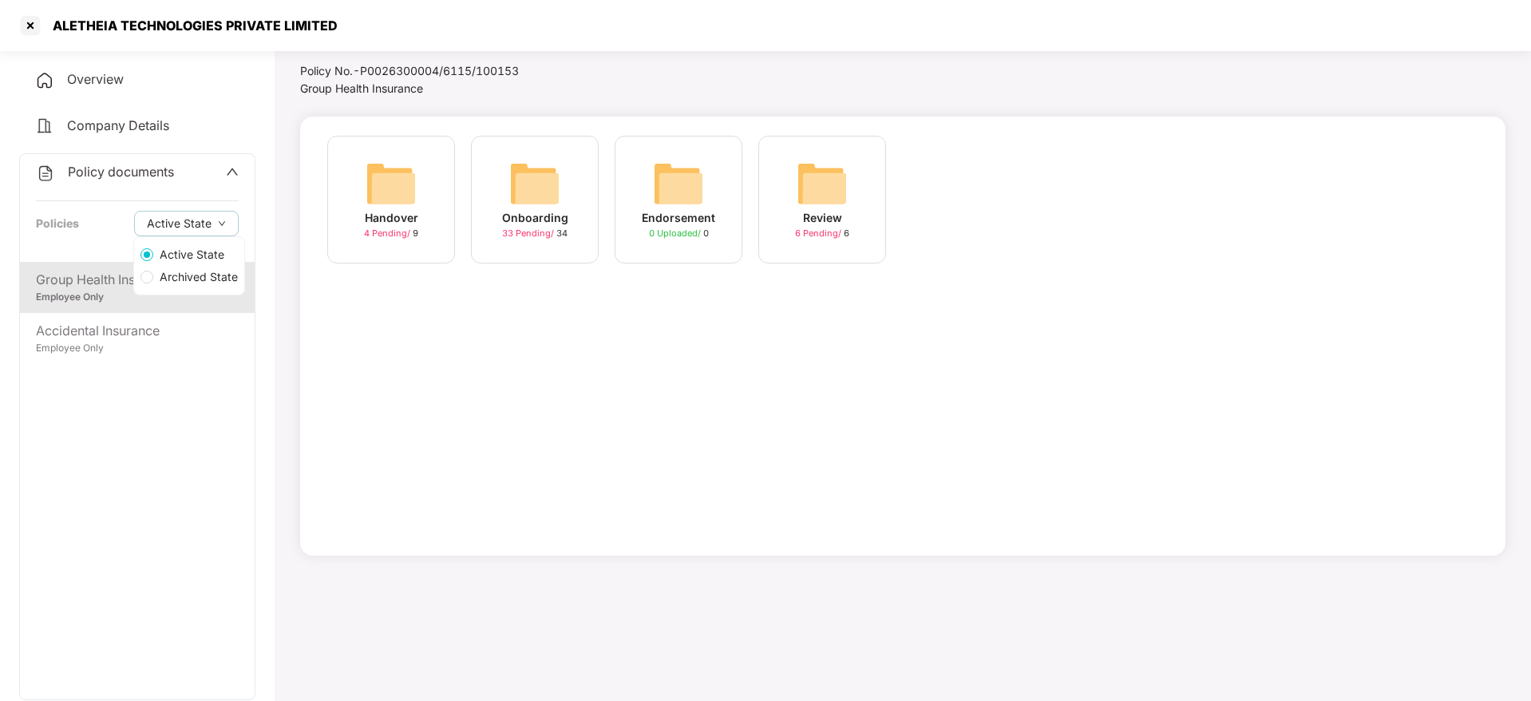
click at [190, 281] on span "Archived State" at bounding box center [198, 277] width 91 height 18
click at [497, 225] on div "Onboarding 26 Pending / 34" at bounding box center [535, 200] width 128 height 128
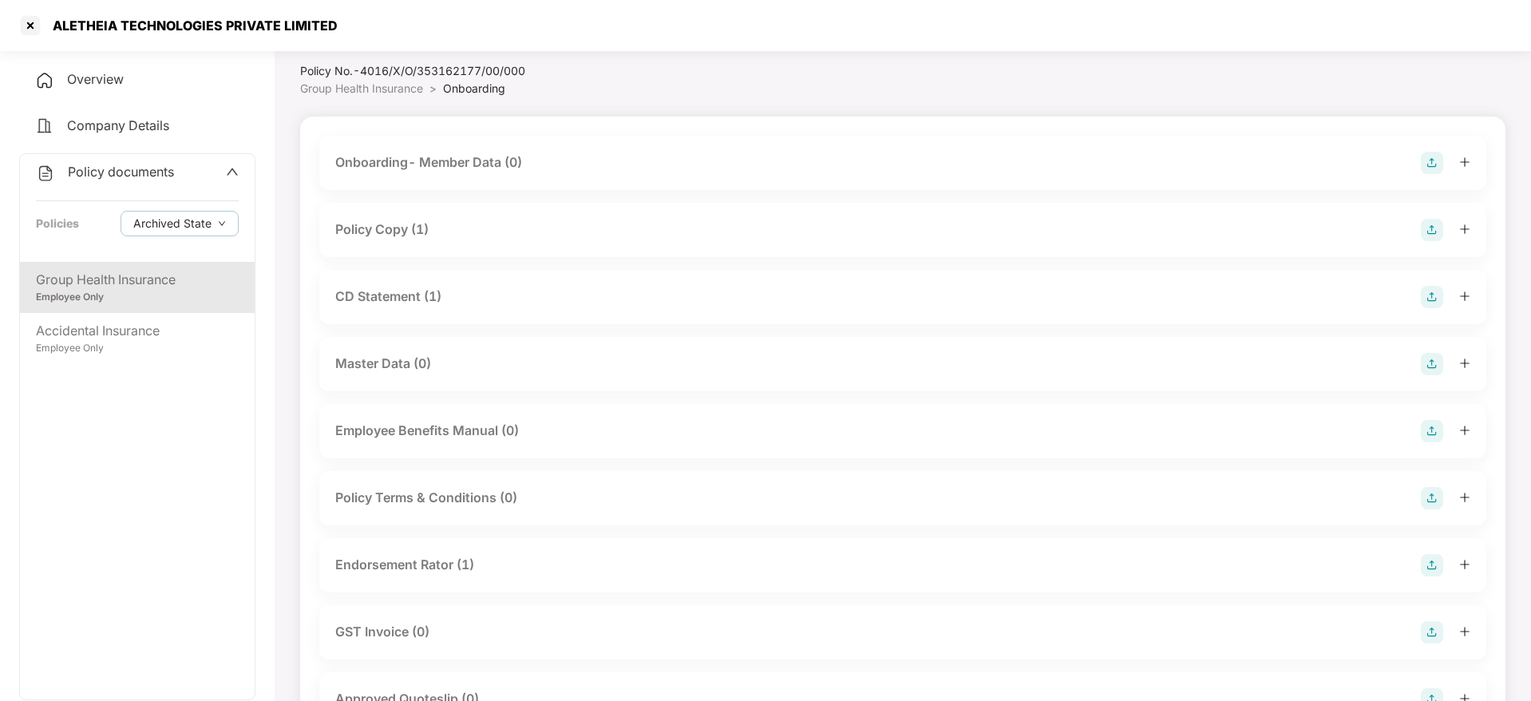
click at [442, 226] on div "Policy Copy (1)" at bounding box center [902, 230] width 1135 height 22
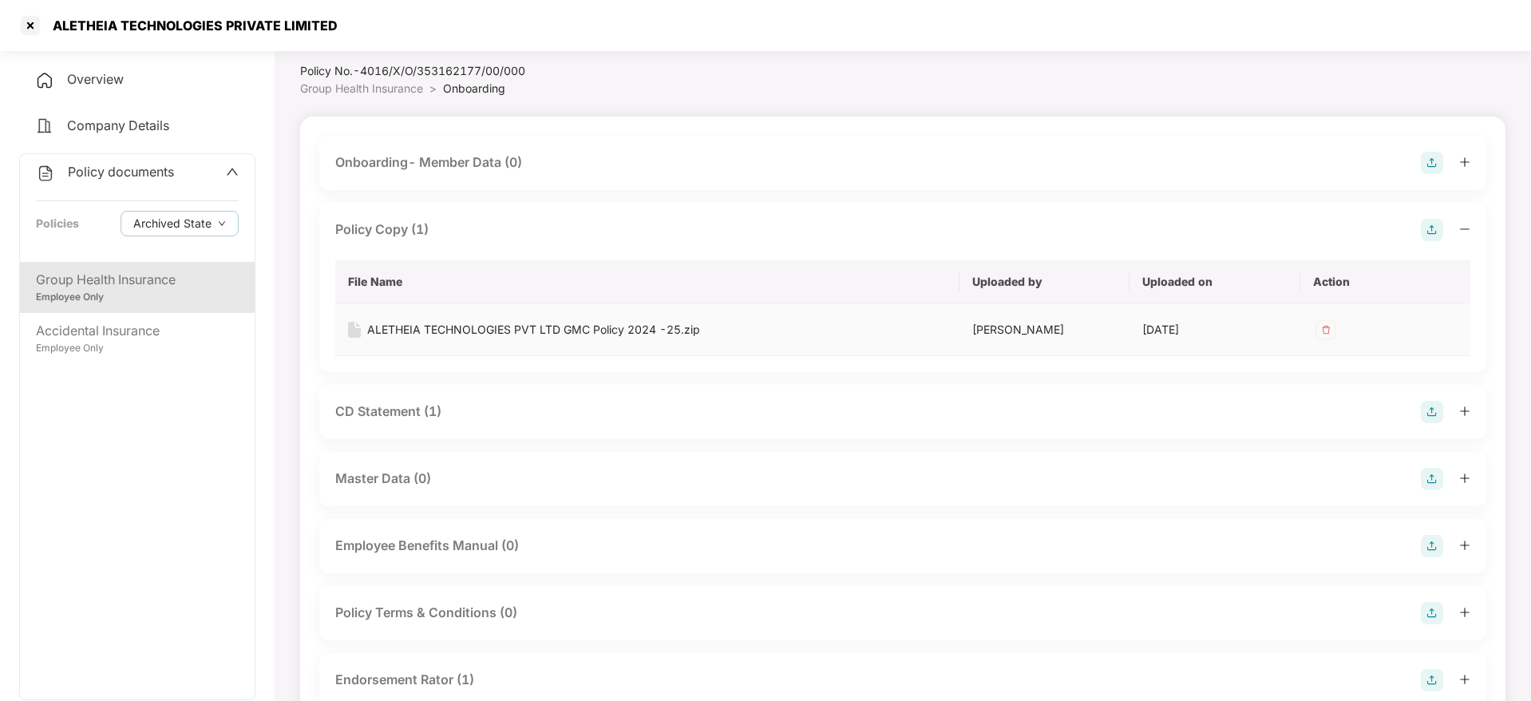
click at [434, 327] on div "ALETHEIA TECHNOLOGIES PVT LTD GMC Policy 2024 -25.zip" at bounding box center [533, 330] width 333 height 18
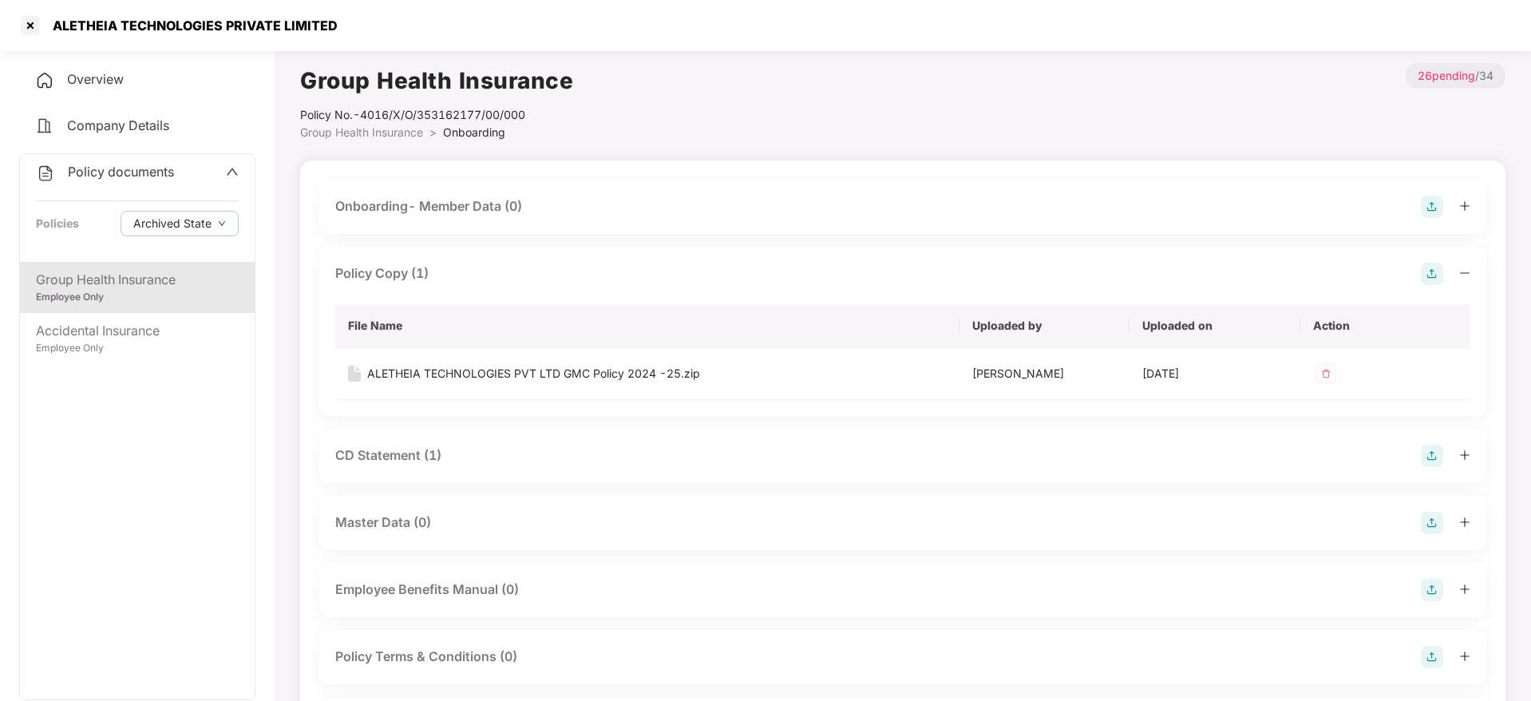
click at [176, 20] on div "ALETHEIA TECHNOLOGIES PRIVATE LIMITED" at bounding box center [190, 26] width 295 height 16
copy div "ALETHEIA TECHNOLOGIES PRIVATE LIMITED"
click at [26, 23] on div at bounding box center [31, 26] width 26 height 26
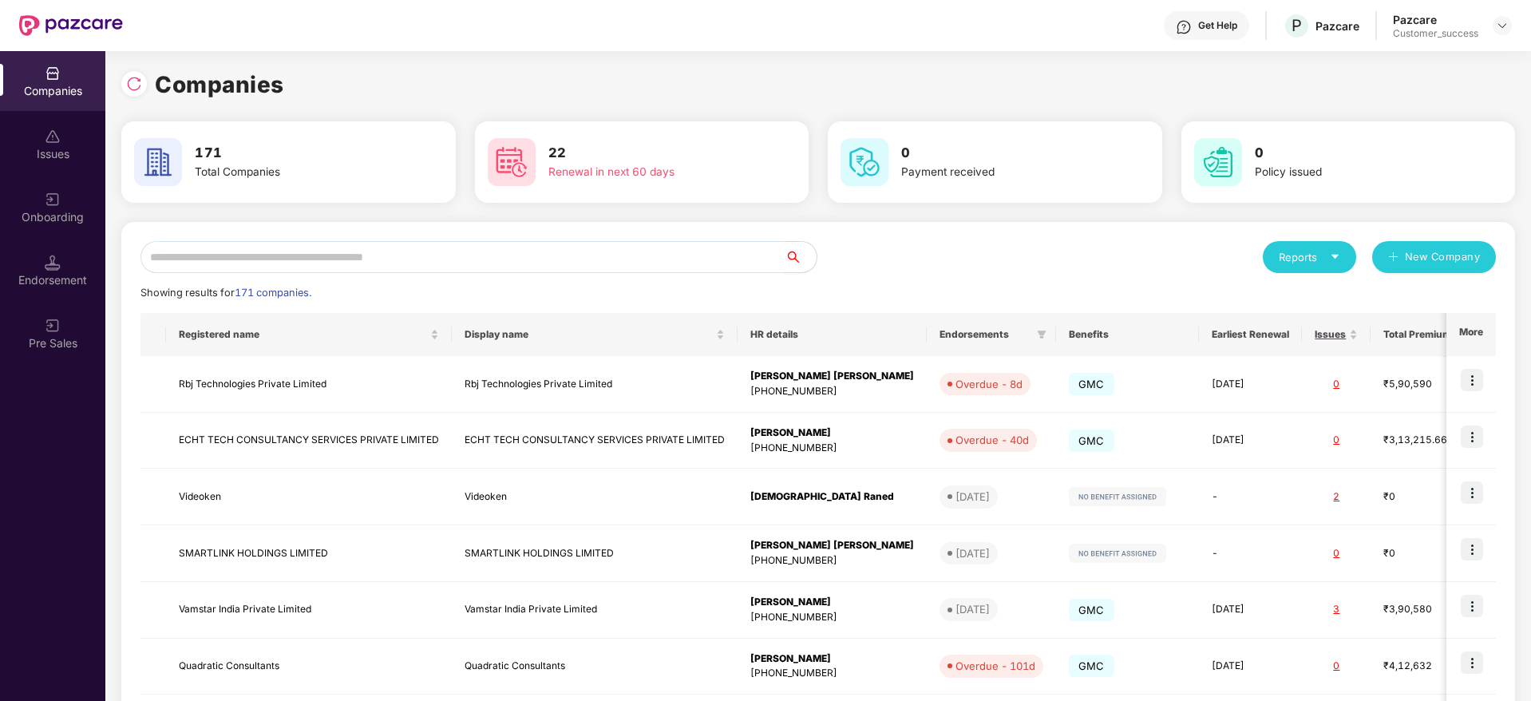
click at [302, 261] on input "text" at bounding box center [462, 257] width 644 height 32
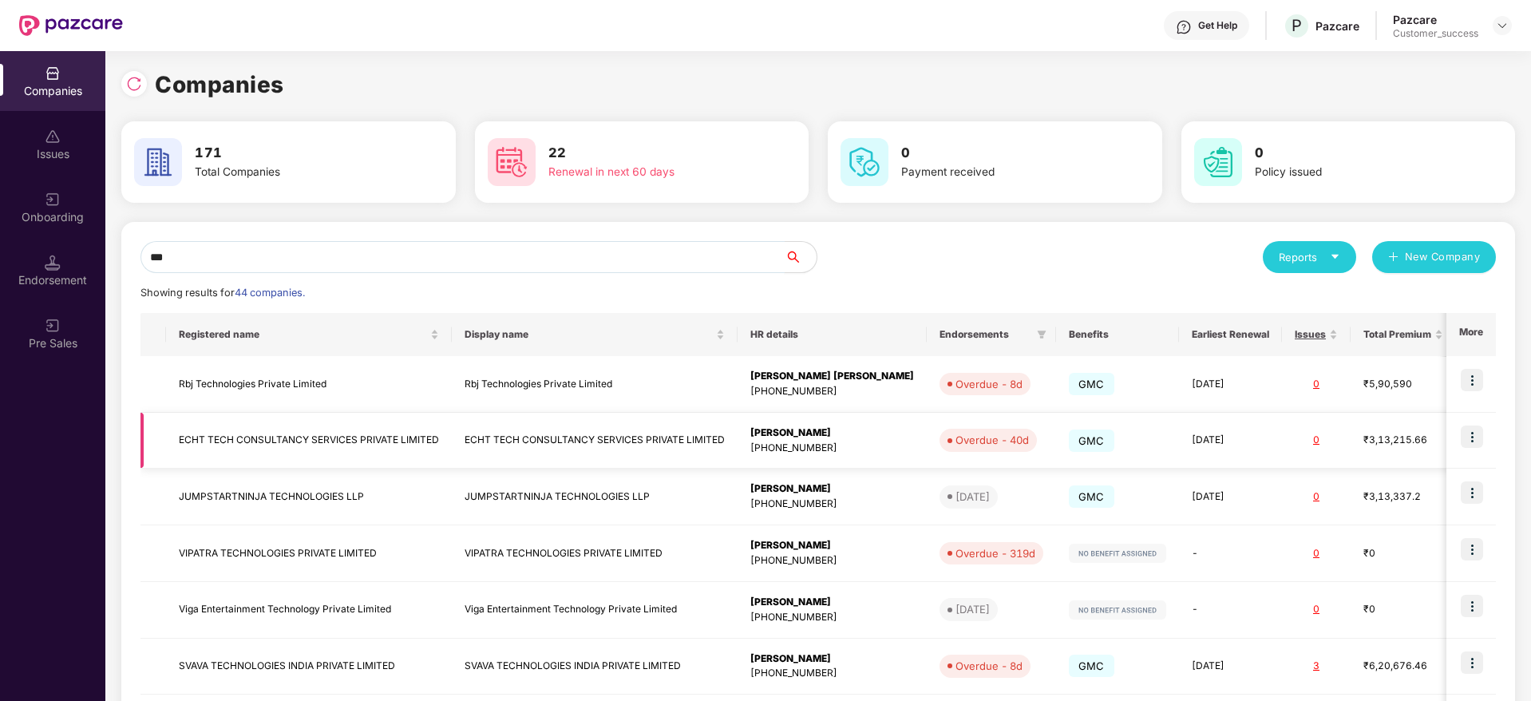
type input "***"
click at [1492, 425] on td at bounding box center [1470, 441] width 49 height 57
click at [1472, 437] on img at bounding box center [1472, 436] width 22 height 22
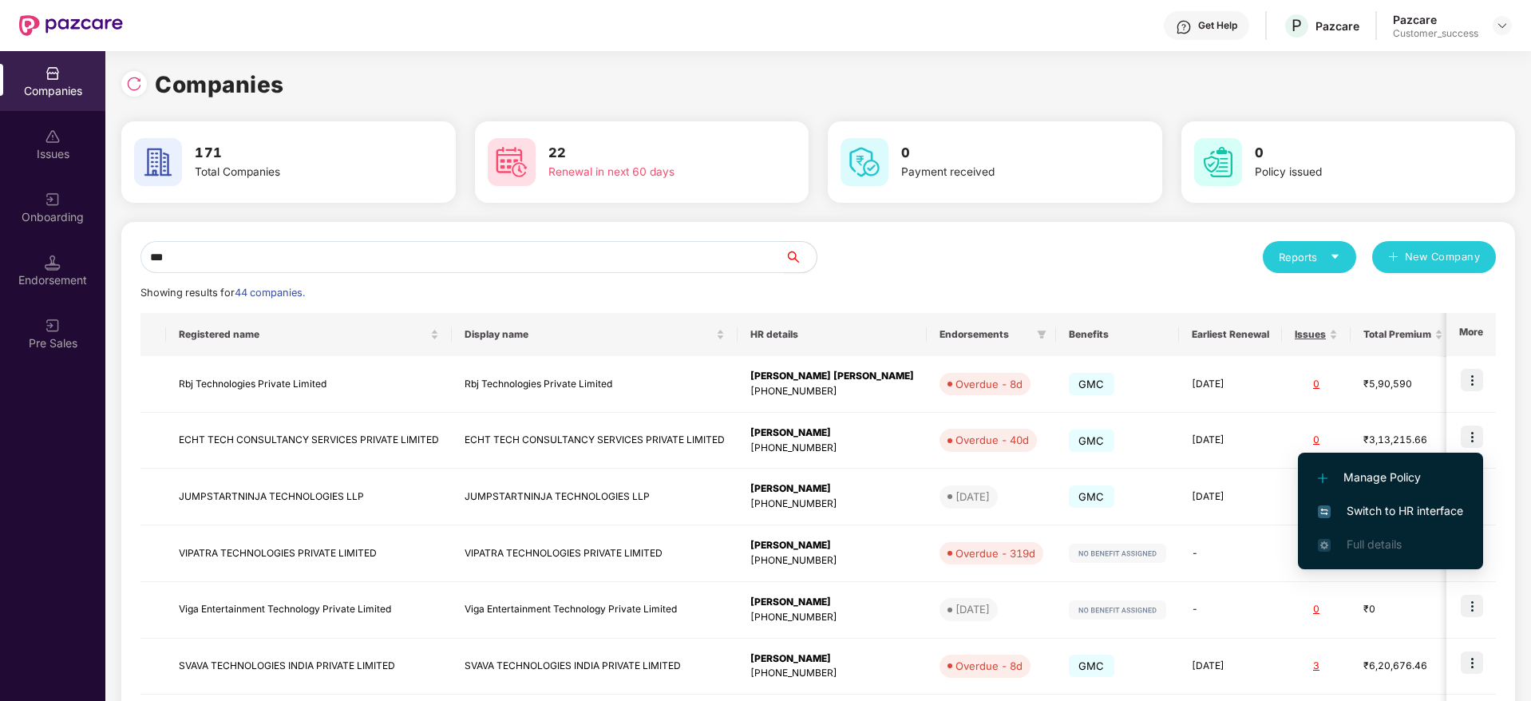
click at [1427, 508] on span "Switch to HR interface" at bounding box center [1390, 511] width 145 height 18
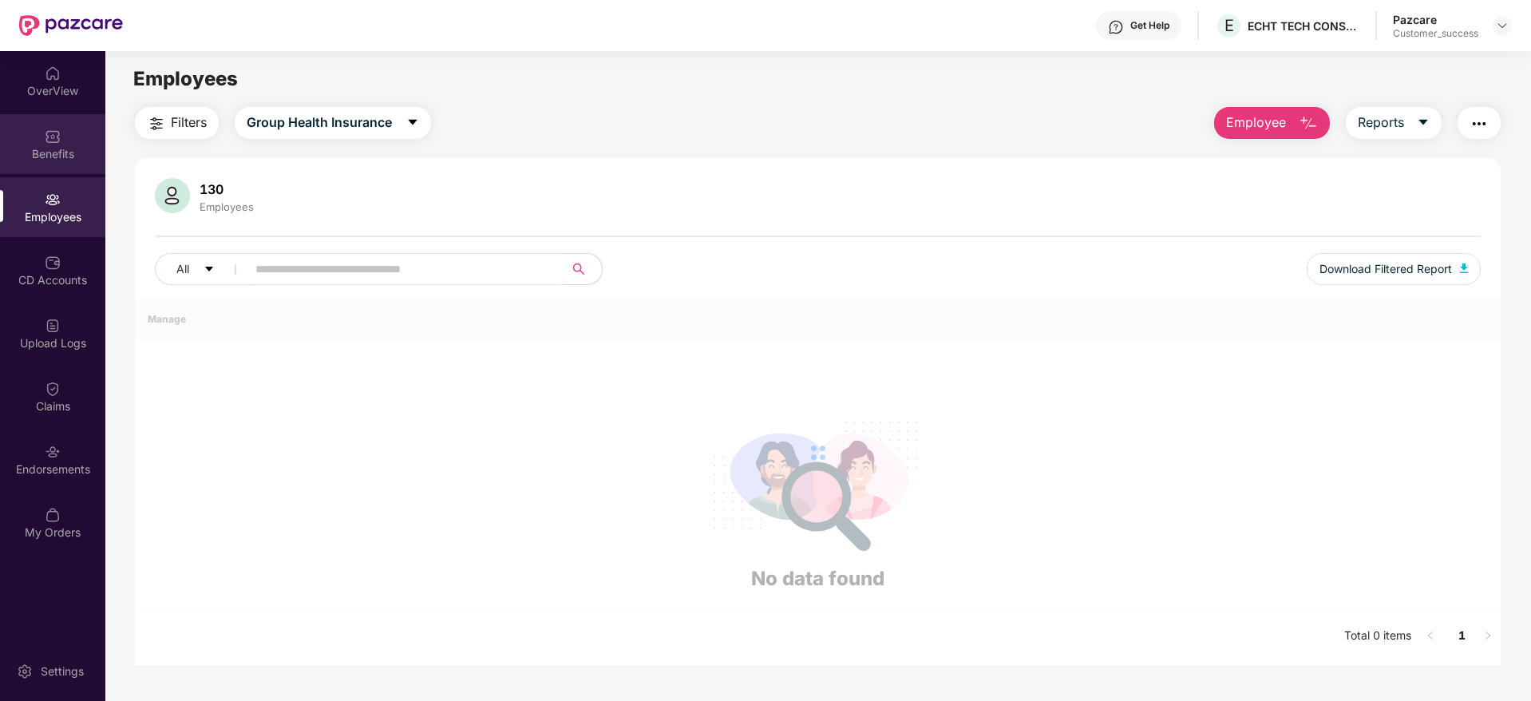
click at [44, 146] on div "Benefits" at bounding box center [52, 154] width 105 height 16
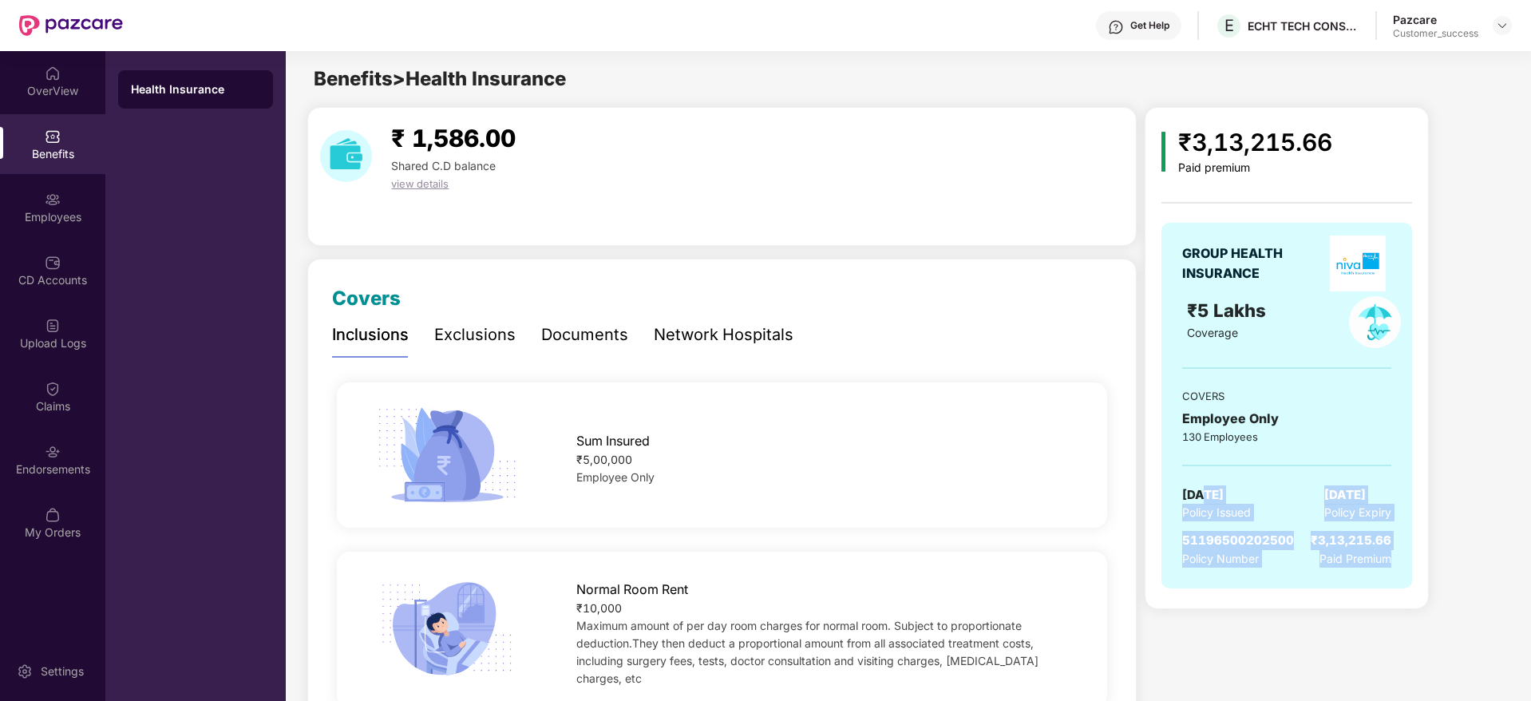
drag, startPoint x: 1433, startPoint y: 582, endPoint x: 1200, endPoint y: 471, distance: 257.4
click at [1200, 471] on div "₹3,13,215.66 Paid premium GROUP HEALTH INSURANCE ₹5 Lakhs Coverage COVERS Emplo…" at bounding box center [1326, 358] width 362 height 502
click at [1200, 471] on div "GROUP HEALTH INSURANCE ₹5 Lakhs Coverage COVERS Employee Only 130 Employees [DA…" at bounding box center [1286, 406] width 251 height 366
click at [1499, 22] on img at bounding box center [1502, 25] width 13 height 13
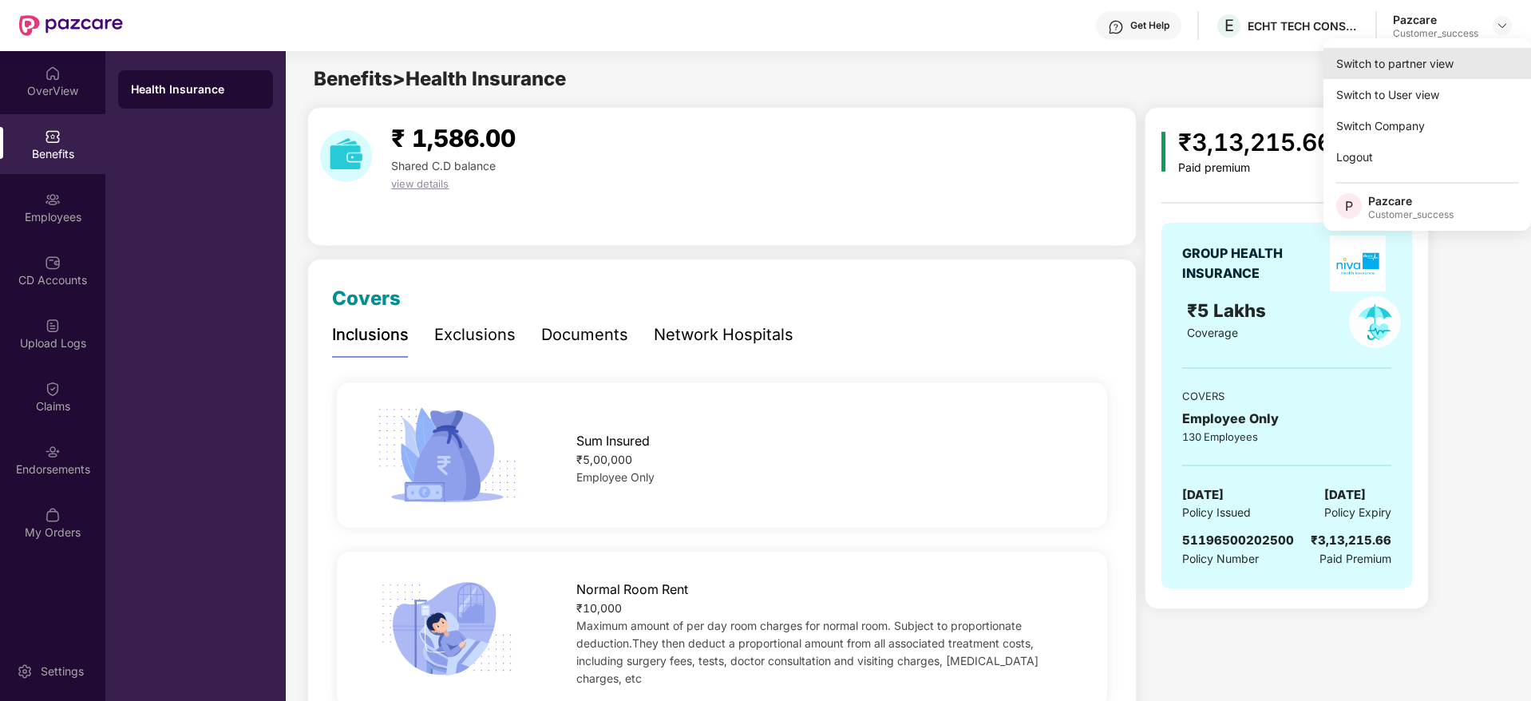
click at [1483, 61] on div "Switch to partner view" at bounding box center [1427, 63] width 208 height 31
